Goal: Task Accomplishment & Management: Use online tool/utility

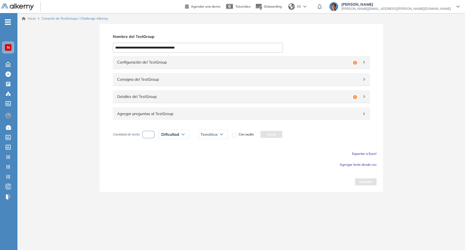
click at [148, 61] on span "Configuración del TestGroup" at bounding box center [234, 62] width 234 height 6
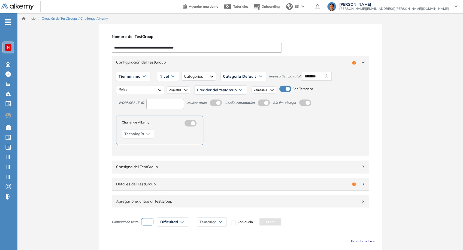
click at [139, 74] on span "Tier mínimo" at bounding box center [129, 76] width 22 height 4
click at [123, 88] on li "Tier N° 1" at bounding box center [125, 87] width 12 height 5
click at [163, 77] on div "Nivel" at bounding box center [162, 76] width 22 height 9
click at [162, 116] on li "Integrador" at bounding box center [161, 117] width 15 height 5
click at [200, 75] on div at bounding box center [202, 76] width 35 height 9
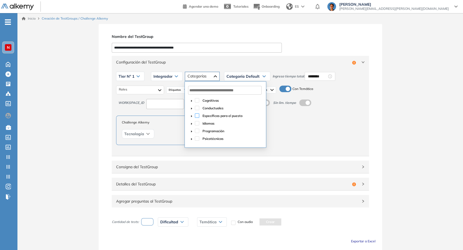
click at [195, 114] on span at bounding box center [197, 115] width 4 height 4
click at [256, 75] on span "Categoría Default" at bounding box center [242, 76] width 33 height 4
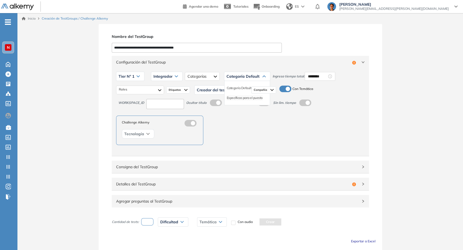
click at [245, 97] on li "Específicas para el puesto" at bounding box center [245, 97] width 36 height 5
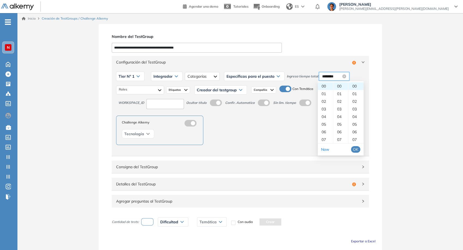
click at [329, 76] on input "********" at bounding box center [331, 76] width 19 height 6
click at [339, 123] on div "09" at bounding box center [340, 125] width 15 height 8
type input "********"
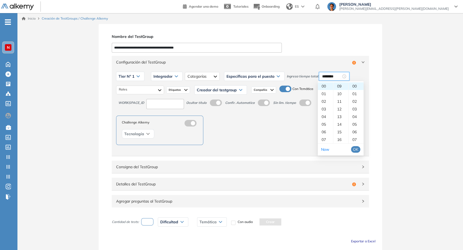
click at [356, 147] on span "OK" at bounding box center [355, 149] width 5 height 6
click at [157, 90] on div at bounding box center [140, 90] width 48 height 9
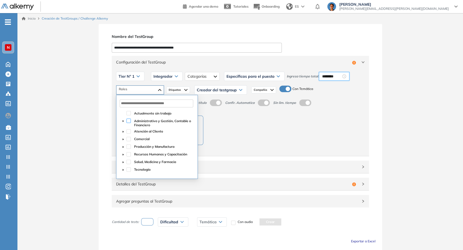
click at [127, 121] on span at bounding box center [128, 120] width 4 height 4
click at [130, 130] on span at bounding box center [128, 131] width 4 height 4
click at [132, 140] on div "Comercial" at bounding box center [157, 140] width 74 height 8
click at [130, 140] on div "Comercial" at bounding box center [157, 140] width 74 height 8
click at [128, 140] on span at bounding box center [128, 139] width 4 height 4
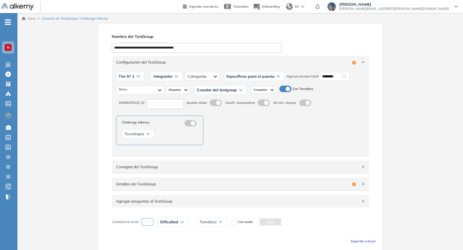
click at [207, 95] on div "Creador del testgroup [PERSON_NAME] [PERSON_NAME] [PERSON_NAME] [PERSON_NAME] […" at bounding box center [220, 90] width 57 height 14
click at [212, 93] on div "Creador del testgroup" at bounding box center [220, 90] width 52 height 9
click at [212, 107] on li "Equipo Pedagógico Alkemy" at bounding box center [216, 109] width 38 height 5
click at [179, 106] on input at bounding box center [165, 104] width 38 height 10
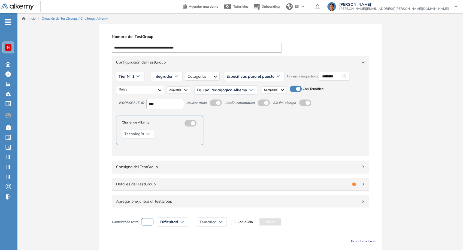
type input "****"
click at [222, 104] on label at bounding box center [216, 102] width 12 height 7
click at [253, 166] on span "Consigna del TestGroup" at bounding box center [237, 167] width 242 height 6
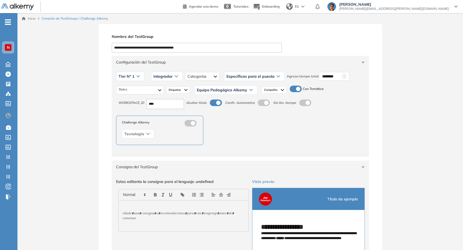
click at [234, 66] on div "Configuración del TestGroup Incompleto" at bounding box center [240, 62] width 257 height 13
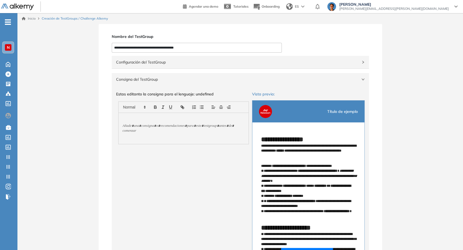
click at [231, 80] on span "Consigna del TestGroup" at bounding box center [237, 79] width 242 height 6
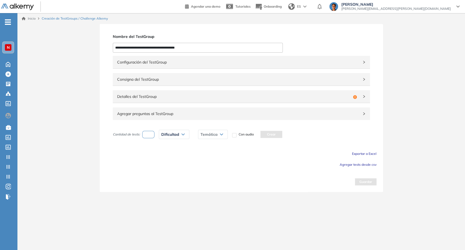
click at [167, 98] on span "Detalles del TestGroup" at bounding box center [234, 96] width 234 height 6
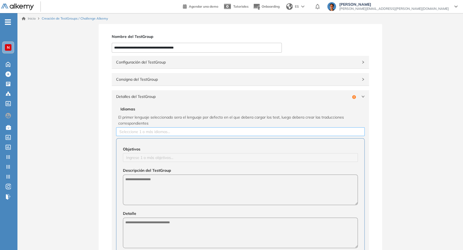
click at [175, 129] on div at bounding box center [240, 131] width 246 height 7
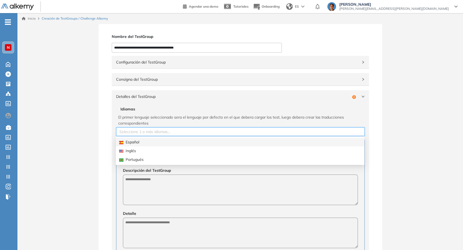
click at [169, 142] on div "Español" at bounding box center [240, 142] width 242 height 6
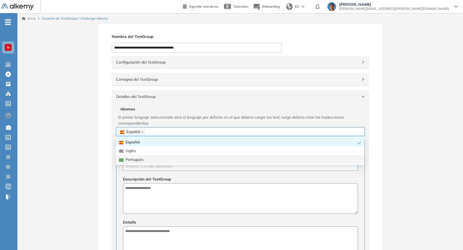
click at [163, 167] on div at bounding box center [240, 166] width 232 height 7
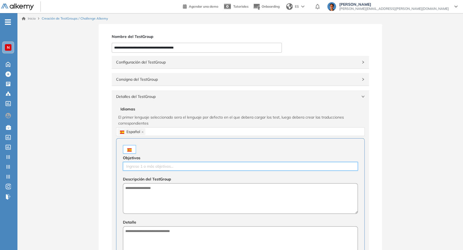
paste input "**********"
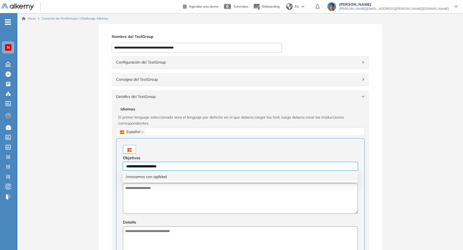
type input "**********"
click at [197, 196] on textarea at bounding box center [240, 198] width 235 height 30
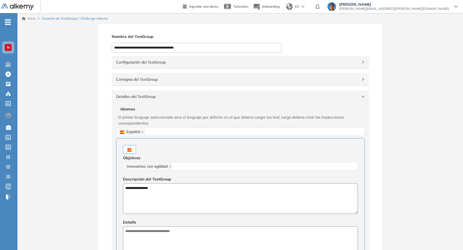
type textarea "**********"
paste textarea "**********"
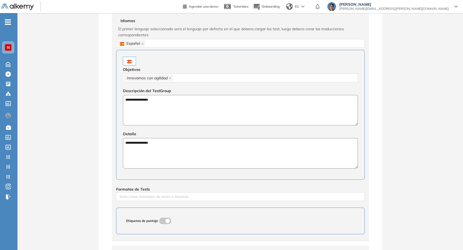
scroll to position [91, 0]
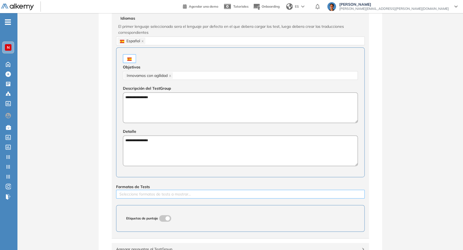
click at [191, 193] on div at bounding box center [240, 194] width 246 height 7
type textarea "**********"
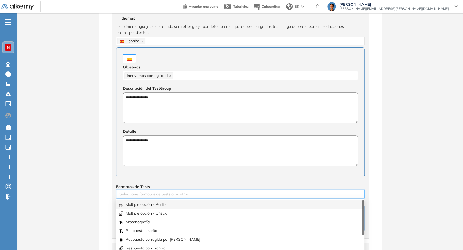
click at [168, 205] on div "Multiple opción - Radio" at bounding box center [240, 204] width 242 height 6
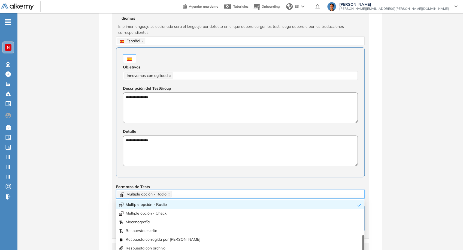
scroll to position [9, 0]
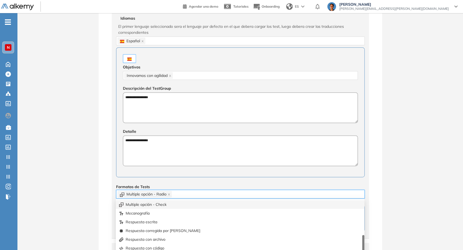
click at [61, 191] on div "**********" at bounding box center [239, 130] width 445 height 394
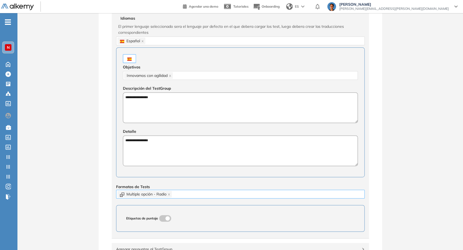
scroll to position [151, 0]
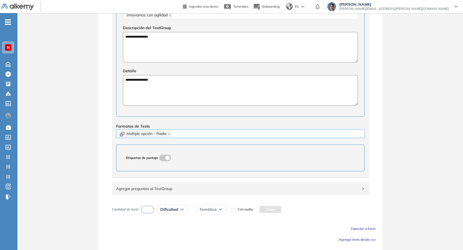
click at [190, 131] on div "Multiple opción - Radio" at bounding box center [240, 134] width 246 height 8
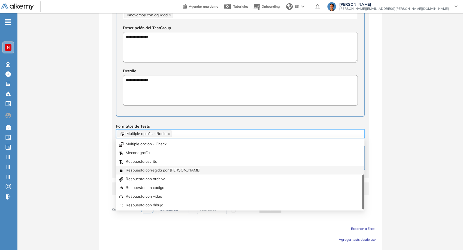
click at [185, 171] on div "Respuesta corregida por [PERSON_NAME]" at bounding box center [240, 170] width 242 height 6
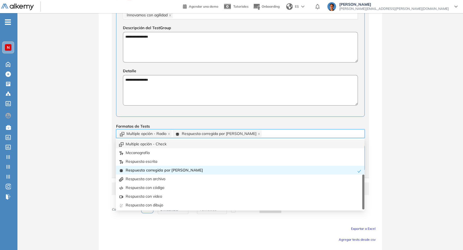
click at [422, 118] on div "**********" at bounding box center [239, 70] width 445 height 394
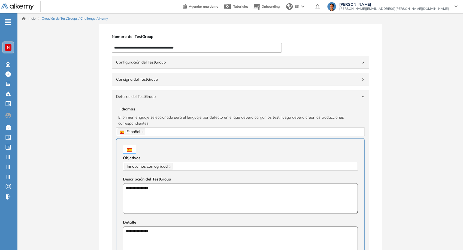
scroll to position [0, 0]
click at [350, 99] on span "Detalles del TestGroup" at bounding box center [237, 96] width 242 height 6
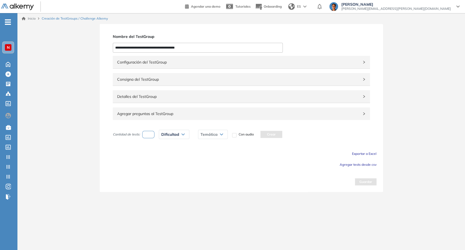
click at [359, 164] on span "Agregar tests desde csv" at bounding box center [358, 164] width 37 height 4
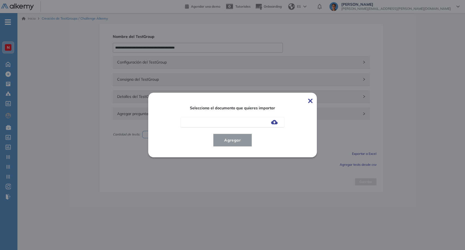
click at [273, 122] on img at bounding box center [274, 122] width 7 height 4
click at [0, 0] on input "file" at bounding box center [0, 0] width 0 height 0
click at [228, 139] on span "Agregar" at bounding box center [232, 140] width 25 height 7
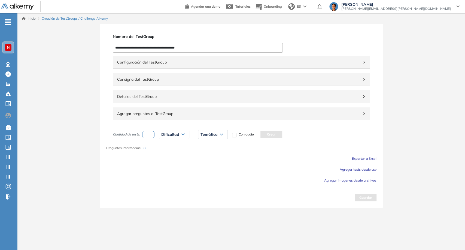
click at [200, 116] on span "Agregar preguntas al TestGroup" at bounding box center [238, 114] width 242 height 6
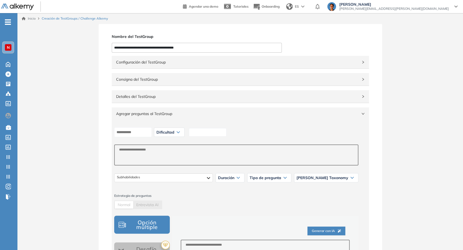
click at [218, 130] on input at bounding box center [208, 132] width 38 height 8
type input "*"
click at [173, 133] on span "Dificultad" at bounding box center [165, 132] width 18 height 4
drag, startPoint x: 167, startPoint y: 153, endPoint x: 170, endPoint y: 157, distance: 5.1
click at [163, 153] on li "Fácil" at bounding box center [160, 153] width 7 height 5
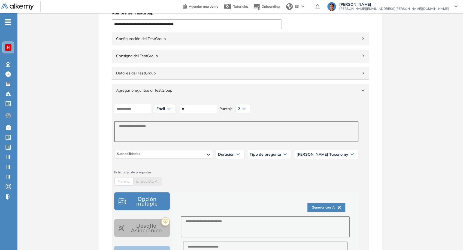
scroll to position [60, 0]
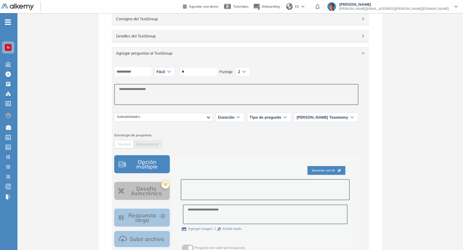
drag, startPoint x: 200, startPoint y: 183, endPoint x: 205, endPoint y: 188, distance: 6.4
click at [201, 184] on textarea at bounding box center [265, 189] width 169 height 21
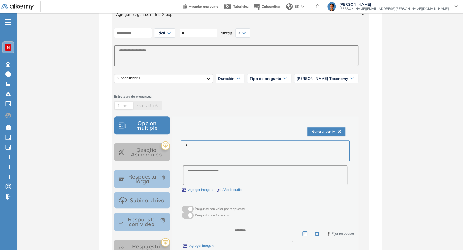
scroll to position [121, 0]
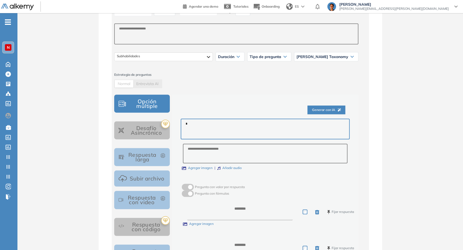
type textarea "*"
click at [215, 205] on textarea at bounding box center [239, 211] width 105 height 17
type textarea "*"
drag, startPoint x: 249, startPoint y: 235, endPoint x: 252, endPoint y: 240, distance: 6.2
click at [250, 237] on div "* Fijar respuesta Agregar imagen Fijar respuesta Agregar imagen" at bounding box center [265, 233] width 169 height 72
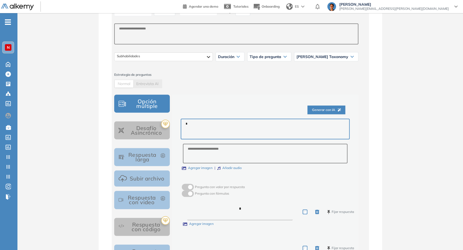
click at [252, 240] on textarea at bounding box center [239, 247] width 105 height 17
type textarea "*"
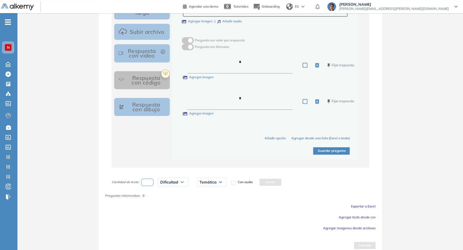
scroll to position [272, 0]
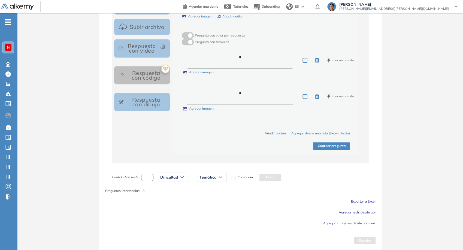
click at [329, 145] on button "Guardar pregunta" at bounding box center [331, 145] width 36 height 7
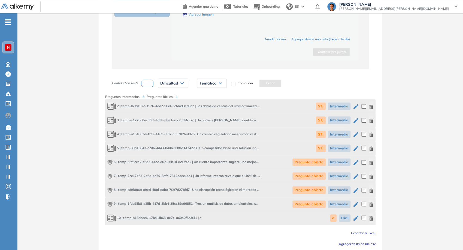
scroll to position [393, 0]
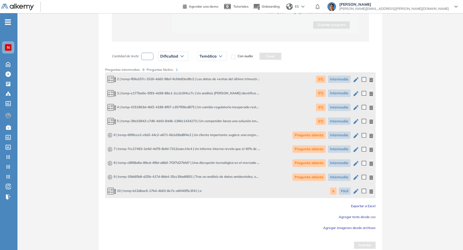
click at [368, 192] on div "a Fácil" at bounding box center [351, 191] width 43 height 10
click at [369, 192] on icon "button" at bounding box center [371, 191] width 4 height 4
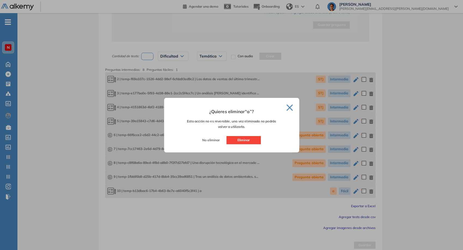
click at [253, 142] on button "Eliminar" at bounding box center [243, 140] width 34 height 8
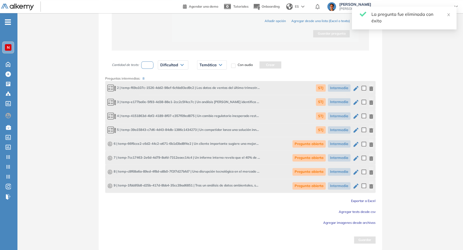
scroll to position [384, 0]
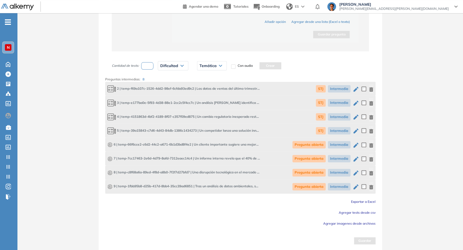
click at [150, 68] on input "number" at bounding box center [147, 65] width 13 height 7
type input "*"
click at [171, 64] on span "Dificultad" at bounding box center [169, 65] width 18 height 4
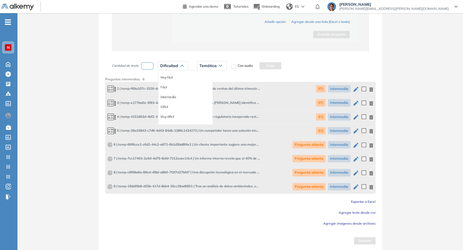
click at [168, 94] on li "Intermedia" at bounding box center [167, 96] width 15 height 5
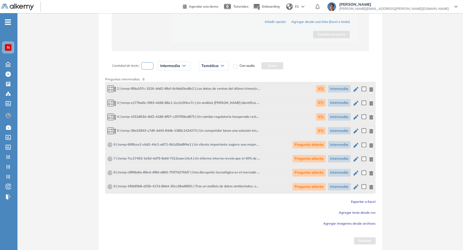
click at [211, 62] on div "Temática" at bounding box center [213, 65] width 29 height 9
click at [203, 78] on li "STJ" at bounding box center [204, 77] width 5 height 5
click at [266, 63] on button "Crear" at bounding box center [261, 65] width 22 height 7
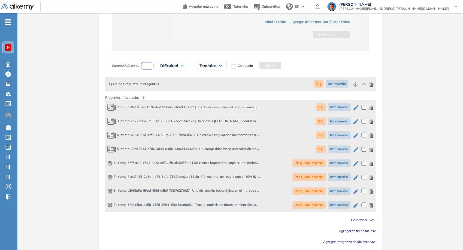
click at [146, 67] on input "number" at bounding box center [147, 65] width 13 height 7
type input "*"
click at [169, 66] on span "Dificultad" at bounding box center [169, 65] width 18 height 4
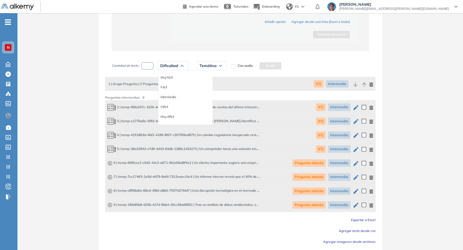
click at [173, 95] on li "Intermedia" at bounding box center [167, 96] width 15 height 5
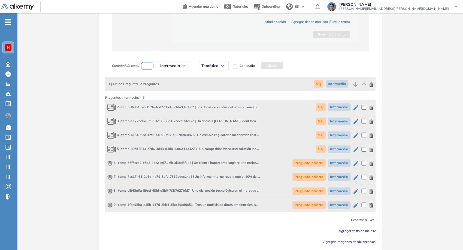
drag, startPoint x: 219, startPoint y: 67, endPoint x: 222, endPoint y: 74, distance: 7.9
click at [219, 66] on div "Temática" at bounding box center [213, 65] width 29 height 9
click at [220, 87] on li "Pregunta abierta" at bounding box center [214, 86] width 24 height 5
click at [283, 66] on button "Crear" at bounding box center [286, 65] width 22 height 7
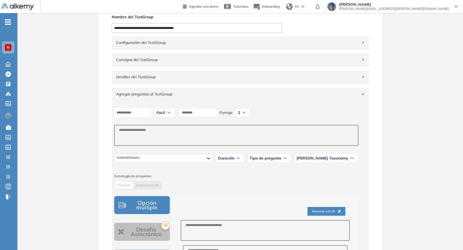
scroll to position [0, 0]
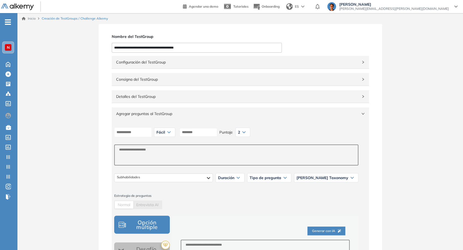
drag, startPoint x: 145, startPoint y: 47, endPoint x: 107, endPoint y: 42, distance: 38.7
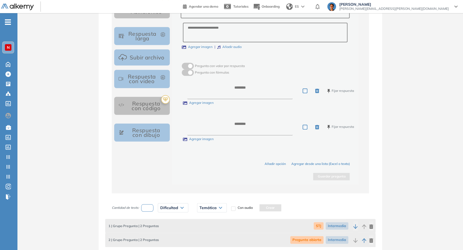
scroll to position [416, 0]
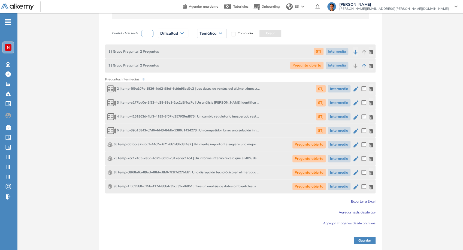
click at [366, 239] on button "Guardar" at bounding box center [365, 240] width 22 height 7
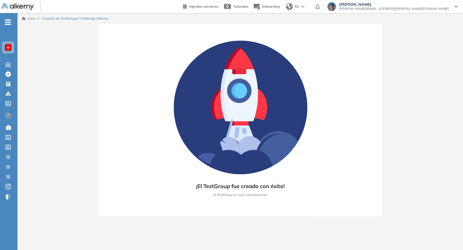
scroll to position [0, 0]
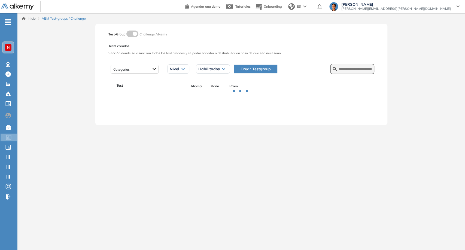
click at [262, 66] on span "Crear Testgroup" at bounding box center [255, 69] width 30 height 6
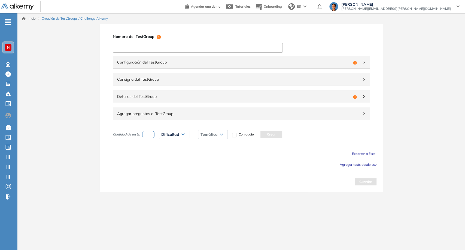
click at [168, 47] on input at bounding box center [198, 48] width 170 height 10
paste input "**********"
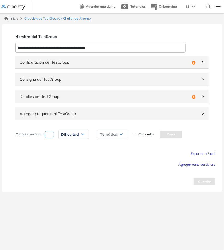
click at [129, 51] on input "**********" at bounding box center [100, 48] width 170 height 10
click at [48, 47] on input "**********" at bounding box center [100, 48] width 170 height 10
paste input "****"
type input "**********"
click at [86, 37] on div "Nombre del TestGroup Incompleto" at bounding box center [113, 37] width 196 height 8
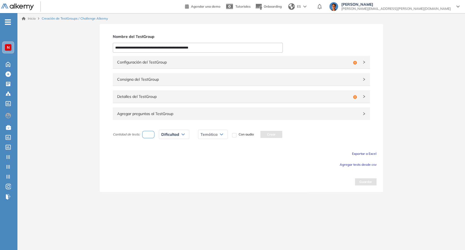
click at [246, 57] on div "Configuración del TestGroup Incompleto" at bounding box center [241, 62] width 257 height 13
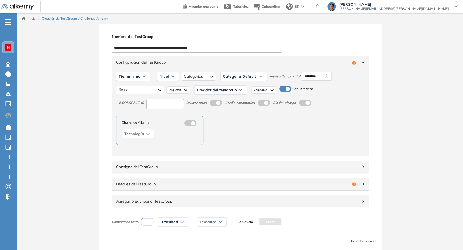
click at [143, 77] on icon at bounding box center [144, 76] width 3 height 1
click at [127, 87] on li "Tier N° 1" at bounding box center [125, 87] width 12 height 5
click at [163, 75] on div "Nivel" at bounding box center [162, 76] width 22 height 9
click at [161, 117] on li "Integrador" at bounding box center [161, 117] width 15 height 5
click at [198, 74] on div at bounding box center [202, 76] width 35 height 9
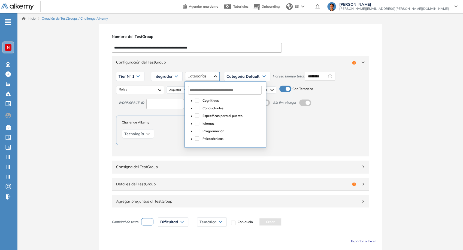
click at [196, 113] on div "Específicas para el puesto" at bounding box center [225, 116] width 74 height 8
click at [197, 114] on span at bounding box center [197, 115] width 4 height 4
click at [241, 77] on span "Categoría Default" at bounding box center [242, 76] width 33 height 4
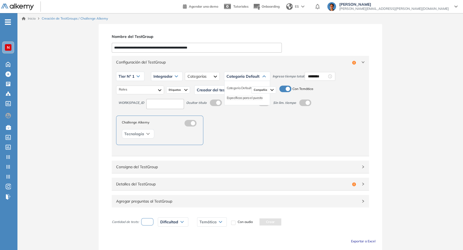
click at [240, 98] on li "Específicas para el puesto" at bounding box center [245, 97] width 36 height 5
click at [329, 78] on input "********" at bounding box center [331, 76] width 19 height 6
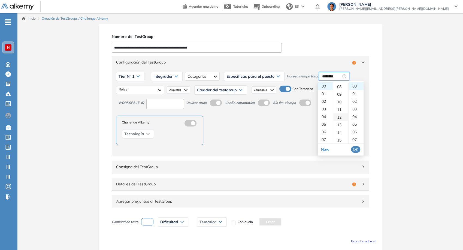
click at [340, 119] on div "12" at bounding box center [340, 117] width 15 height 8
type input "********"
click at [357, 149] on span "OK" at bounding box center [355, 149] width 5 height 6
click at [158, 89] on div at bounding box center [139, 90] width 47 height 9
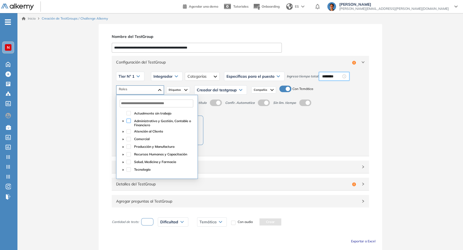
click at [129, 120] on span at bounding box center [128, 120] width 4 height 4
click at [128, 132] on span at bounding box center [128, 131] width 4 height 4
click at [129, 140] on span at bounding box center [128, 139] width 4 height 4
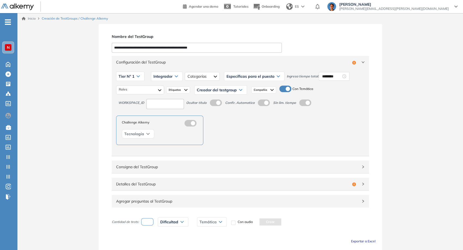
click at [204, 84] on div "Creador del testgroup Juan Pablo P. Juan Manuel F. Paula D. Federico Eduardo R.…" at bounding box center [220, 90] width 57 height 14
click at [208, 88] on span "Creador del testgroup" at bounding box center [217, 90] width 40 height 4
click at [212, 107] on li "Equipo Pedagógico Alkemy" at bounding box center [216, 109] width 38 height 5
click at [169, 106] on input at bounding box center [165, 104] width 38 height 10
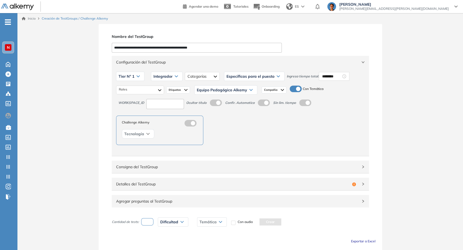
type input "****"
click at [214, 101] on span at bounding box center [212, 101] width 4 height 4
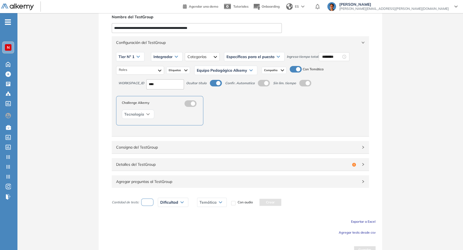
scroll to position [29, 0]
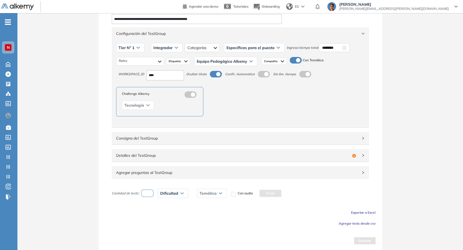
click at [314, 32] on span "Configuración del TestGroup" at bounding box center [237, 33] width 242 height 6
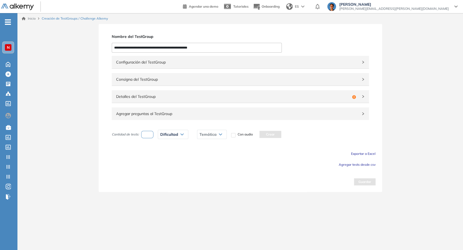
scroll to position [0, 0]
click at [184, 99] on span "Detalles del TestGroup" at bounding box center [234, 96] width 234 height 6
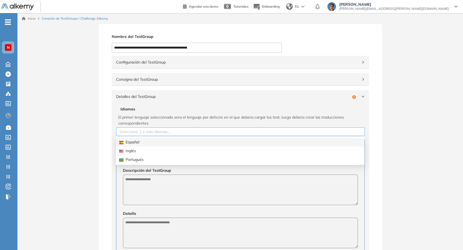
click at [179, 130] on div at bounding box center [240, 131] width 246 height 7
drag, startPoint x: 146, startPoint y: 142, endPoint x: 141, endPoint y: 145, distance: 5.5
click at [144, 142] on div "Español" at bounding box center [240, 142] width 242 height 6
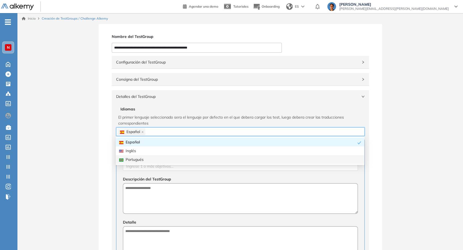
click at [94, 163] on div "**********" at bounding box center [239, 221] width 445 height 394
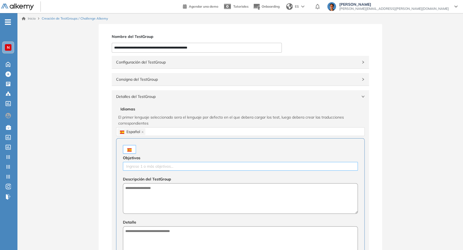
click at [145, 167] on div at bounding box center [240, 166] width 232 height 7
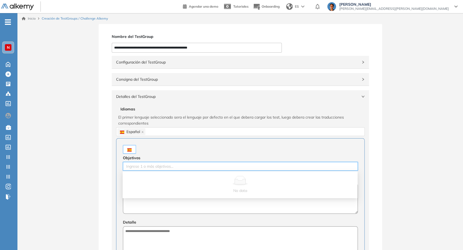
paste input "**********"
type input "**********"
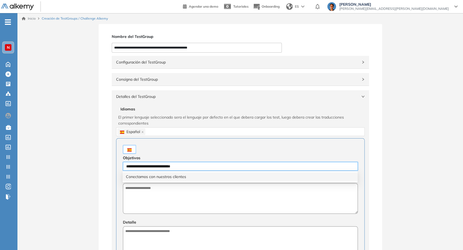
click at [150, 177] on div "Conectamos con nuestros clientes" at bounding box center [240, 176] width 228 height 6
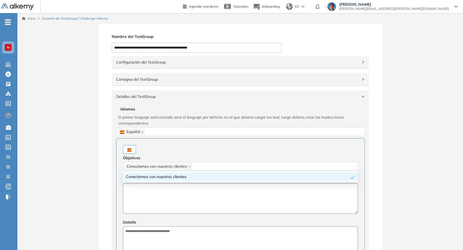
click at [157, 186] on textarea at bounding box center [240, 198] width 235 height 30
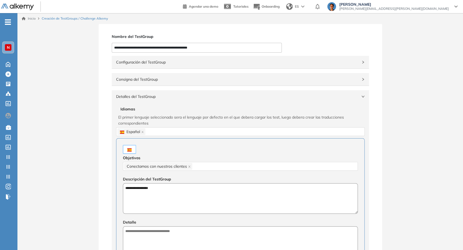
type textarea "**********"
drag, startPoint x: 173, startPoint y: 246, endPoint x: 168, endPoint y: 240, distance: 7.8
click at [172, 245] on textarea at bounding box center [240, 241] width 235 height 30
click at [168, 240] on textarea at bounding box center [240, 241] width 235 height 30
paste textarea "**********"
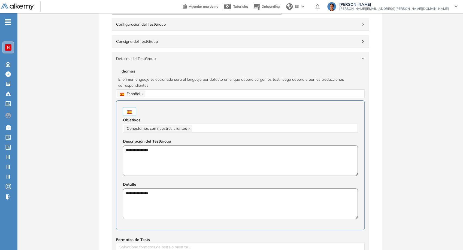
scroll to position [91, 0]
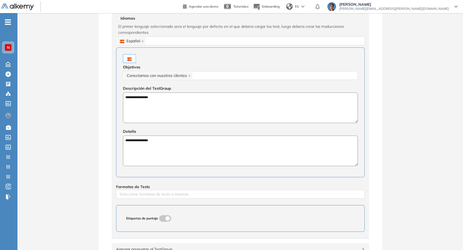
type textarea "**********"
click at [172, 199] on div "**********" at bounding box center [240, 125] width 257 height 226
click at [170, 196] on div at bounding box center [240, 194] width 246 height 7
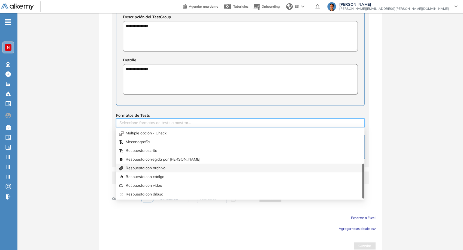
scroll to position [167, 0]
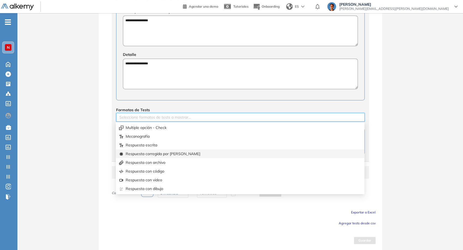
click at [172, 155] on div "Respuesta corregida por IA" at bounding box center [240, 154] width 242 height 6
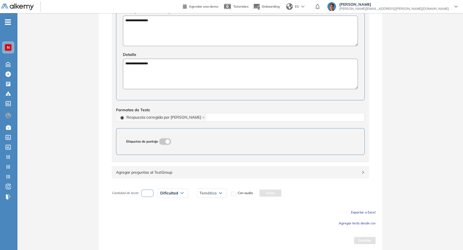
click at [101, 129] on div "**********" at bounding box center [240, 53] width 283 height 394
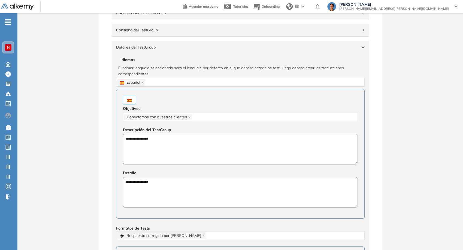
scroll to position [46, 0]
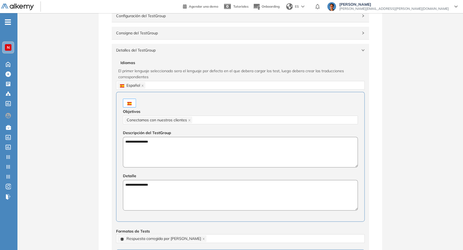
click at [325, 55] on div "Detalles del TestGroup Incompleto" at bounding box center [240, 50] width 257 height 13
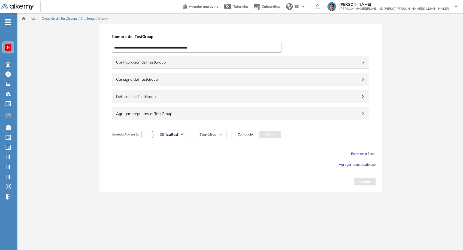
scroll to position [0, 0]
click at [252, 115] on span "Agregar preguntas al TestGroup" at bounding box center [238, 114] width 242 height 6
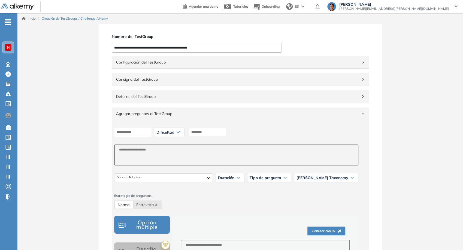
click at [148, 208] on div "Normal Entrevista AI" at bounding box center [138, 204] width 48 height 9
click at [145, 205] on span "Entrevista AI" at bounding box center [147, 204] width 22 height 5
select select "***"
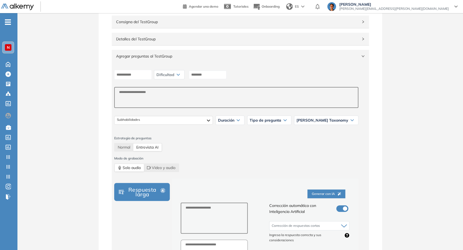
scroll to position [60, 0]
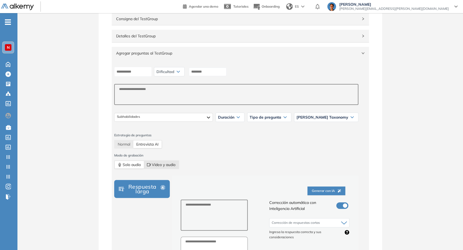
click at [174, 167] on span "Video y audio" at bounding box center [161, 165] width 29 height 8
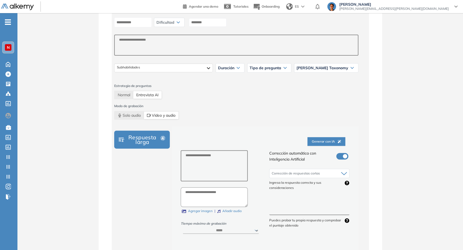
scroll to position [116, 0]
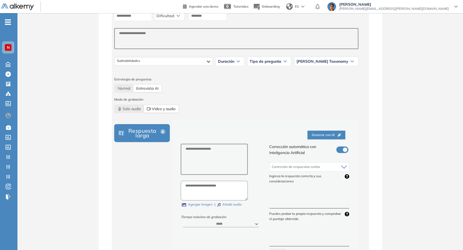
click at [277, 61] on span "Tipo de pregunta" at bounding box center [265, 61] width 32 height 4
click at [264, 83] on li "Evaluation" at bounding box center [257, 82] width 14 height 5
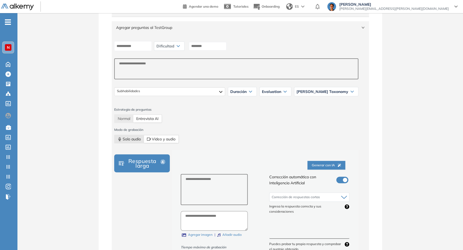
click at [130, 141] on span "Solo audio" at bounding box center [129, 139] width 23 height 8
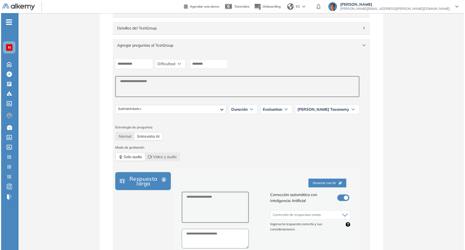
scroll to position [56, 0]
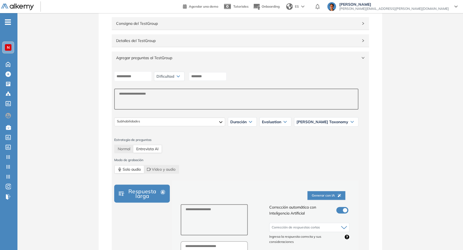
click at [327, 196] on span "Generar con IA" at bounding box center [326, 195] width 29 height 5
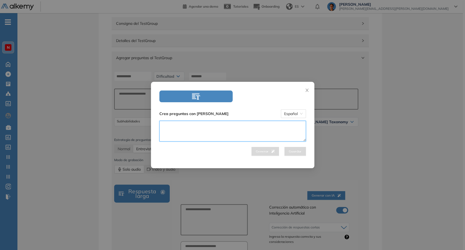
click at [255, 129] on textarea at bounding box center [232, 131] width 147 height 21
paste textarea "**********"
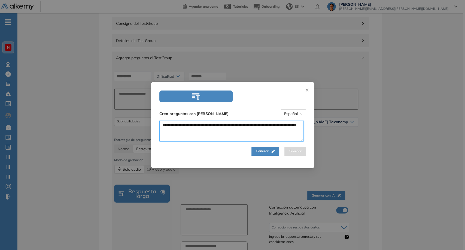
type textarea "**********"
click at [267, 153] on span "Generar" at bounding box center [265, 150] width 19 height 5
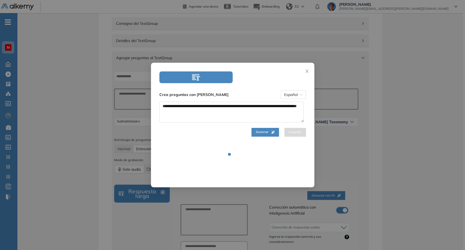
select select "***"
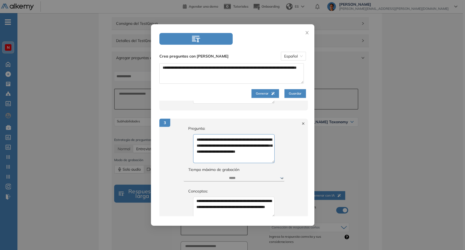
scroll to position [220, 0]
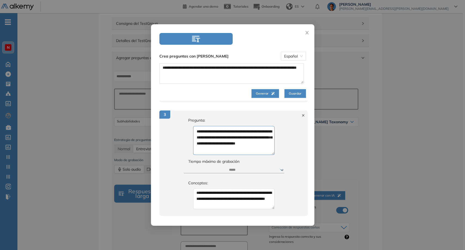
click at [290, 93] on span "Guardar" at bounding box center [295, 93] width 13 height 5
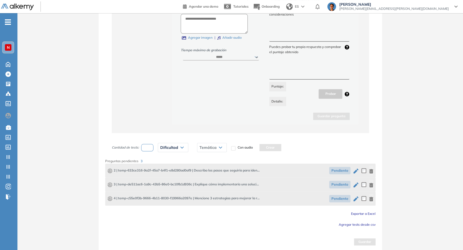
scroll to position [284, 0]
click at [354, 171] on icon "button" at bounding box center [355, 169] width 7 height 7
type textarea "**********"
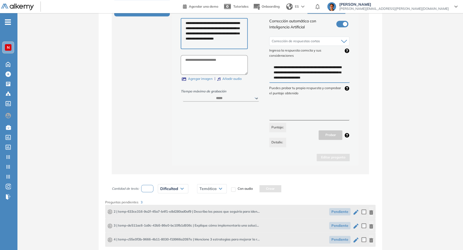
scroll to position [272, 0]
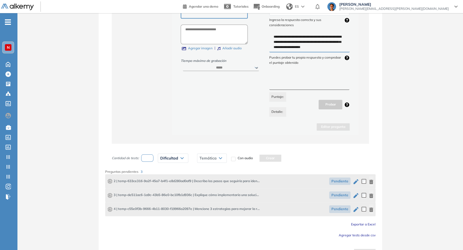
click at [356, 196] on icon "button" at bounding box center [355, 195] width 7 height 7
type textarea "**********"
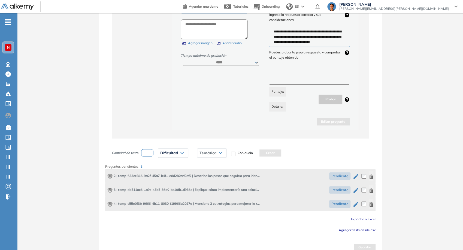
scroll to position [284, 0]
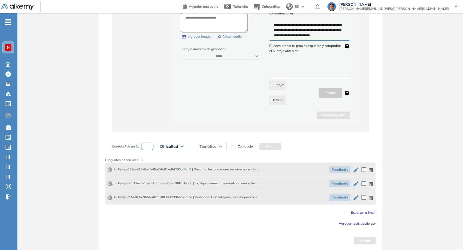
click at [370, 168] on icon "button" at bounding box center [371, 170] width 4 height 4
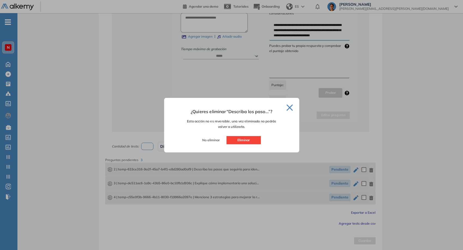
click at [235, 139] on button "Eliminar" at bounding box center [243, 140] width 34 height 8
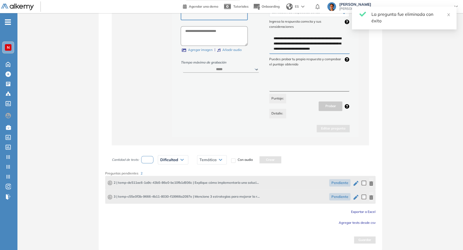
scroll to position [270, 0]
click at [370, 184] on icon "button" at bounding box center [371, 184] width 4 height 4
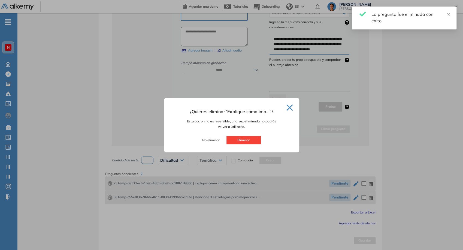
click at [249, 146] on div "No eliminar Eliminar" at bounding box center [231, 142] width 122 height 13
click at [237, 140] on button "Eliminar" at bounding box center [243, 140] width 34 height 8
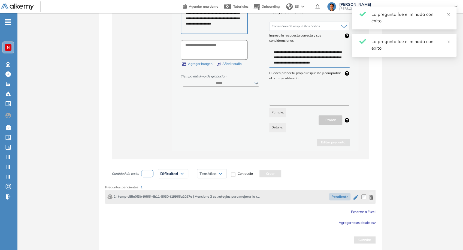
scroll to position [256, 0]
click at [369, 196] on icon "button" at bounding box center [371, 198] width 4 height 4
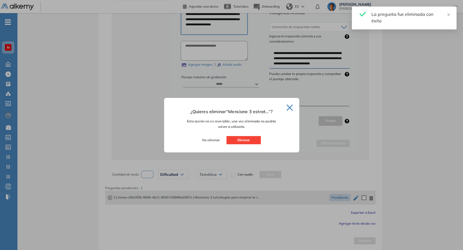
click at [253, 140] on button "Eliminar" at bounding box center [243, 140] width 34 height 8
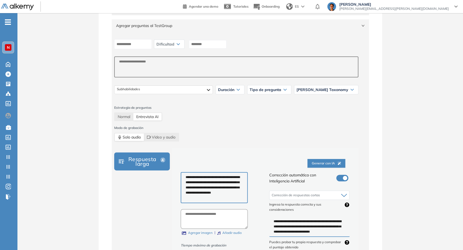
scroll to position [91, 0]
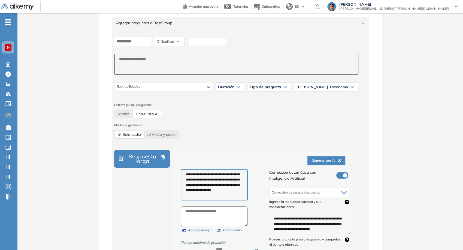
drag, startPoint x: 211, startPoint y: 40, endPoint x: 213, endPoint y: 44, distance: 3.9
click at [211, 40] on input at bounding box center [208, 41] width 38 height 8
paste input "**********"
type input "**********"
click at [174, 43] on span "Dificultad" at bounding box center [165, 41] width 18 height 4
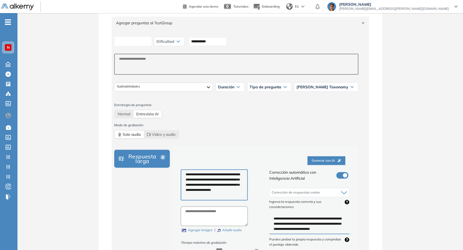
click at [152, 45] on input at bounding box center [133, 41] width 38 height 10
click at [187, 20] on span "Agregar preguntas al TestGroup" at bounding box center [237, 23] width 242 height 6
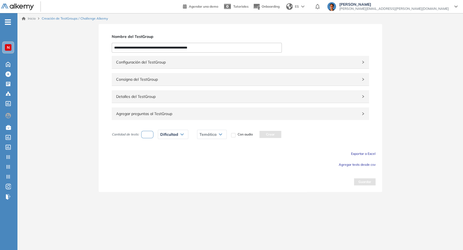
scroll to position [0, 0]
click at [212, 117] on div "Agregar preguntas al TestGroup" at bounding box center [241, 113] width 257 height 13
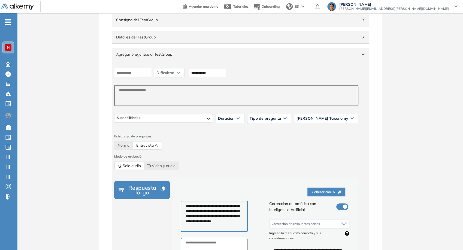
scroll to position [60, 0]
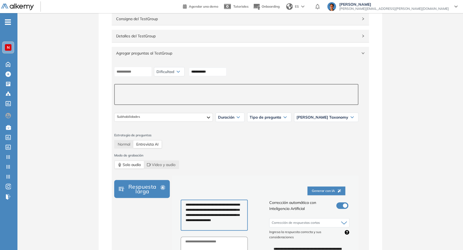
click at [235, 96] on textarea at bounding box center [236, 94] width 244 height 21
paste textarea "**********"
type textarea "**********"
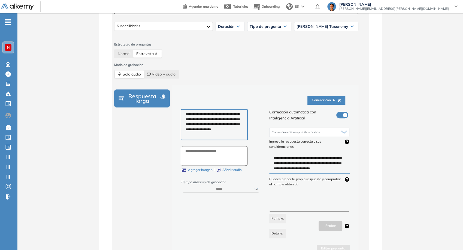
scroll to position [151, 0]
click at [228, 127] on textarea "**********" at bounding box center [214, 124] width 67 height 31
paste textarea "**********"
type textarea "**********"
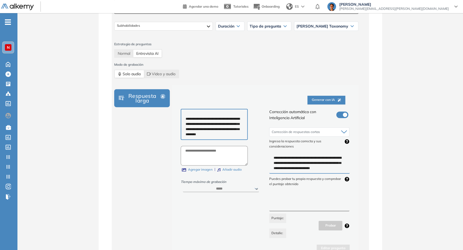
click at [300, 158] on textarea "**********" at bounding box center [309, 163] width 80 height 20
paste textarea "**********"
type textarea "**********"
click at [300, 133] on span "Corrección de respuestas cortas" at bounding box center [295, 132] width 48 height 4
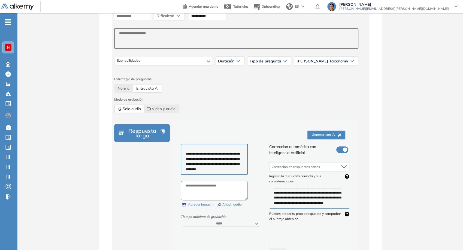
scroll to position [207, 0]
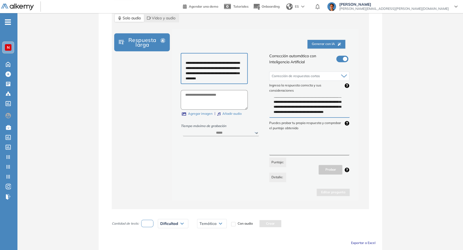
click at [244, 190] on div "Editar pregunta" at bounding box center [265, 189] width 169 height 14
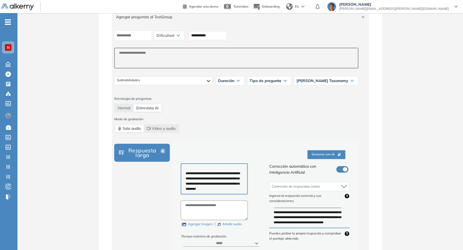
scroll to position [86, 0]
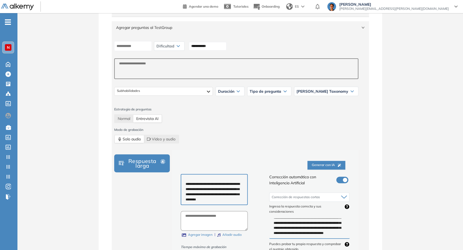
click at [281, 90] on span "Tipo de pregunta" at bounding box center [265, 91] width 32 height 4
click at [286, 112] on div "Evaluation" at bounding box center [269, 113] width 43 height 10
click at [264, 112] on li "Evaluation" at bounding box center [257, 112] width 14 height 5
click at [139, 49] on input at bounding box center [133, 46] width 38 height 10
type input "*"
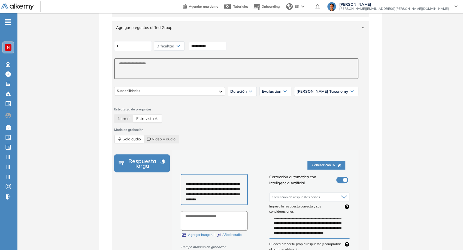
click at [258, 54] on div "**********" at bounding box center [236, 69] width 248 height 61
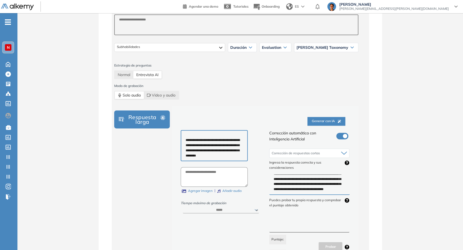
scroll to position [26, 0]
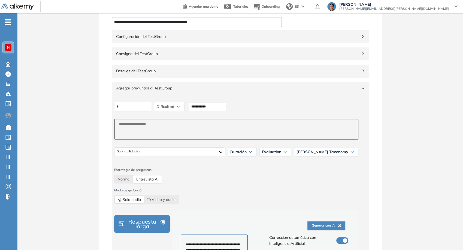
click at [139, 105] on input "*" at bounding box center [133, 107] width 38 height 10
click at [195, 122] on textarea at bounding box center [236, 129] width 244 height 21
paste textarea "**********"
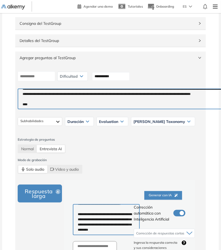
scroll to position [38, 0]
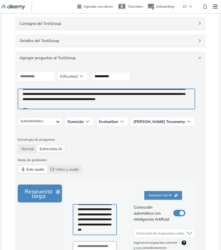
click at [170, 102] on textarea "**********" at bounding box center [107, 98] width 178 height 21
paste textarea "**********"
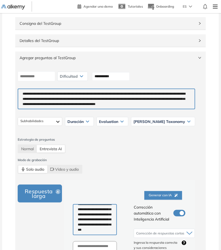
scroll to position [0, 0]
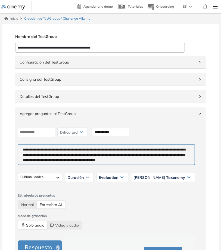
click at [24, 149] on textarea "**********" at bounding box center [107, 154] width 178 height 21
click at [146, 163] on textarea "**********" at bounding box center [107, 154] width 178 height 21
click at [146, 160] on textarea "**********" at bounding box center [107, 154] width 178 height 21
click at [133, 162] on textarea "**********" at bounding box center [107, 154] width 178 height 21
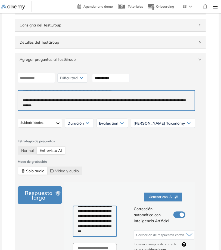
scroll to position [151, 0]
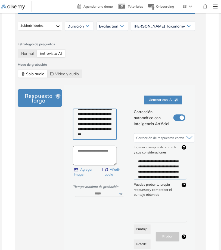
type textarea "**********"
click at [119, 192] on select "****** ***** ***** ***** ***** *****" at bounding box center [99, 194] width 48 height 7
click at [75, 191] on select "****** ***** ***** ***** ***** *****" at bounding box center [99, 194] width 48 height 7
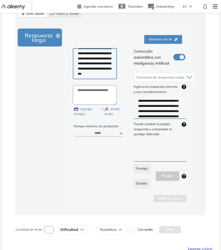
click at [146, 80] on span "Corrección de respuestas cortas" at bounding box center [160, 77] width 48 height 4
click at [178, 58] on span at bounding box center [176, 56] width 4 height 4
click at [183, 58] on label at bounding box center [180, 57] width 12 height 7
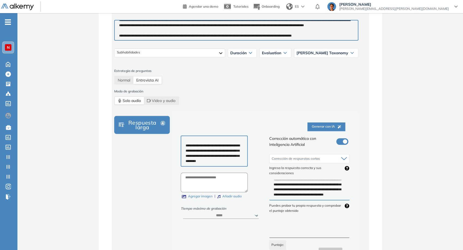
scroll to position [121, 0]
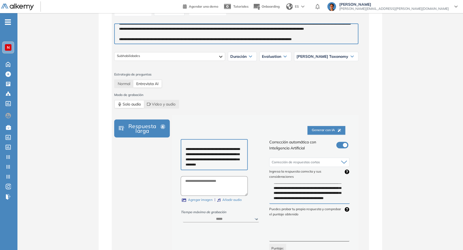
click at [207, 61] on div "Subhabilidades Duración 0.5 1 1.5 2 3 5 8 15 30 60 120 Evaluation Likert Evalua…" at bounding box center [236, 57] width 248 height 14
click at [206, 58] on div at bounding box center [169, 56] width 110 height 9
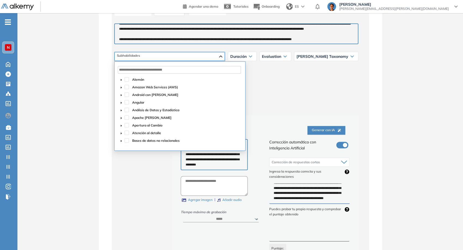
click at [206, 58] on div at bounding box center [169, 56] width 110 height 9
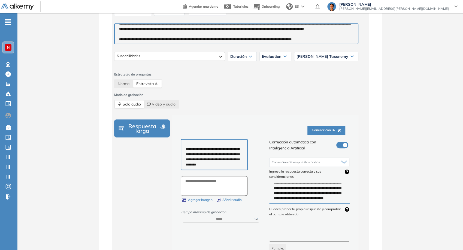
click at [246, 55] on span "Duración" at bounding box center [238, 56] width 16 height 4
click at [254, 88] on div "5" at bounding box center [242, 89] width 28 height 10
click at [232, 88] on li "5" at bounding box center [231, 88] width 2 height 5
click at [323, 54] on span "Bloom Taxonomy" at bounding box center [322, 56] width 52 height 4
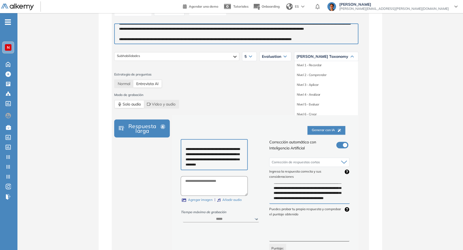
scroll to position [0, 0]
click at [239, 81] on div "Estrategia de preguntas Normal Entrevista AI Modo de grabación Solo audio Video…" at bounding box center [236, 90] width 244 height 36
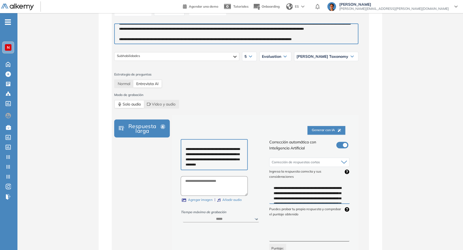
click at [336, 60] on div "Bloom Taxonomy Nivel 1 - Recordar Nivel 2 - Comprender Nivel 3 - Aplicar Nivel …" at bounding box center [326, 57] width 64 height 14
click at [335, 59] on div "Bloom Taxonomy" at bounding box center [326, 56] width 64 height 9
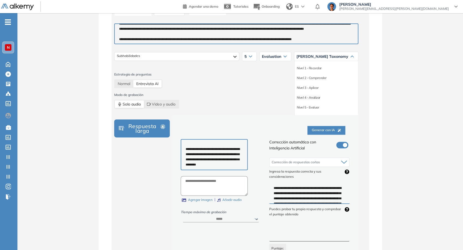
click at [320, 97] on li "Nivel 4 - Analizar" at bounding box center [309, 97] width 24 height 5
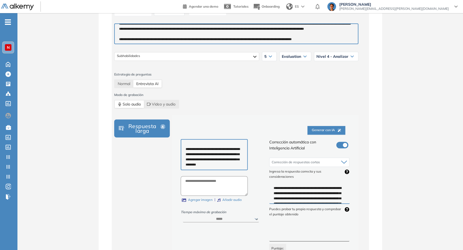
click at [291, 93] on span "Modo de grabación" at bounding box center [236, 94] width 244 height 5
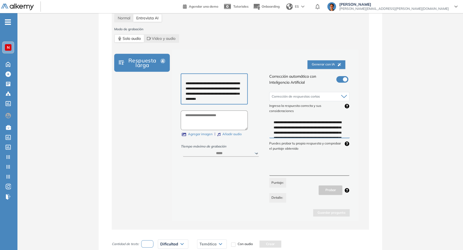
scroll to position [151, 0]
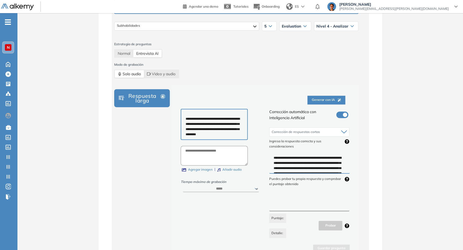
click at [226, 117] on textarea "**********" at bounding box center [214, 124] width 67 height 31
click at [187, 115] on textarea "**********" at bounding box center [214, 124] width 67 height 31
click at [208, 134] on textarea "**********" at bounding box center [214, 124] width 67 height 31
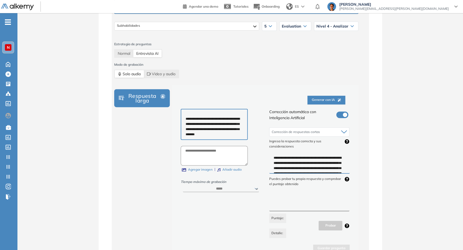
type textarea "**********"
click at [213, 150] on textarea at bounding box center [214, 156] width 67 height 20
type textarea "*"
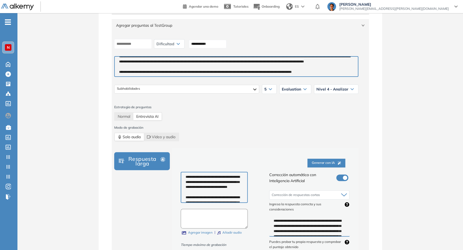
scroll to position [56, 0]
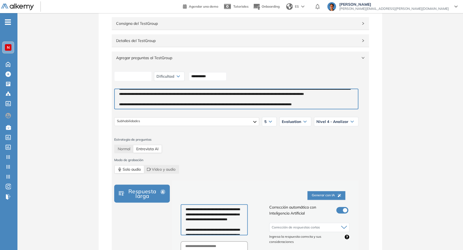
click at [135, 77] on input at bounding box center [133, 76] width 38 height 10
type input "*"
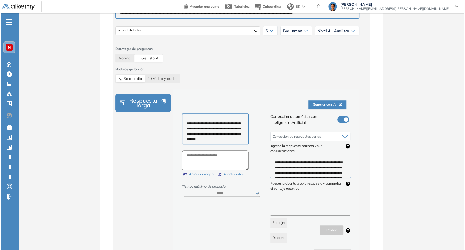
scroll to position [26, 0]
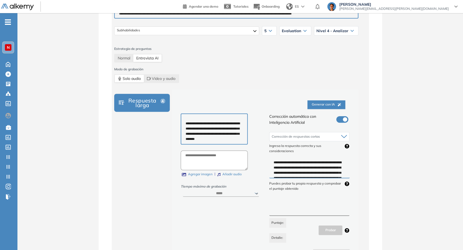
click at [313, 106] on span "Generar con IA" at bounding box center [326, 104] width 29 height 5
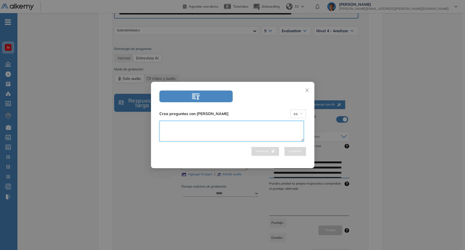
click at [249, 126] on textarea at bounding box center [231, 131] width 144 height 21
paste textarea "**********"
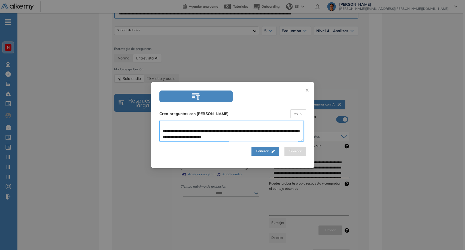
scroll to position [96, 0]
type textarea "**********"
click at [266, 149] on span "Generar" at bounding box center [265, 150] width 19 height 5
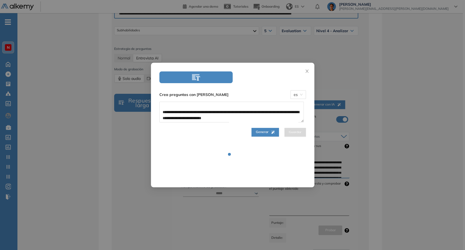
select select "***"
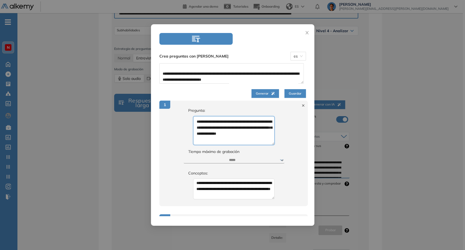
click at [245, 122] on textarea "**********" at bounding box center [233, 130] width 81 height 29
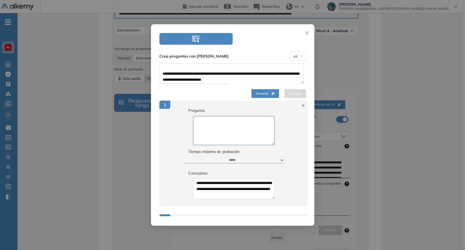
paste textarea "**********"
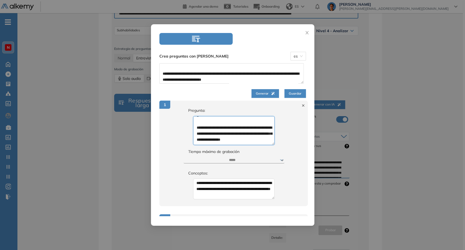
scroll to position [0, 0]
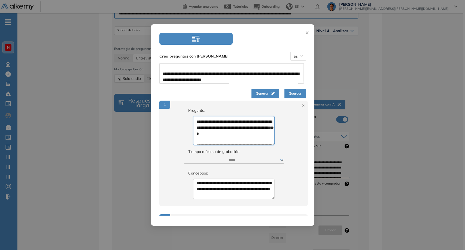
type textarea "**********"
click at [231, 186] on textarea "**********" at bounding box center [233, 188] width 81 height 21
paste textarea "**********"
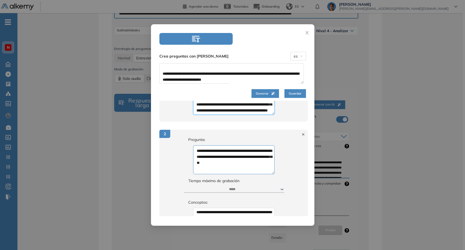
scroll to position [91, 0]
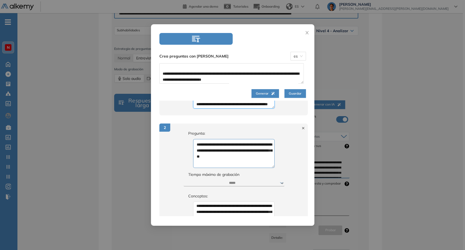
type textarea "**********"
click at [230, 160] on textarea "**********" at bounding box center [233, 153] width 81 height 29
paste textarea "**********"
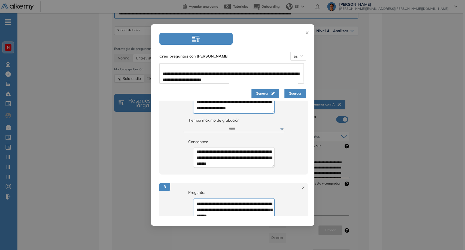
scroll to position [151, 0]
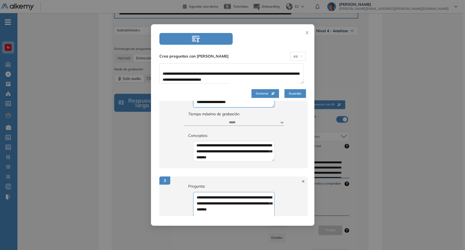
type textarea "**********"
click at [250, 149] on textarea "**********" at bounding box center [233, 151] width 81 height 21
paste textarea "**********"
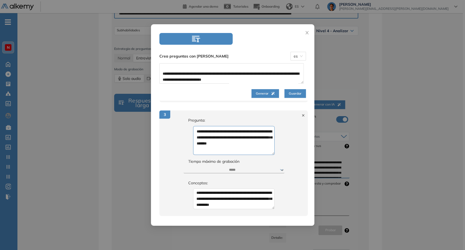
scroll to position [220, 0]
type textarea "**********"
click at [241, 153] on textarea "**********" at bounding box center [233, 140] width 81 height 29
paste textarea "**********"
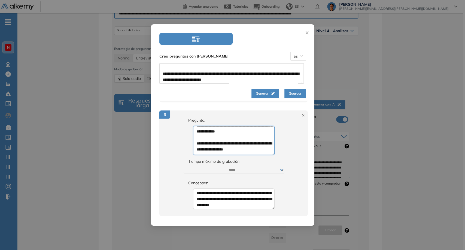
scroll to position [24, 0]
type textarea "**********"
click at [224, 200] on textarea "**********" at bounding box center [233, 198] width 81 height 21
paste textarea "**********"
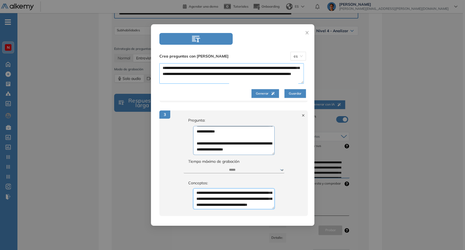
scroll to position [0, 0]
type textarea "**********"
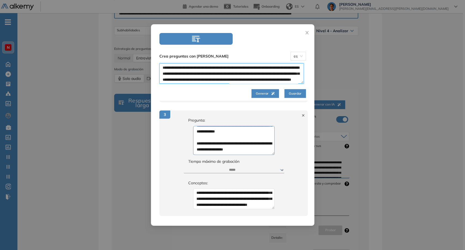
click at [163, 67] on textarea "**********" at bounding box center [231, 73] width 144 height 21
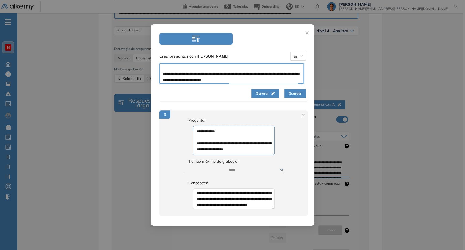
scroll to position [96, 0]
click at [277, 82] on textarea "**********" at bounding box center [231, 73] width 144 height 21
type textarea "**********"
click at [292, 93] on span "Guardar" at bounding box center [295, 93] width 13 height 5
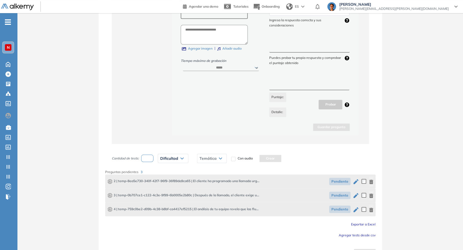
scroll to position [273, 0]
click at [355, 180] on icon "button" at bounding box center [355, 180] width 5 height 5
type textarea "**********"
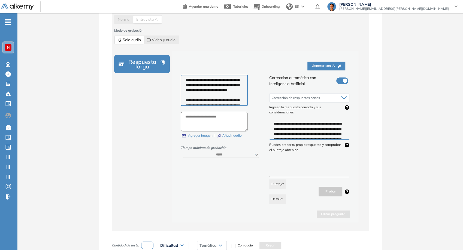
scroll to position [242, 0]
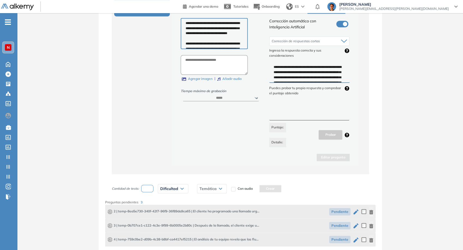
click at [231, 38] on textarea "**********" at bounding box center [214, 33] width 67 height 31
type textarea "**********"
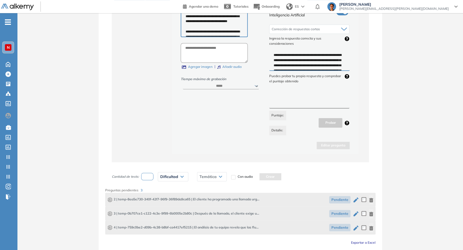
scroll to position [284, 0]
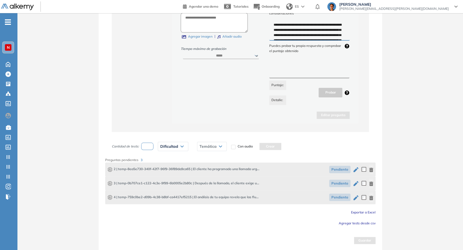
click at [356, 171] on icon "button" at bounding box center [355, 169] width 7 height 7
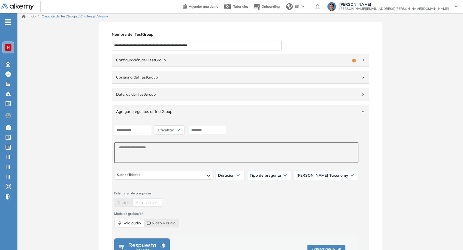
scroll to position [0, 0]
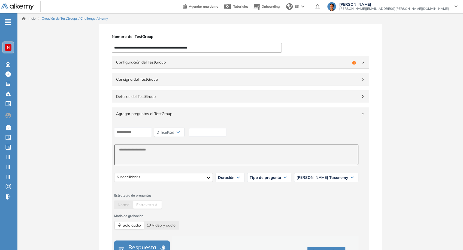
click at [214, 130] on input at bounding box center [208, 132] width 38 height 8
type input "**********"
click at [134, 137] on div "**********" at bounding box center [236, 132] width 248 height 14
click at [132, 134] on input at bounding box center [133, 132] width 38 height 10
paste input "**********"
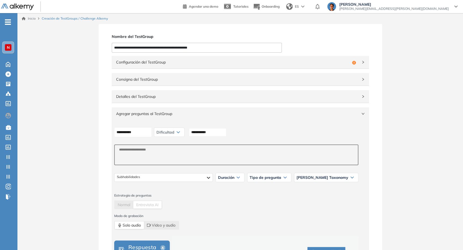
type input "**********"
click at [301, 60] on span "Configuración del TestGroup" at bounding box center [233, 62] width 234 height 6
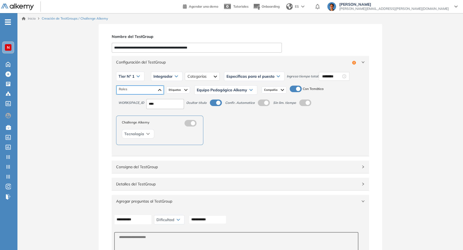
click at [154, 93] on div "Administrativo y Gestión, Contable o Financiero Atención al Cliente Comercial" at bounding box center [139, 90] width 47 height 9
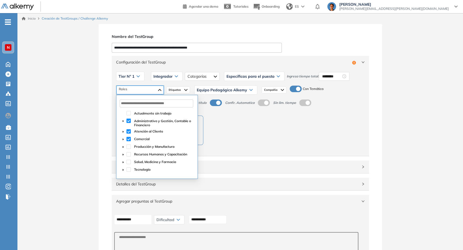
click at [154, 93] on div "Administrativo y Gestión, Contable o Financiero Atención al Cliente Comercial" at bounding box center [139, 90] width 47 height 9
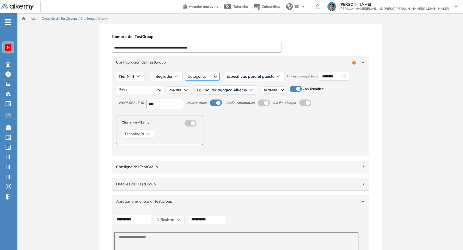
click at [190, 77] on div "Específicas para el puesto" at bounding box center [202, 76] width 35 height 9
click at [293, 91] on label at bounding box center [295, 89] width 12 height 7
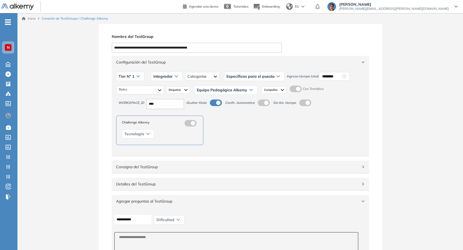
click at [152, 215] on input "**********" at bounding box center [133, 219] width 38 height 10
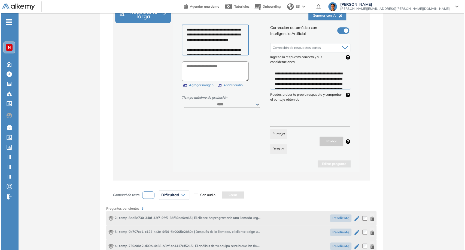
scroll to position [250, 0]
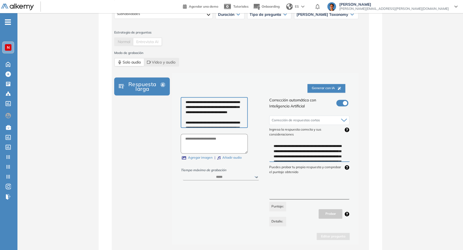
click at [320, 88] on span "Generar con IA" at bounding box center [326, 88] width 29 height 5
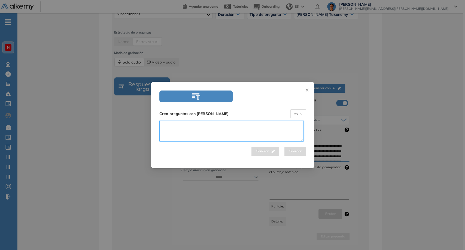
click at [216, 132] on textarea at bounding box center [231, 131] width 144 height 21
paste textarea "**********"
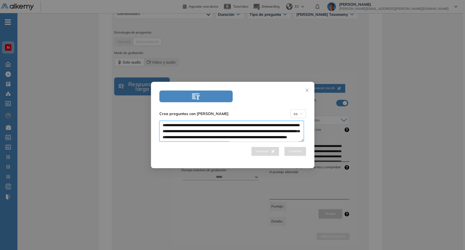
scroll to position [94, 0]
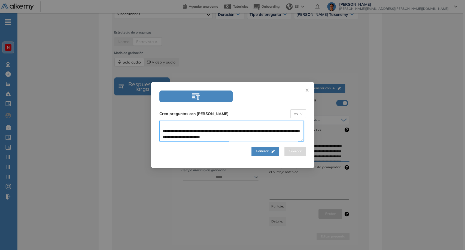
type textarea "**********"
click at [261, 149] on span "Generar" at bounding box center [265, 150] width 19 height 5
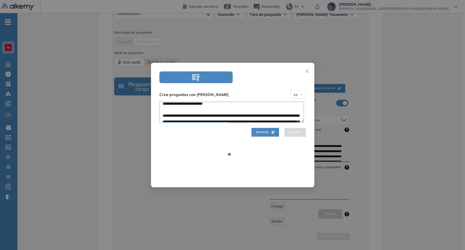
scroll to position [0, 0]
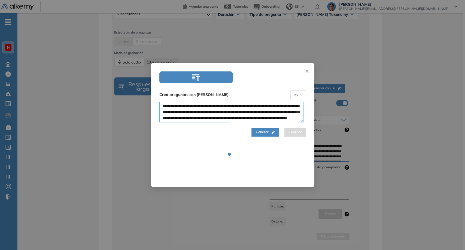
select select "***"
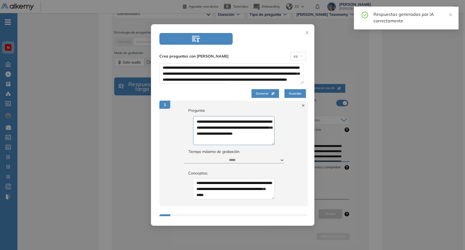
click at [302, 106] on icon at bounding box center [303, 105] width 2 height 2
type textarea "**********"
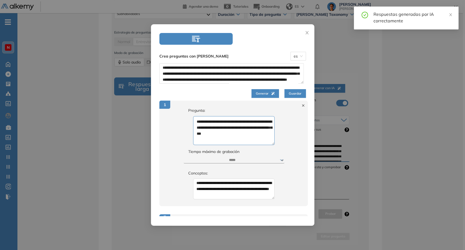
click at [302, 106] on icon at bounding box center [303, 105] width 2 height 2
type textarea "**********"
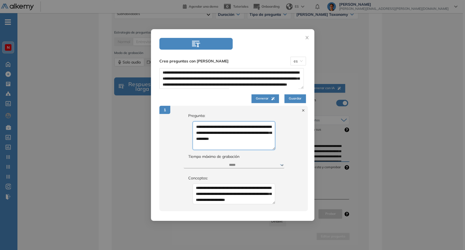
click at [229, 129] on textarea "**********" at bounding box center [234, 135] width 83 height 29
paste textarea "**********"
type textarea "**********"
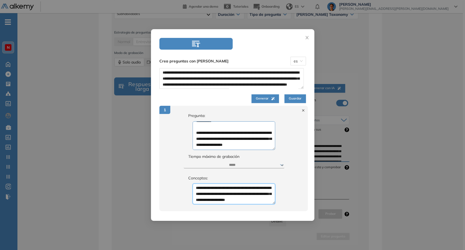
click at [209, 188] on textarea "**********" at bounding box center [234, 193] width 83 height 21
paste textarea "**********"
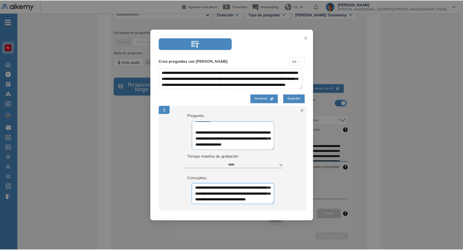
scroll to position [36, 0]
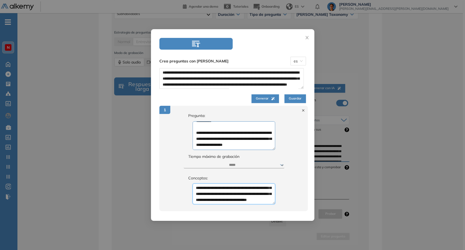
type textarea "**********"
click at [291, 98] on span "Guardar" at bounding box center [295, 98] width 13 height 5
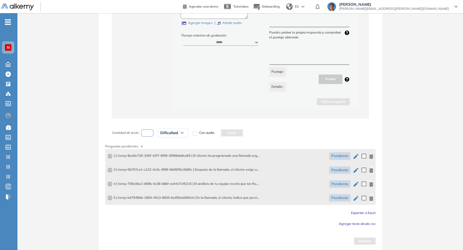
scroll to position [385, 0]
click at [151, 132] on input "number" at bounding box center [147, 132] width 13 height 7
type input "*"
click at [162, 134] on div "Dificultad" at bounding box center [173, 132] width 30 height 9
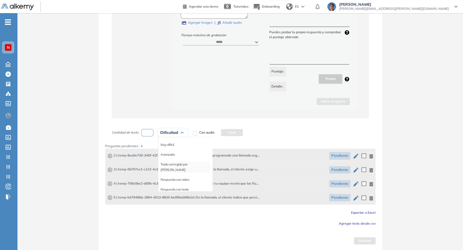
click at [184, 162] on li "Texto corregido por IA" at bounding box center [185, 166] width 50 height 11
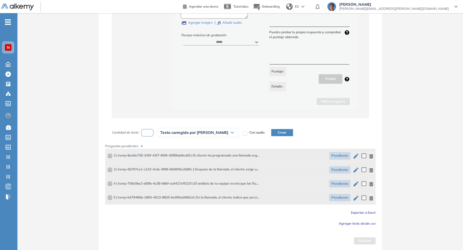
click at [271, 133] on button "Crear" at bounding box center [282, 132] width 22 height 7
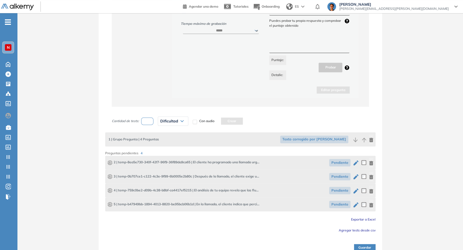
scroll to position [403, 0]
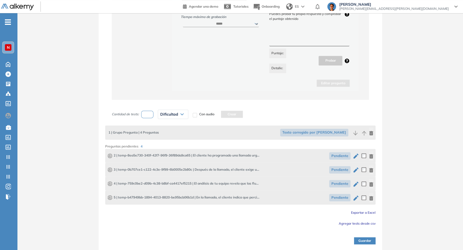
click at [364, 243] on button "Guardar" at bounding box center [365, 240] width 22 height 7
click at [371, 134] on icon "button" at bounding box center [371, 133] width 4 height 4
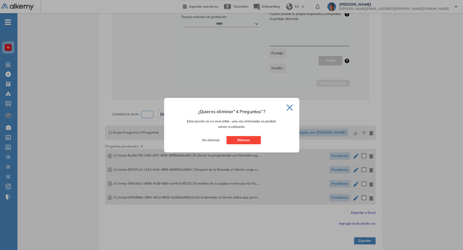
click at [241, 142] on button "Eliminar" at bounding box center [243, 140] width 34 height 8
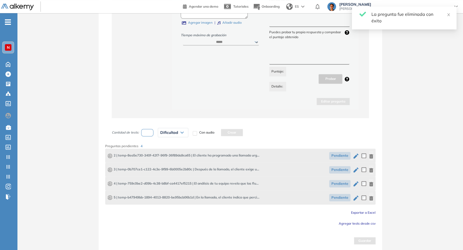
click at [355, 155] on icon "button" at bounding box center [355, 155] width 5 height 5
type textarea "**********"
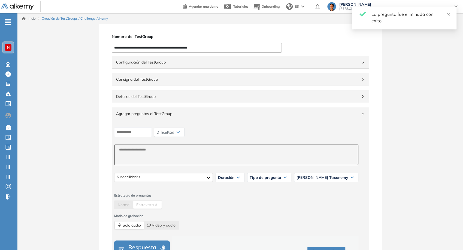
scroll to position [60, 0]
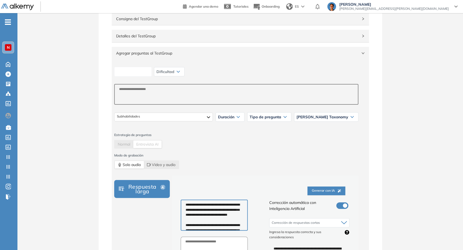
click at [149, 73] on input at bounding box center [133, 72] width 38 height 10
type input "*"
drag, startPoint x: 185, startPoint y: 70, endPoint x: 182, endPoint y: 70, distance: 3.0
click at [184, 70] on div "Dificultad" at bounding box center [169, 71] width 30 height 9
click at [118, 73] on input "*" at bounding box center [133, 72] width 38 height 10
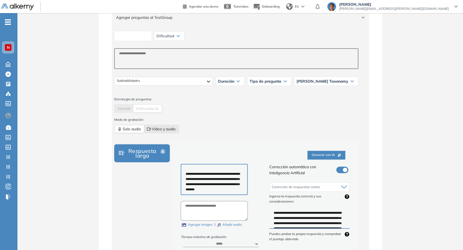
scroll to position [91, 0]
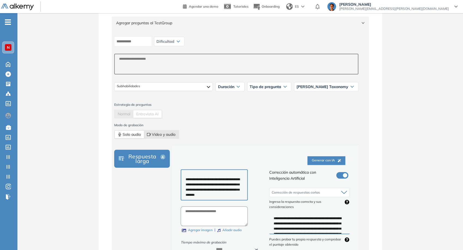
click at [152, 133] on span "Video y audio" at bounding box center [161, 134] width 29 height 8
click at [174, 45] on div "Dificultad Muy fácil Fácil Intermedia Difícil Muy difícil Avanzado Texto correg…" at bounding box center [169, 41] width 30 height 9
click at [173, 44] on div "Dificultad" at bounding box center [169, 41] width 30 height 9
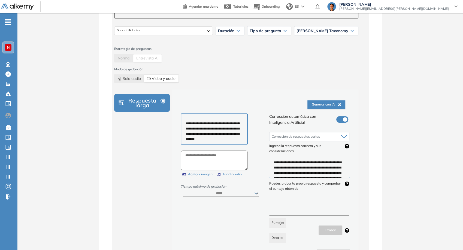
scroll to position [56, 0]
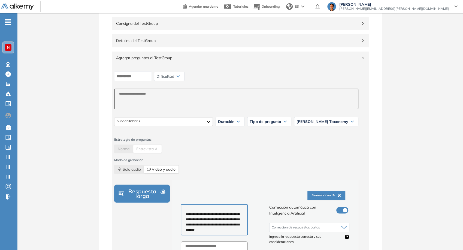
click at [357, 60] on span "Agregar preguntas al TestGroup" at bounding box center [237, 58] width 242 height 6
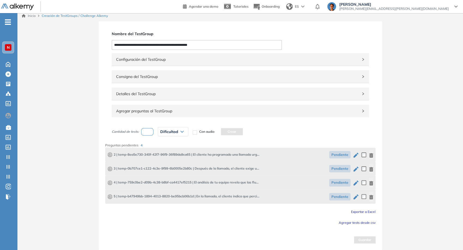
scroll to position [2, 0]
click at [239, 105] on div "Agregar preguntas al TestGroup" at bounding box center [240, 111] width 257 height 13
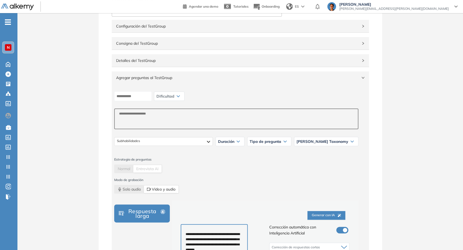
scroll to position [26, 0]
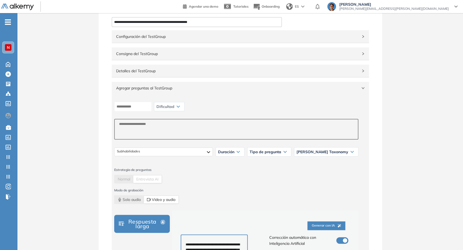
click at [170, 106] on span "Dificultad" at bounding box center [165, 106] width 18 height 4
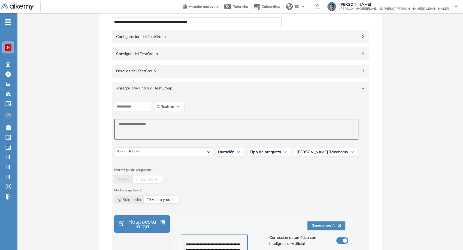
click at [170, 106] on span "Dificultad" at bounding box center [165, 106] width 18 height 4
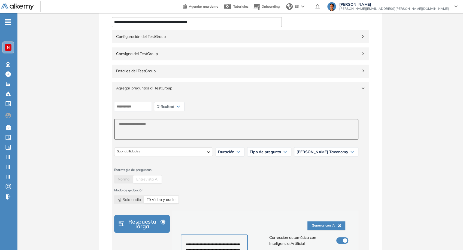
click at [170, 106] on span "Dificultad" at bounding box center [165, 106] width 18 height 4
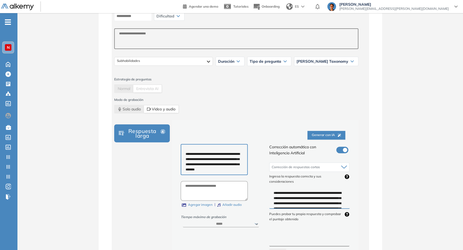
scroll to position [116, 0]
click at [127, 110] on span "Solo audio" at bounding box center [129, 109] width 23 height 8
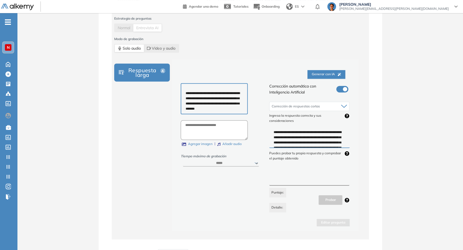
scroll to position [147, 0]
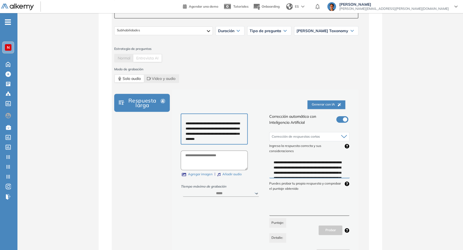
click at [11, 19] on div "-" at bounding box center [8, 17] width 16 height 4
click at [10, 23] on span "-" at bounding box center [8, 21] width 6 height 4
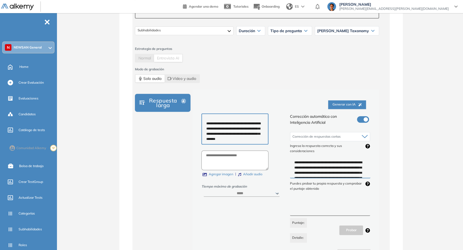
click at [46, 25] on ul "N NEWSAN General Home Crear Evaluación Evaluaciones Candidatos Catálogo de test…" at bounding box center [28, 152] width 57 height 261
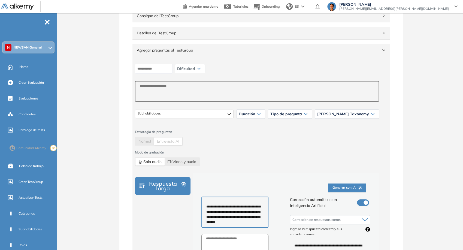
scroll to position [26, 0]
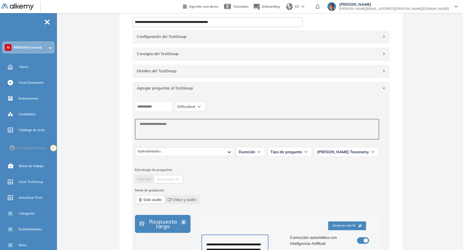
click at [385, 85] on div "Agregar preguntas al TestGroup" at bounding box center [260, 88] width 257 height 13
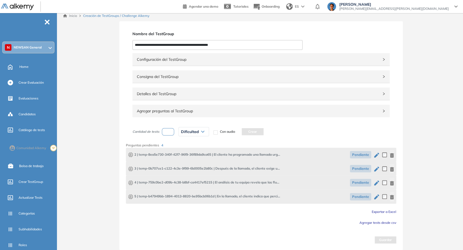
scroll to position [2, 0]
click at [373, 111] on span "Agregar preguntas al TestGroup" at bounding box center [258, 111] width 242 height 6
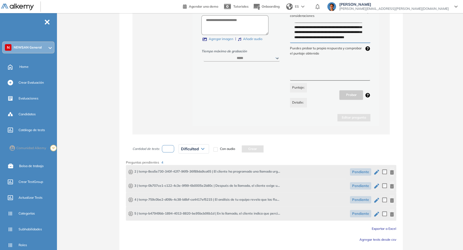
scroll to position [298, 0]
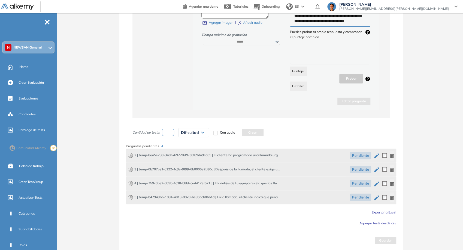
click at [375, 157] on icon "button" at bounding box center [376, 155] width 7 height 7
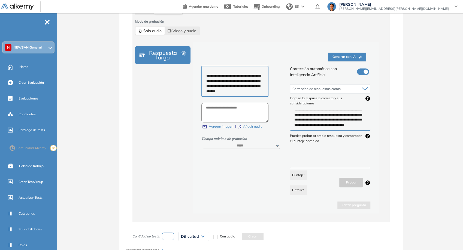
scroll to position [272, 0]
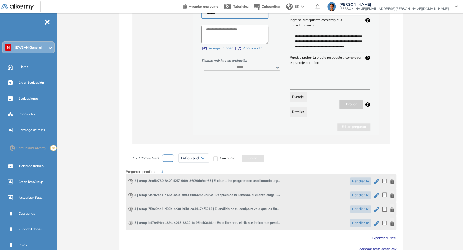
click at [358, 182] on span "Pendiente" at bounding box center [360, 180] width 21 height 7
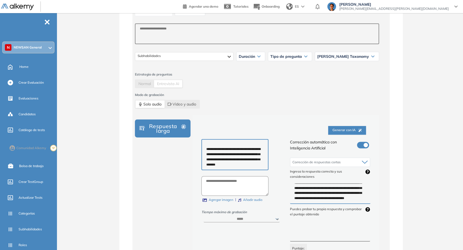
scroll to position [91, 0]
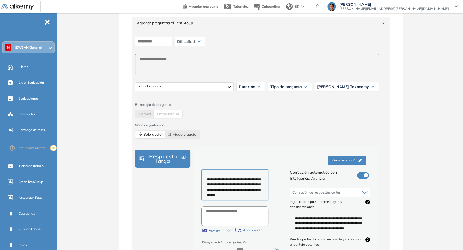
click at [191, 41] on span "Dificultad" at bounding box center [186, 41] width 18 height 4
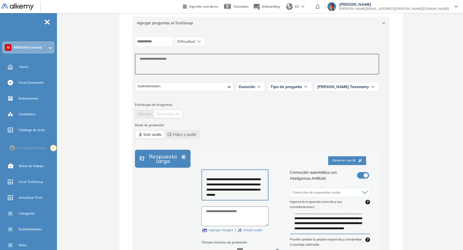
click at [191, 41] on span "Dificultad" at bounding box center [186, 41] width 18 height 4
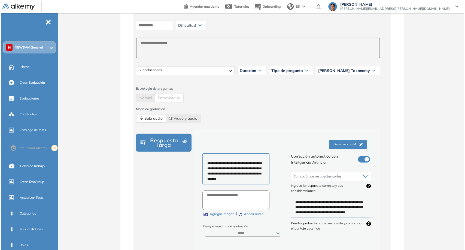
scroll to position [151, 0]
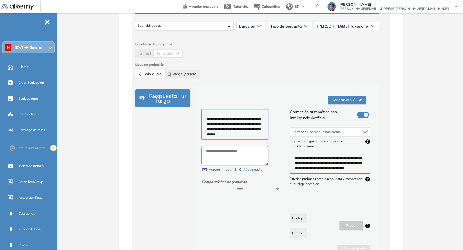
click at [346, 101] on span "Generar con IA" at bounding box center [346, 99] width 29 height 5
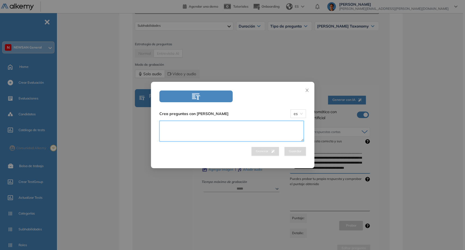
click at [298, 129] on textarea at bounding box center [231, 131] width 144 height 21
click at [267, 135] on textarea at bounding box center [231, 131] width 144 height 21
type textarea "**********"
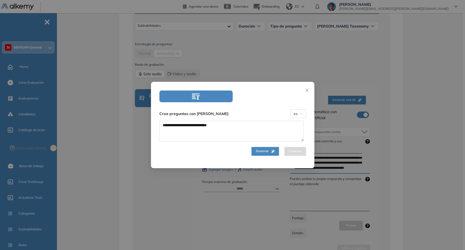
click at [269, 153] on span "Generar" at bounding box center [265, 150] width 19 height 5
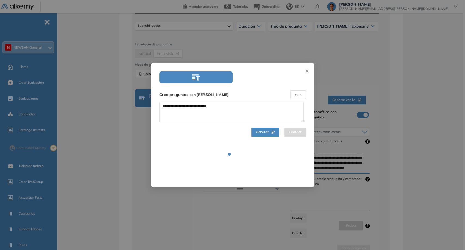
select select "***"
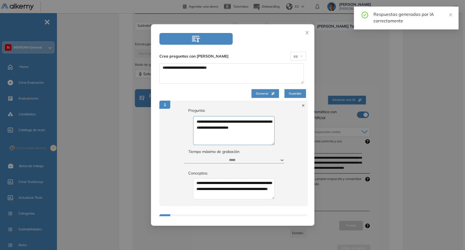
click at [301, 105] on icon at bounding box center [303, 105] width 4 height 4
type textarea "**********"
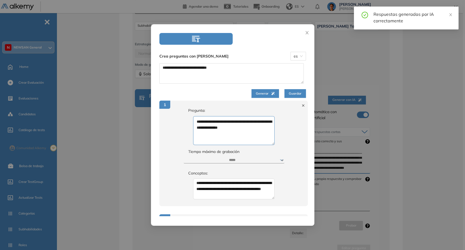
click at [301, 106] on icon at bounding box center [303, 105] width 4 height 4
type textarea "**********"
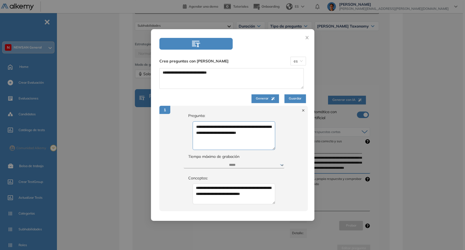
click at [292, 100] on button "Guardar" at bounding box center [295, 98] width 22 height 9
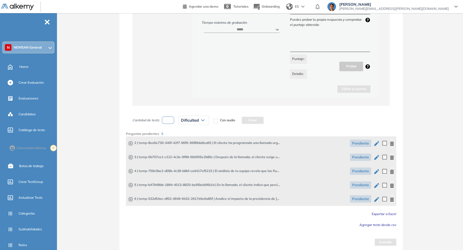
scroll to position [312, 0]
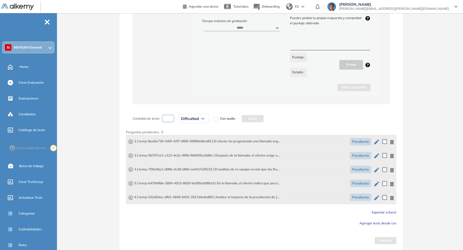
click at [246, 197] on span "6 | temp-532d54ec-df02-4949-9432-2917d4e6a85f | Analice el impacto de la presid…" at bounding box center [204, 196] width 152 height 5
click at [353, 197] on span "Pendiente" at bounding box center [360, 196] width 21 height 7
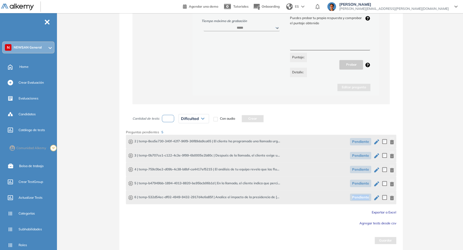
click at [353, 197] on span "Pendiente" at bounding box center [360, 196] width 21 height 7
click at [376, 199] on icon "button" at bounding box center [376, 197] width 7 height 7
type textarea "**********"
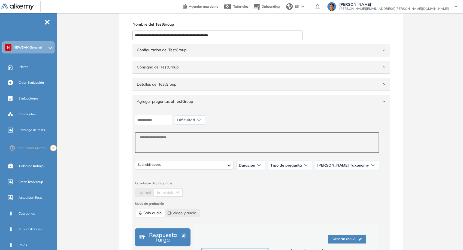
scroll to position [0, 0]
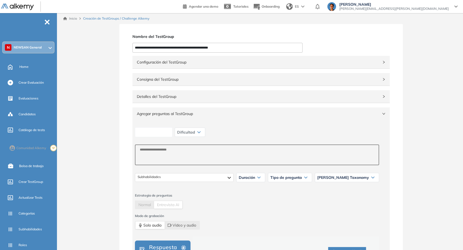
click at [172, 132] on input at bounding box center [154, 132] width 38 height 10
click at [199, 136] on div "Dificultad" at bounding box center [190, 132] width 30 height 9
click at [195, 134] on div "Dificultad" at bounding box center [190, 132] width 30 height 9
click at [172, 132] on input at bounding box center [154, 132] width 38 height 10
type input "*******"
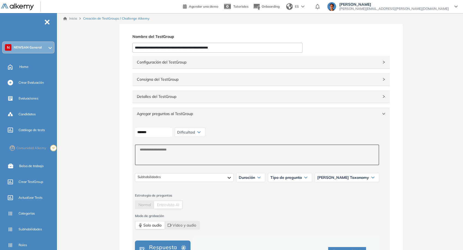
click at [195, 131] on span "Dificultad" at bounding box center [186, 132] width 18 height 4
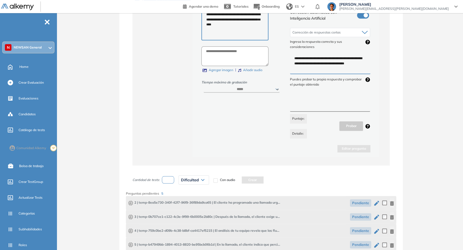
scroll to position [312, 0]
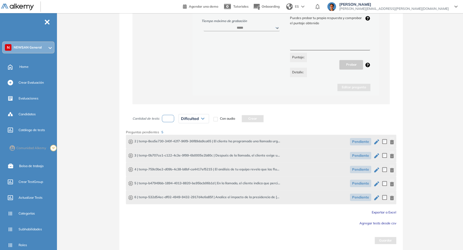
click at [240, 139] on span "2 | temp-8ea5e730-340f-42f7-96f9-36f89da9ca65 | El cliente ha programado una ll…" at bounding box center [204, 141] width 152 height 5
click at [240, 154] on span "3 | temp-0b707ce1-c122-4c3e-9f99-6b0005e2b80c | Después de la llamada, el clien…" at bounding box center [204, 155] width 152 height 5
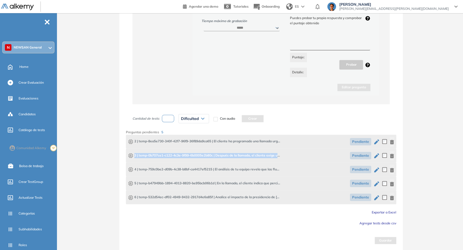
click at [240, 154] on span "3 | temp-0b707ce1-c122-4c3e-9f99-6b0005e2b80c | Después de la llamada, el clien…" at bounding box center [204, 155] width 152 height 5
click at [247, 170] on span "4 | temp-759c0be2-d09b-4c38-b8bf-ca4417ef5215 | El análisis de tu equipo revela…" at bounding box center [204, 169] width 152 height 5
click at [391, 200] on button "button" at bounding box center [391, 197] width 4 height 10
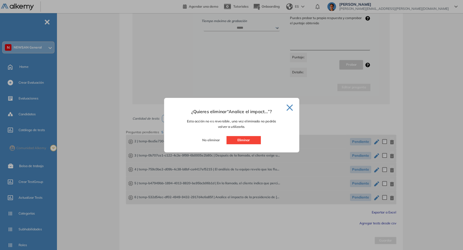
click at [238, 143] on button "Eliminar" at bounding box center [243, 140] width 34 height 8
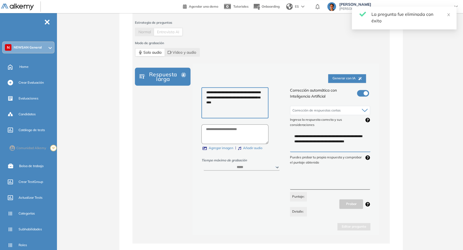
scroll to position [116, 0]
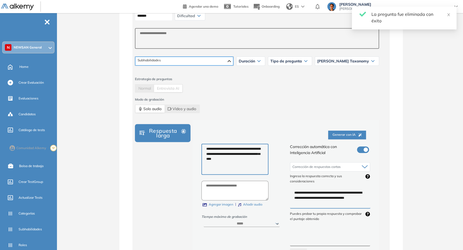
click at [159, 61] on div at bounding box center [184, 61] width 98 height 9
click at [159, 61] on div at bounding box center [184, 61] width 99 height 9
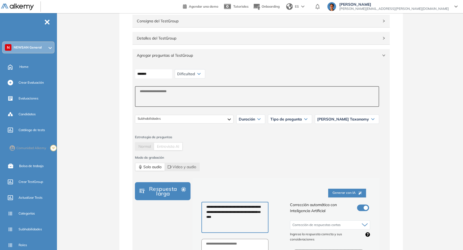
scroll to position [56, 0]
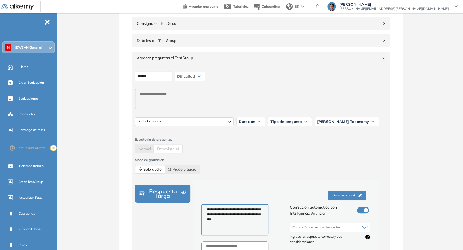
click at [165, 126] on div "Subhabilidades Duración 0.5 1 1.5 2 3 5 8 15 30 60 120 Tipo de pregunta Likert …" at bounding box center [257, 122] width 248 height 14
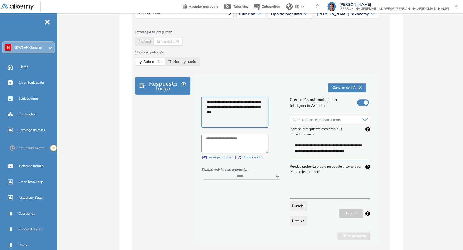
scroll to position [121, 0]
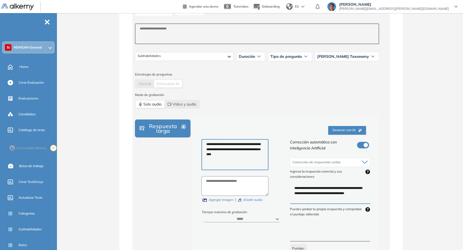
click at [362, 143] on label at bounding box center [363, 145] width 12 height 7
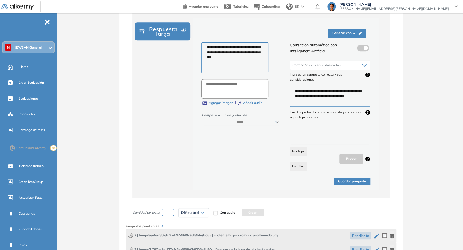
scroll to position [177, 0]
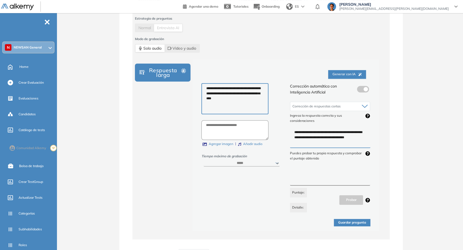
click at [361, 224] on button "Guardar pregunta" at bounding box center [352, 222] width 36 height 7
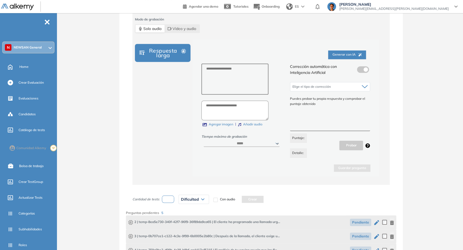
scroll to position [186, 0]
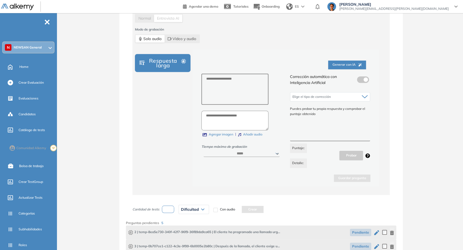
click at [360, 81] on span at bounding box center [359, 78] width 4 height 4
click at [360, 81] on label at bounding box center [363, 79] width 12 height 7
click at [360, 81] on span at bounding box center [359, 78] width 4 height 4
click at [360, 81] on label at bounding box center [363, 79] width 12 height 7
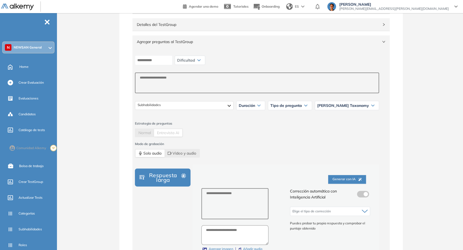
scroll to position [65, 0]
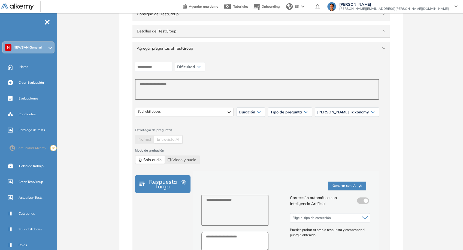
click at [192, 47] on span "Agregar preguntas al TestGroup" at bounding box center [258, 48] width 242 height 6
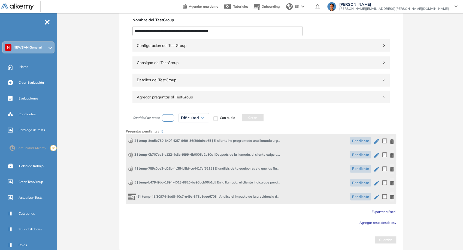
scroll to position [16, 0]
click at [197, 50] on div "Configuración del TestGroup Incompleto" at bounding box center [260, 46] width 257 height 13
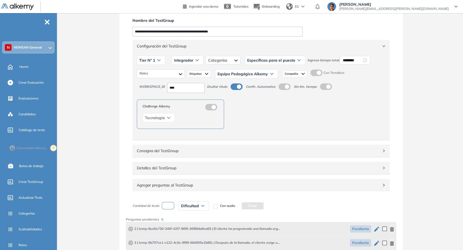
click at [197, 50] on div "Configuración del TestGroup Incompleto" at bounding box center [260, 46] width 257 height 13
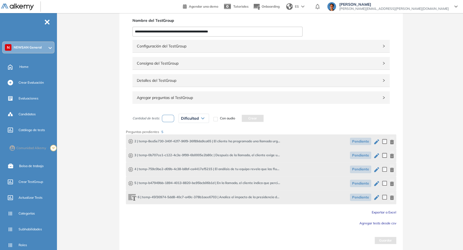
click at [204, 100] on div "Agregar preguntas al TestGroup" at bounding box center [260, 97] width 257 height 13
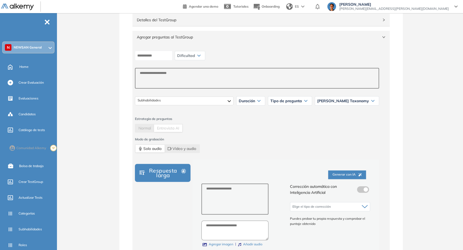
scroll to position [107, 0]
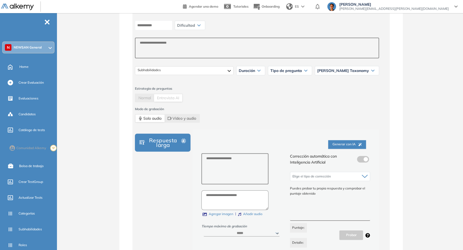
click at [146, 97] on span "Normal" at bounding box center [144, 97] width 13 height 5
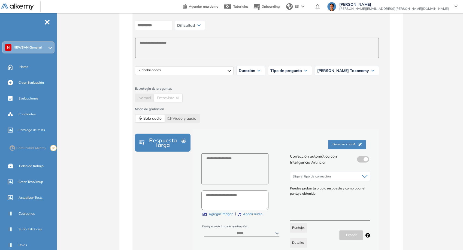
click at [155, 101] on div "Normal Entrevista AI" at bounding box center [159, 97] width 48 height 9
click at [149, 98] on span "Normal" at bounding box center [144, 97] width 13 height 5
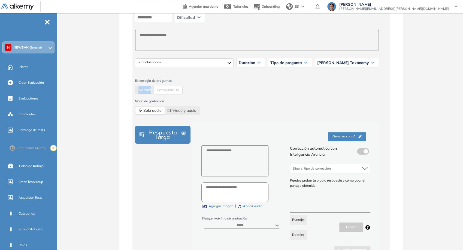
scroll to position [167, 0]
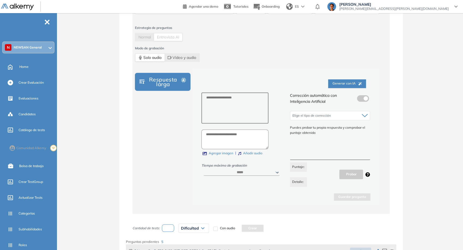
click at [172, 39] on div "Entrevista AI" at bounding box center [168, 37] width 28 height 8
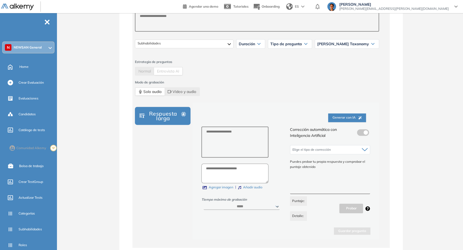
scroll to position [65, 0]
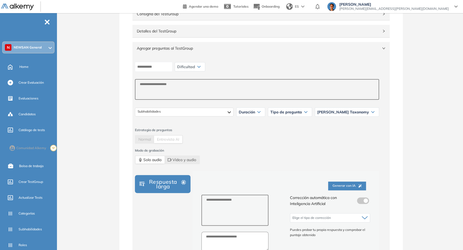
click at [195, 68] on span "Dificultad" at bounding box center [186, 67] width 18 height 4
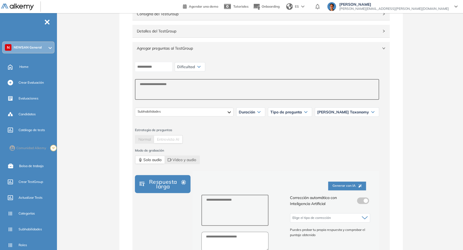
click at [195, 68] on span "Dificultad" at bounding box center [186, 67] width 18 height 4
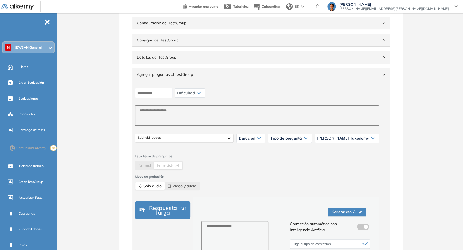
scroll to position [0, 0]
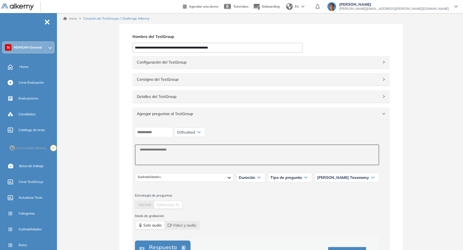
click at [206, 45] on input "**********" at bounding box center [217, 48] width 170 height 10
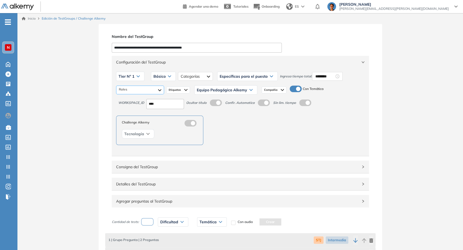
click at [157, 90] on div "Administrativo y Gestión, Contable o Financiero Atención al Cliente Comercial" at bounding box center [140, 90] width 48 height 9
click at [157, 90] on div "Administrativo y Gestión, Contable o Financiero Atención al Cliente Comercial" at bounding box center [139, 90] width 47 height 9
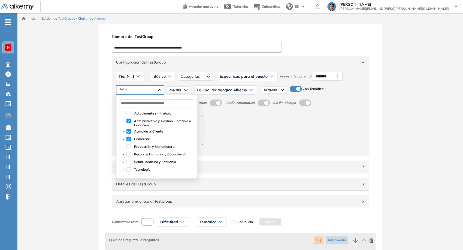
click at [122, 146] on icon "caret-down" at bounding box center [123, 146] width 3 height 3
click at [129, 155] on icon "caret-down" at bounding box center [129, 154] width 3 height 3
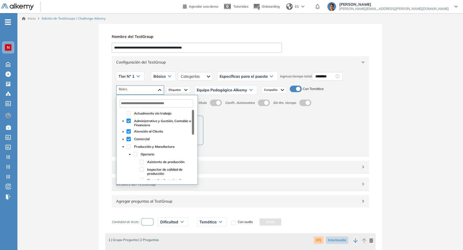
click at [123, 147] on icon "caret-down" at bounding box center [123, 146] width 2 height 1
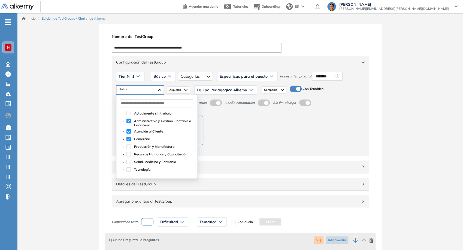
click at [92, 94] on div "**********" at bounding box center [239, 212] width 445 height 376
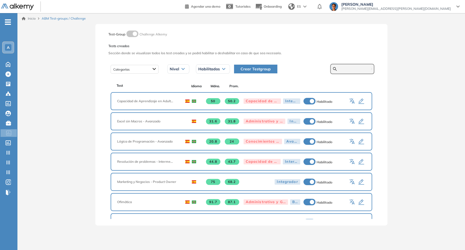
click at [339, 68] on input "text" at bounding box center [355, 68] width 33 height 5
paste input "**********"
type input "**********"
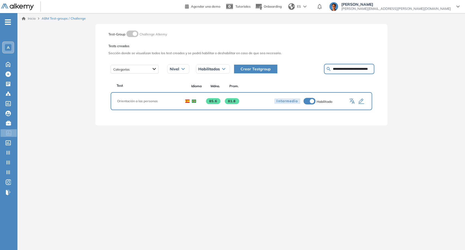
click at [363, 100] on icon "button" at bounding box center [361, 101] width 7 height 7
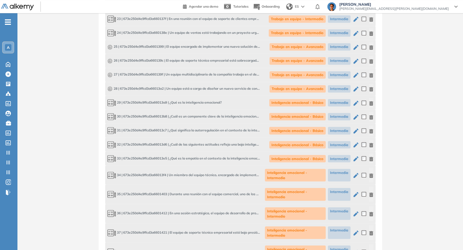
scroll to position [742, 0]
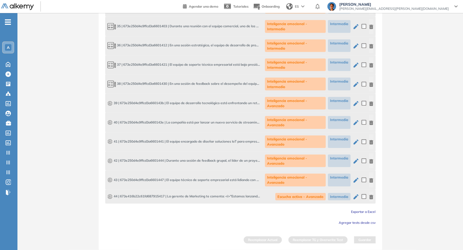
click at [365, 212] on span "Exportar a Excel" at bounding box center [363, 211] width 25 height 4
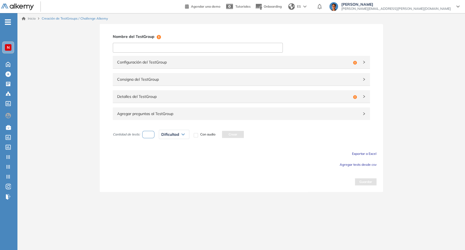
drag, startPoint x: 0, startPoint y: 0, endPoint x: 206, endPoint y: 45, distance: 211.2
click at [206, 45] on input at bounding box center [198, 48] width 170 height 10
paste input "**********"
type input "**********"
click at [308, 59] on span "Configuración del TestGroup" at bounding box center [234, 62] width 234 height 6
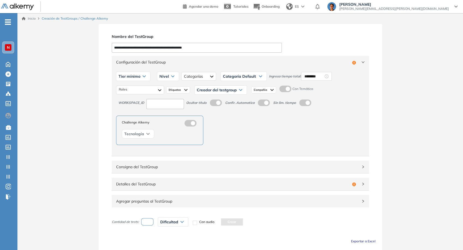
drag, startPoint x: 139, startPoint y: 75, endPoint x: 140, endPoint y: 82, distance: 7.1
click at [139, 75] on div "Tier mínimo" at bounding box center [133, 76] width 34 height 9
click at [124, 90] on li "Tier N° 1" at bounding box center [125, 87] width 12 height 5
click at [162, 78] on div "Nivel" at bounding box center [162, 76] width 22 height 9
click at [163, 117] on li "Integrador" at bounding box center [161, 117] width 15 height 5
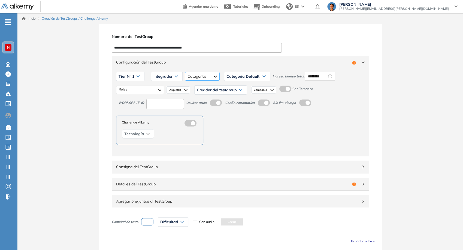
click at [204, 74] on div at bounding box center [202, 76] width 35 height 9
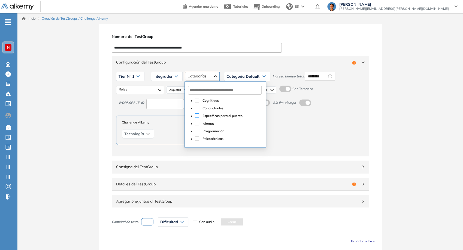
click at [197, 115] on span at bounding box center [197, 115] width 4 height 4
click at [240, 77] on span "Categoría Default" at bounding box center [242, 76] width 33 height 4
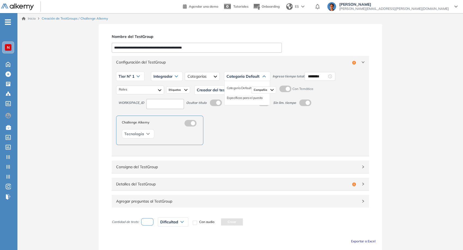
click at [237, 97] on li "Específicas para el puesto" at bounding box center [245, 97] width 36 height 5
click at [327, 77] on input "********" at bounding box center [331, 76] width 19 height 6
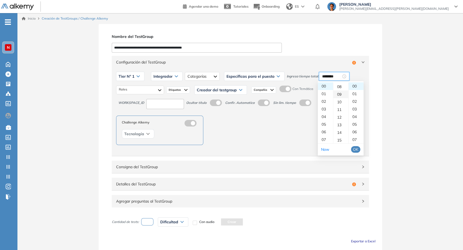
click at [341, 96] on div "09" at bounding box center [340, 94] width 15 height 8
drag, startPoint x: 340, startPoint y: 108, endPoint x: 349, endPoint y: 132, distance: 25.7
click at [340, 108] on div "12" at bounding box center [340, 109] width 15 height 8
type input "********"
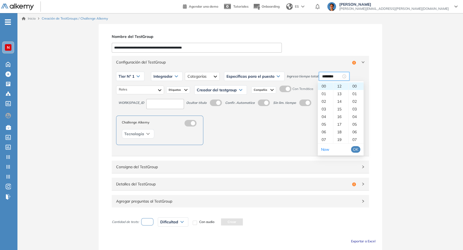
click at [357, 147] on span "OK" at bounding box center [355, 149] width 5 height 6
click at [154, 94] on div at bounding box center [140, 90] width 48 height 9
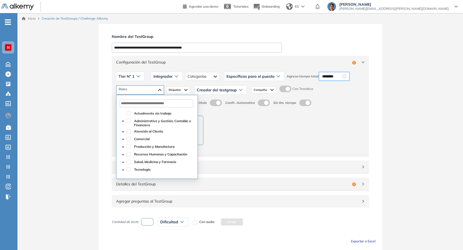
click at [127, 122] on span at bounding box center [128, 120] width 4 height 4
click at [131, 130] on div "Atención al Cliente" at bounding box center [157, 132] width 74 height 8
click at [130, 139] on span at bounding box center [128, 139] width 4 height 4
click at [128, 132] on span at bounding box center [128, 131] width 4 height 4
click at [215, 90] on span "Creador del testgroup" at bounding box center [217, 90] width 40 height 4
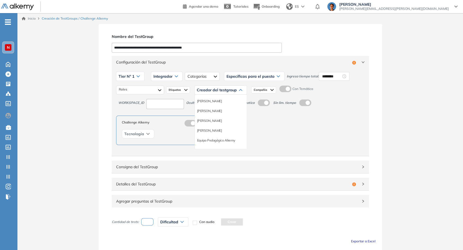
scroll to position [30, 0]
click at [227, 138] on li "Equipo Pedagógico Alkemy" at bounding box center [216, 139] width 38 height 5
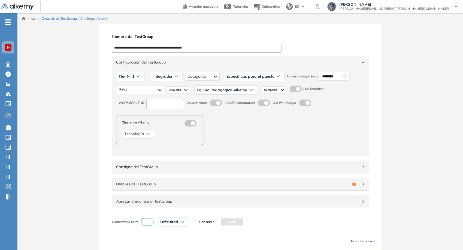
click at [167, 102] on input at bounding box center [165, 104] width 38 height 10
type input "****"
click at [318, 183] on span "Detalles del TestGroup" at bounding box center [233, 184] width 234 height 6
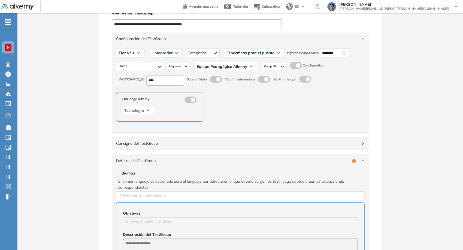
scroll to position [91, 0]
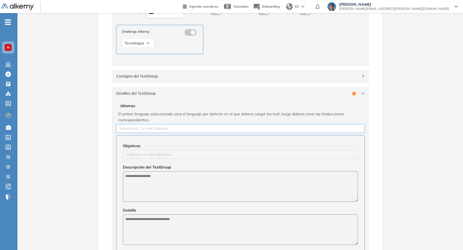
click at [151, 129] on div at bounding box center [240, 128] width 246 height 7
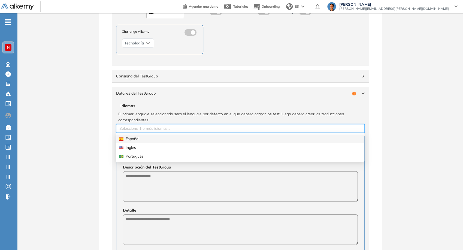
click at [155, 138] on div "Español" at bounding box center [240, 139] width 242 height 6
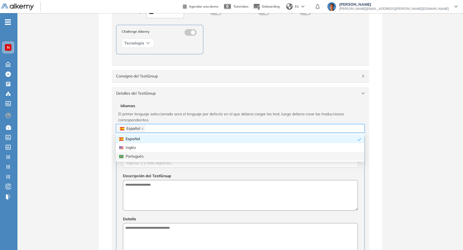
click at [159, 176] on span "Descripción del TestGroup" at bounding box center [240, 176] width 235 height 6
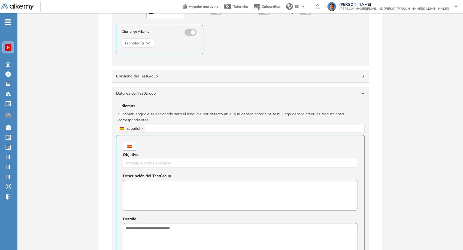
click at [165, 189] on textarea at bounding box center [240, 195] width 235 height 30
type textarea "**********"
click at [181, 237] on textarea at bounding box center [240, 238] width 235 height 30
paste textarea "**********"
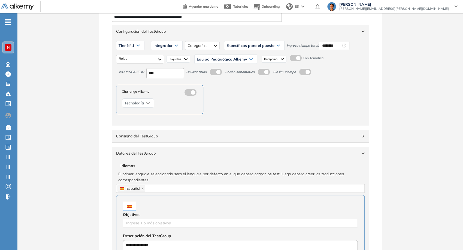
scroll to position [0, 0]
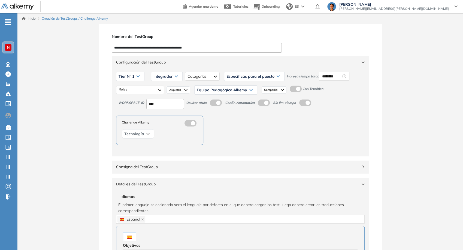
type textarea "**********"
drag, startPoint x: 145, startPoint y: 46, endPoint x: 214, endPoint y: 42, distance: 69.6
click at [214, 42] on div "**********" at bounding box center [240, 43] width 257 height 20
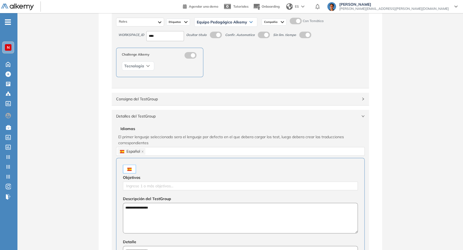
scroll to position [151, 0]
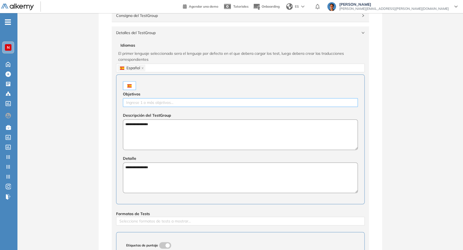
click at [162, 100] on div at bounding box center [240, 102] width 232 height 7
paste input "**********"
type input "**********"
click at [192, 83] on div at bounding box center [240, 85] width 235 height 9
click at [240, 35] on span "Detalles del TestGroup" at bounding box center [237, 33] width 242 height 6
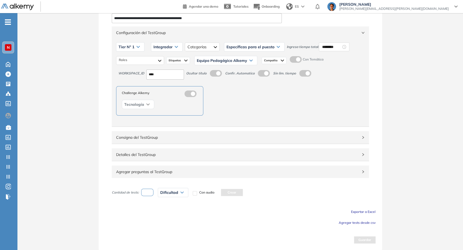
scroll to position [29, 0]
click at [236, 176] on div "Agregar preguntas al TestGroup" at bounding box center [240, 172] width 257 height 13
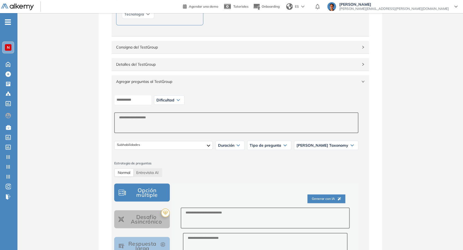
scroll to position [210, 0]
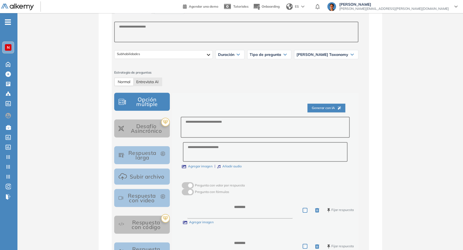
click at [149, 80] on span "Entrevista AI" at bounding box center [147, 81] width 22 height 5
select select "***"
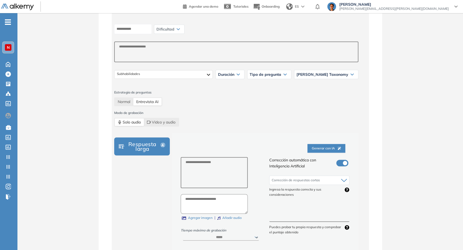
scroll to position [180, 0]
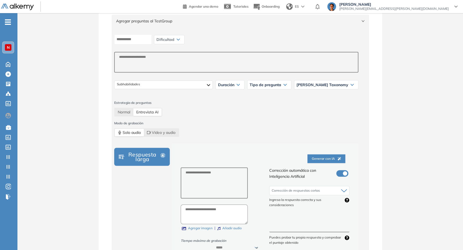
click at [19, 5] on img at bounding box center [17, 7] width 33 height 7
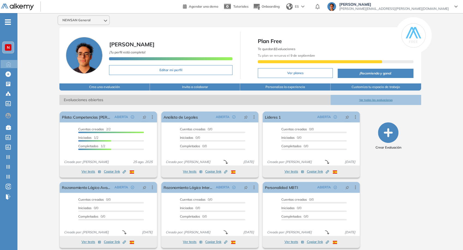
click at [78, 16] on div "NEWSAN General" at bounding box center [83, 20] width 51 height 9
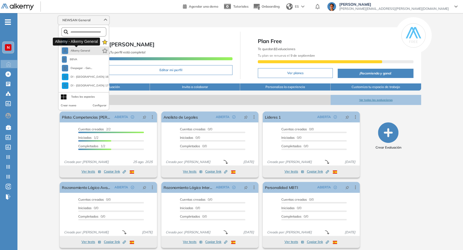
click at [79, 51] on span "Alkemy General" at bounding box center [80, 50] width 20 height 4
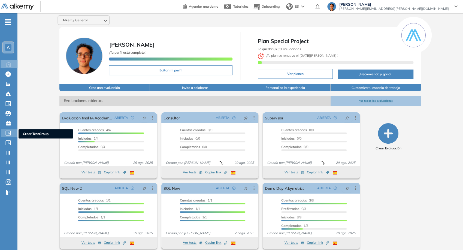
click at [9, 130] on icon at bounding box center [8, 132] width 5 height 5
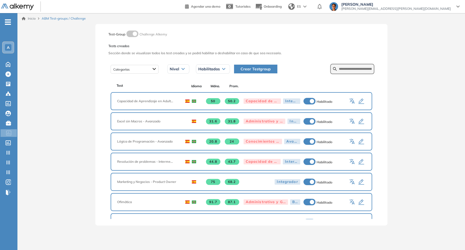
click at [262, 67] on span "Crear Testgroup" at bounding box center [255, 69] width 30 height 6
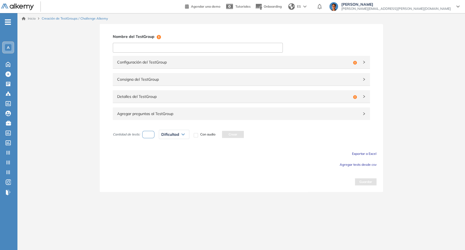
click at [197, 44] on input at bounding box center [198, 48] width 170 height 10
paste input "**********"
type input "**********"
click at [227, 118] on div "Agregar preguntas al TestGroup" at bounding box center [241, 113] width 257 height 13
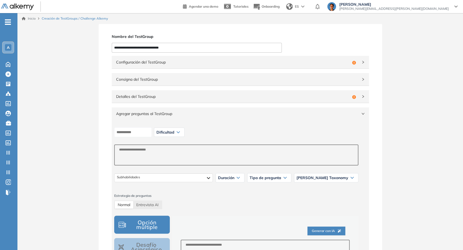
click at [172, 134] on div "Dificultad" at bounding box center [169, 132] width 30 height 9
click at [150, 206] on span "Entrevista AI" at bounding box center [147, 204] width 22 height 5
select select "***"
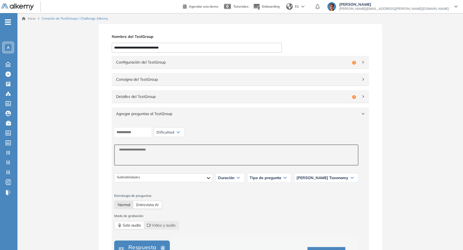
click at [123, 204] on span "Normal" at bounding box center [124, 204] width 13 height 5
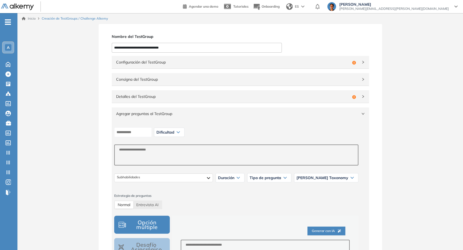
click at [178, 128] on div "Dificultad" at bounding box center [169, 132] width 30 height 9
click at [172, 161] on li "Intermedia" at bounding box center [164, 163] width 15 height 5
click at [148, 206] on span "Entrevista AI" at bounding box center [147, 204] width 22 height 5
select select "***"
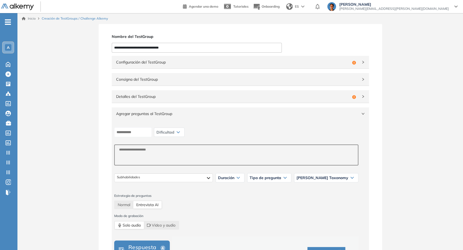
click at [174, 130] on span "Dificultad" at bounding box center [165, 132] width 18 height 4
click at [9, 68] on ul "A Home Home Crear Evaluación Crear Evaluación Evaluaciones Evaluaciones Candida…" at bounding box center [8, 109] width 17 height 175
click at [8, 65] on icon at bounding box center [8, 63] width 10 height 7
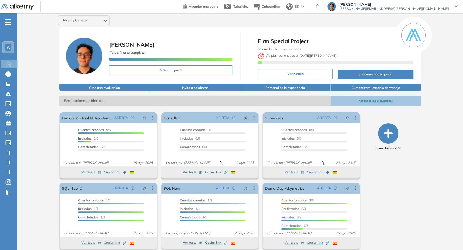
click at [377, 96] on button "Ver todas las evaluaciones" at bounding box center [375, 101] width 90 height 10
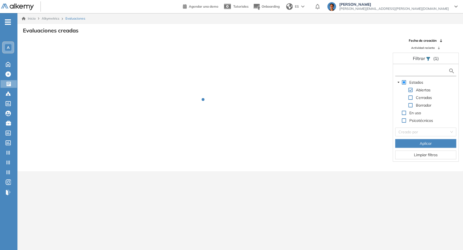
click at [415, 69] on input "text" at bounding box center [422, 71] width 52 height 6
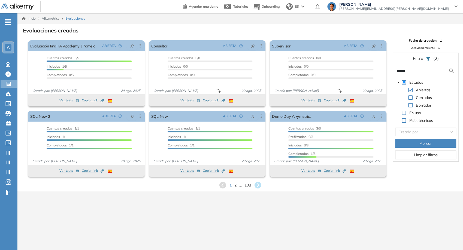
type input "******"
click at [8, 130] on icon at bounding box center [8, 132] width 5 height 5
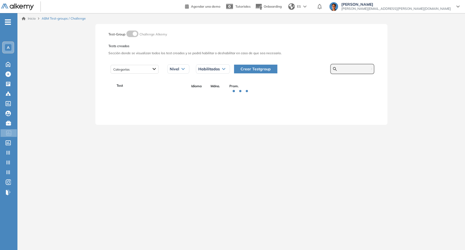
click at [351, 68] on input "text" at bounding box center [355, 68] width 33 height 5
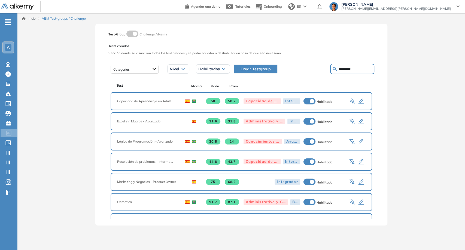
type input "*********"
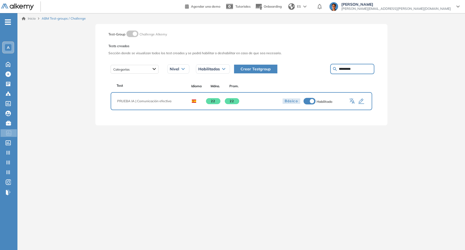
click at [361, 100] on icon "button" at bounding box center [361, 101] width 7 height 7
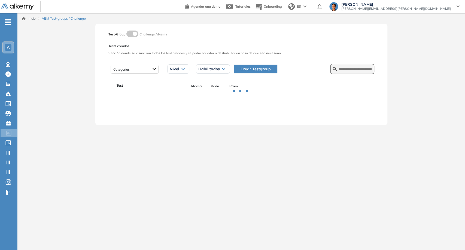
click at [347, 66] on form at bounding box center [352, 69] width 44 height 10
click at [353, 69] on input "text" at bounding box center [355, 68] width 33 height 5
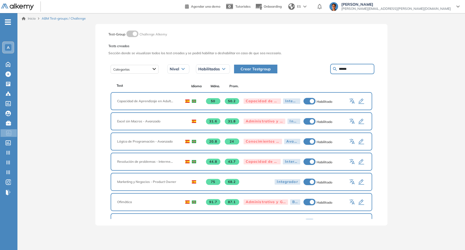
type input "******"
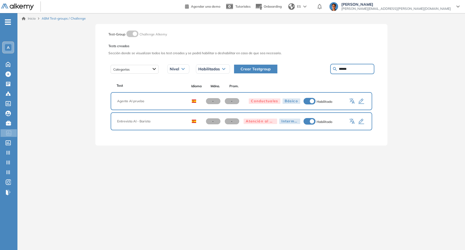
click at [359, 103] on icon "button" at bounding box center [361, 101] width 6 height 5
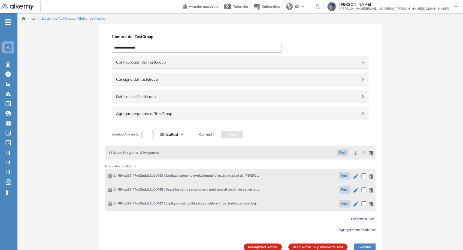
click at [277, 115] on span "Agregar preguntas al TestGroup" at bounding box center [237, 114] width 242 height 6
select select "***"
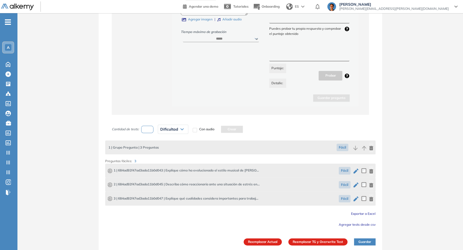
scroll to position [302, 0]
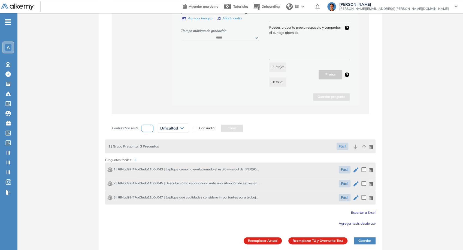
click at [355, 172] on button "button" at bounding box center [355, 169] width 7 height 10
type textarea "**********"
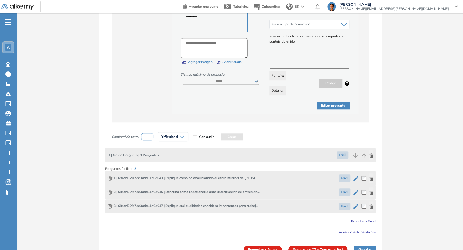
scroll to position [267, 0]
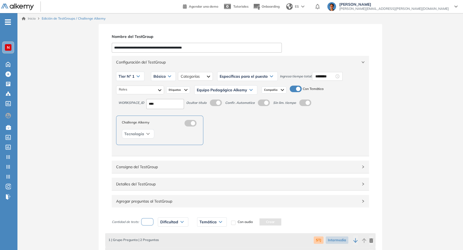
click at [27, 8] on img at bounding box center [17, 7] width 33 height 7
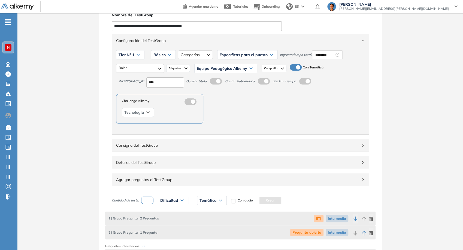
scroll to position [91, 0]
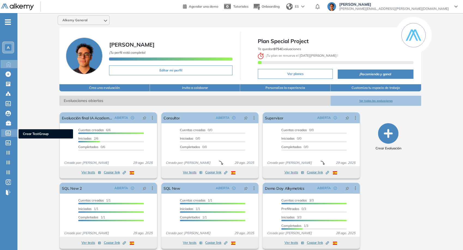
click at [8, 135] on icon at bounding box center [8, 132] width 5 height 5
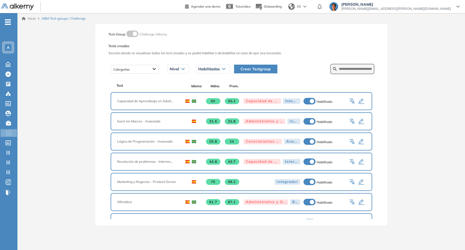
click at [266, 68] on span "Crear Testgroup" at bounding box center [255, 69] width 30 height 6
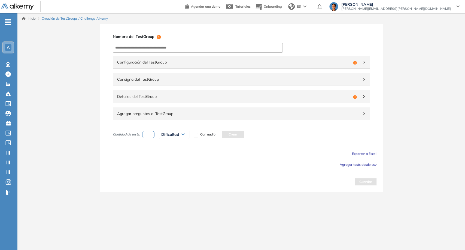
click at [208, 112] on span "Agregar preguntas al TestGroup" at bounding box center [238, 114] width 242 height 6
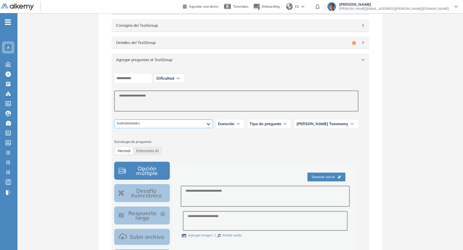
scroll to position [60, 0]
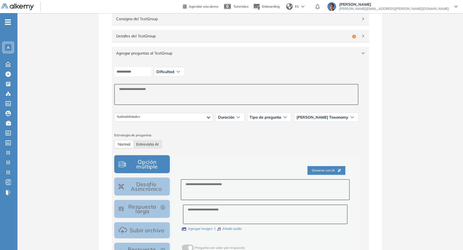
click at [149, 147] on div "Entrevista AI" at bounding box center [147, 144] width 28 height 8
select select "***"
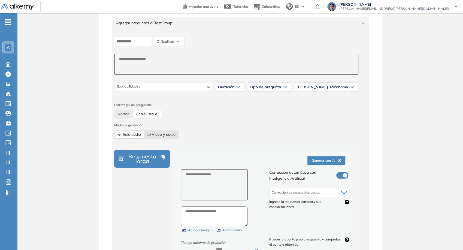
scroll to position [121, 0]
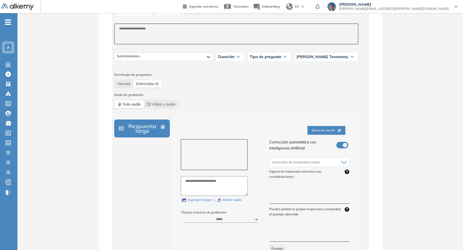
click at [229, 161] on textarea at bounding box center [214, 154] width 67 height 31
paste textarea "**********"
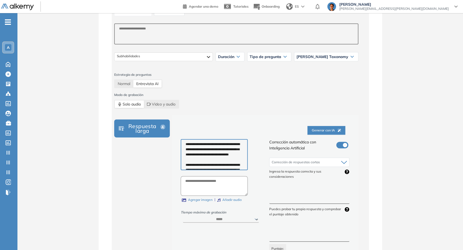
scroll to position [23, 0]
type textarea "**********"
click at [313, 200] on textarea at bounding box center [309, 194] width 80 height 20
paste textarea "**********"
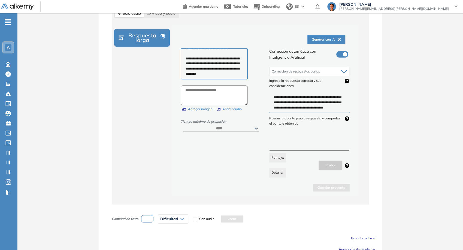
scroll to position [181, 0]
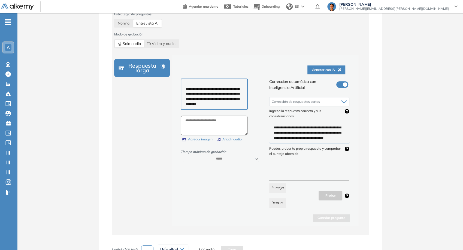
type textarea "**********"
click at [227, 158] on select "****** ***** ***** ***** ***** *****" at bounding box center [221, 158] width 76 height 7
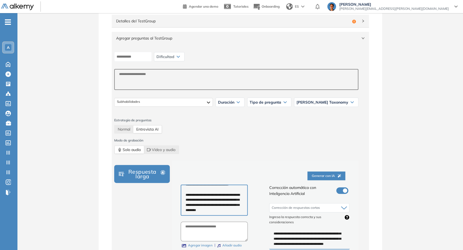
scroll to position [60, 0]
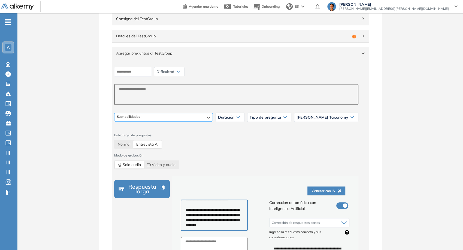
click at [213, 115] on div at bounding box center [163, 117] width 99 height 9
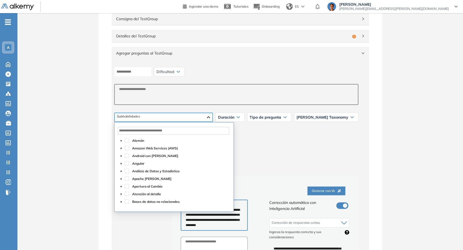
click at [212, 115] on div at bounding box center [163, 117] width 98 height 9
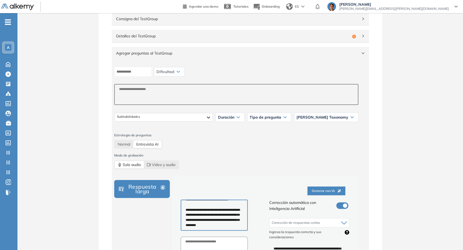
click at [244, 119] on div "Duración" at bounding box center [230, 117] width 28 height 9
click at [241, 145] on div "5" at bounding box center [230, 148] width 28 height 10
click at [240, 147] on div "5" at bounding box center [230, 148] width 28 height 10
click at [220, 147] on li "5" at bounding box center [219, 147] width 2 height 5
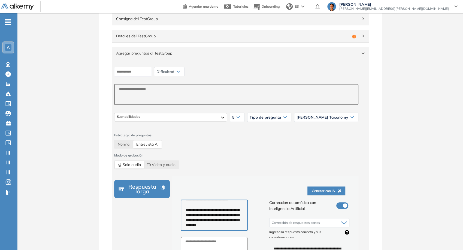
click at [281, 118] on span "Tipo de pregunta" at bounding box center [265, 117] width 32 height 4
click at [264, 138] on li "Evaluation" at bounding box center [257, 138] width 14 height 5
click at [334, 117] on span "Bloom Taxonomy" at bounding box center [322, 117] width 52 height 4
click at [318, 149] on li "Nivel 3 - Aplicar" at bounding box center [308, 148] width 22 height 5
click at [138, 72] on input at bounding box center [133, 72] width 38 height 10
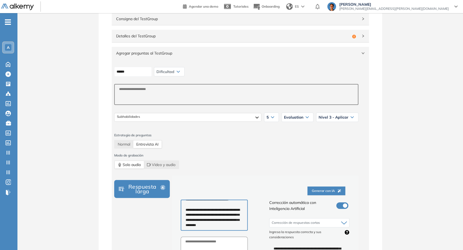
type input "******"
click at [174, 70] on span "Dificultad" at bounding box center [165, 71] width 18 height 4
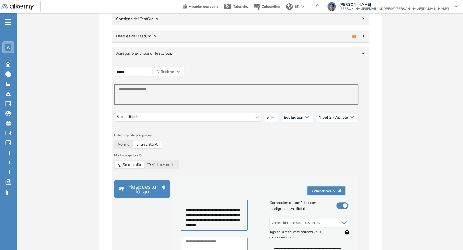
click at [174, 70] on span "Dificultad" at bounding box center [165, 71] width 18 height 4
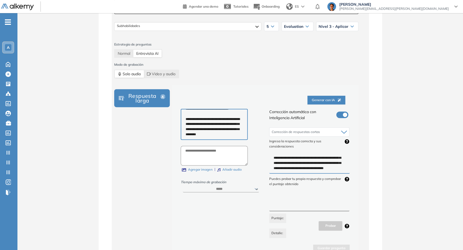
scroll to position [181, 0]
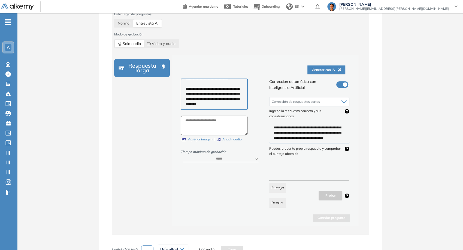
click at [341, 83] on label at bounding box center [342, 84] width 12 height 7
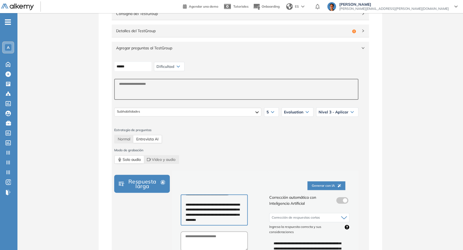
scroll to position [60, 0]
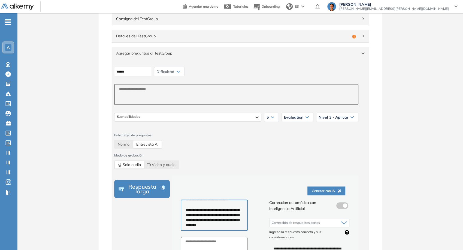
click at [174, 70] on span "Dificultad" at bounding box center [165, 71] width 18 height 4
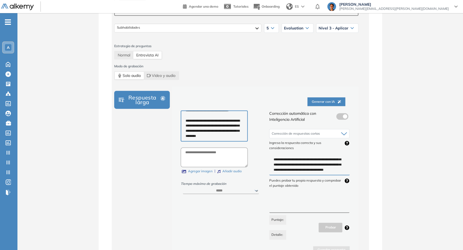
scroll to position [151, 0]
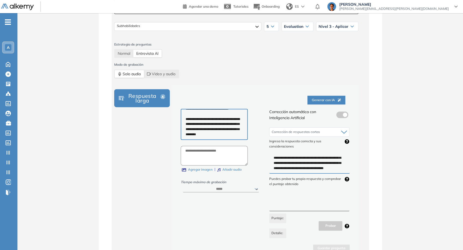
click at [338, 115] on span at bounding box center [338, 113] width 4 height 4
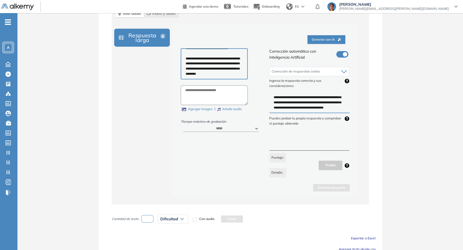
click at [329, 190] on div "**********" at bounding box center [265, 109] width 186 height 171
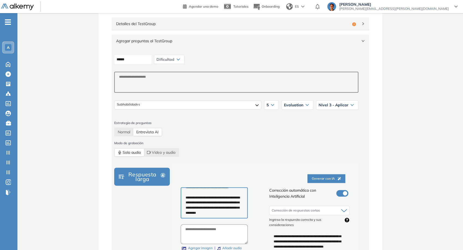
scroll to position [60, 0]
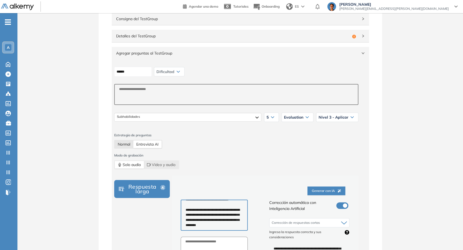
click at [124, 144] on span "Normal" at bounding box center [124, 144] width 13 height 5
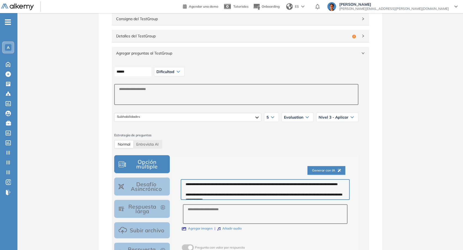
click at [171, 74] on div "Dificultad" at bounding box center [169, 71] width 30 height 9
click at [171, 102] on li "Intermedia" at bounding box center [164, 102] width 15 height 5
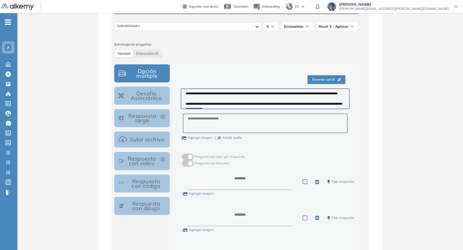
scroll to position [181, 0]
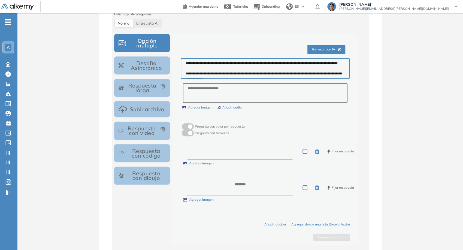
click at [240, 149] on textarea at bounding box center [239, 151] width 105 height 17
type textarea "*"
click at [251, 179] on textarea at bounding box center [239, 187] width 105 height 17
type textarea "*"
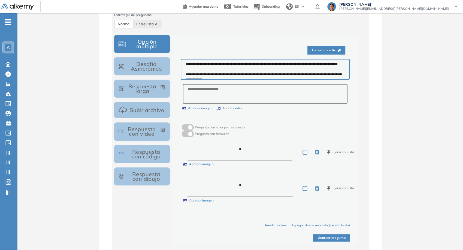
scroll to position [151, 0]
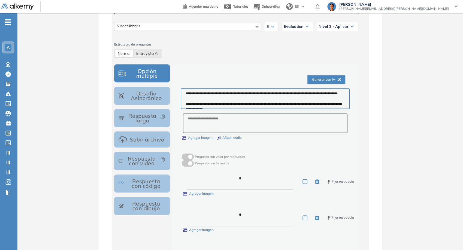
click at [150, 55] on div "Entrevista AI" at bounding box center [147, 54] width 28 height 8
select select "***"
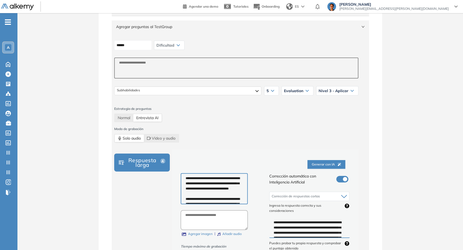
scroll to position [86, 0]
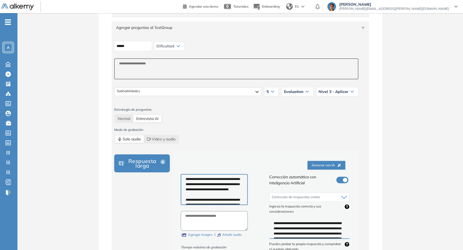
click at [329, 164] on span "Generar con IA" at bounding box center [326, 165] width 29 height 5
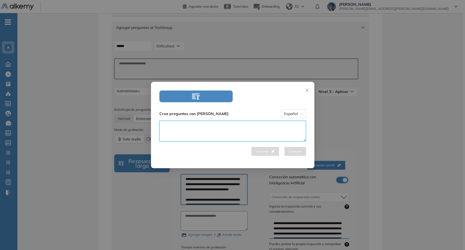
click at [275, 136] on textarea at bounding box center [232, 131] width 147 height 21
type textarea "**********"
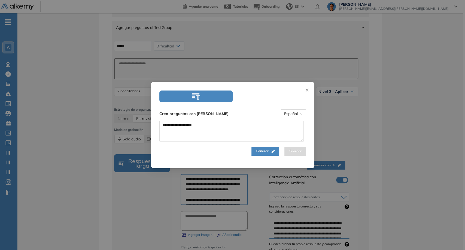
click at [268, 148] on button "Generar" at bounding box center [265, 151] width 28 height 9
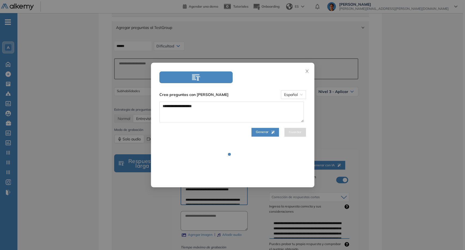
select select "***"
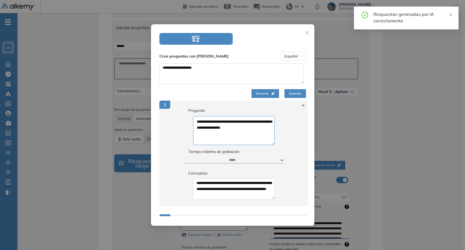
click at [286, 96] on button "Guardar" at bounding box center [295, 93] width 22 height 9
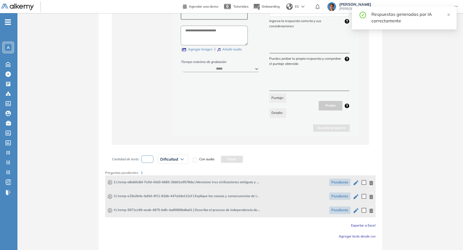
scroll to position [284, 0]
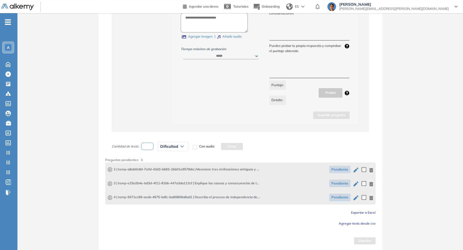
click at [335, 170] on span "Pendiente" at bounding box center [339, 169] width 21 height 7
click at [341, 181] on span "Pendiente" at bounding box center [339, 182] width 21 height 7
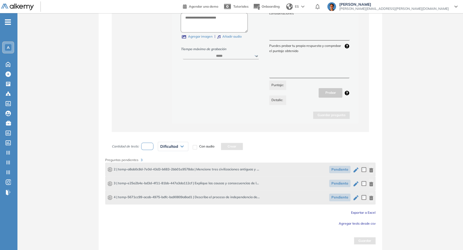
click at [338, 196] on span "Pendiente" at bounding box center [339, 196] width 21 height 7
click at [355, 168] on icon "button" at bounding box center [355, 169] width 5 height 5
type textarea "**********"
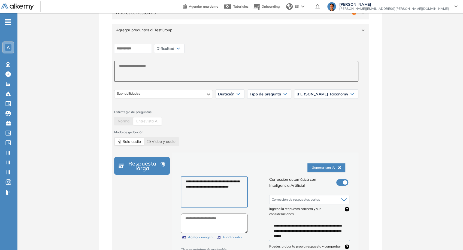
scroll to position [30, 0]
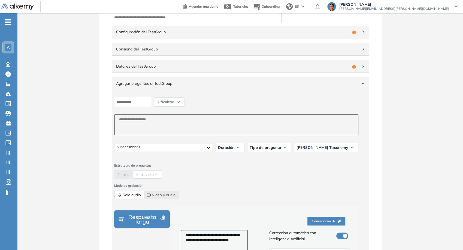
click at [182, 100] on div "Dificultad" at bounding box center [169, 101] width 30 height 9
click at [170, 103] on span "Dificultad" at bounding box center [165, 102] width 18 height 4
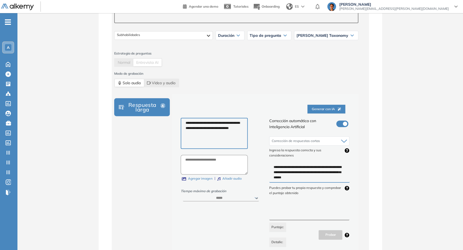
scroll to position [151, 0]
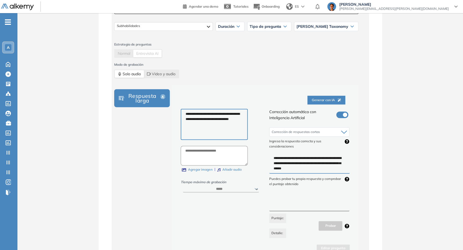
click at [341, 114] on label at bounding box center [342, 114] width 12 height 7
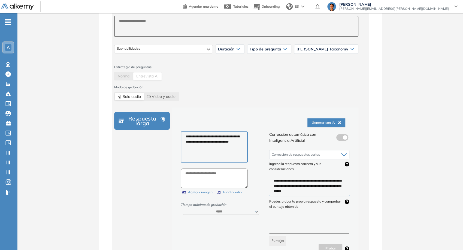
scroll to position [212, 0]
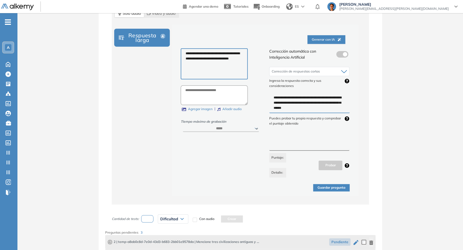
click at [325, 187] on button "Guardar pregunta" at bounding box center [331, 187] width 36 height 7
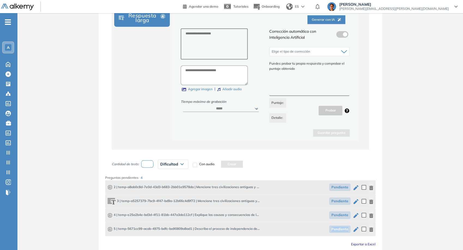
scroll to position [242, 0]
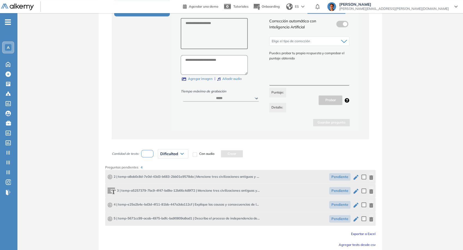
click at [236, 191] on span "3 | temp-a5257379-7bc9-4f47-bd9a-12b66c4d9f72 | Mencione tres civilizaciones an…" at bounding box center [183, 190] width 152 height 7
click at [183, 187] on span "3 | temp-a5257379-7bc9-4f47-bd9a-12b66c4d9f72 | Mencione tres civilizaciones an…" at bounding box center [183, 190] width 152 height 7
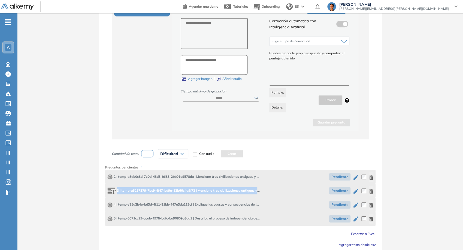
click at [183, 187] on span "3 | temp-a5257379-7bc9-4f47-bd9a-12b66c4d9f72 | Mencione tres civilizaciones an…" at bounding box center [183, 190] width 152 height 7
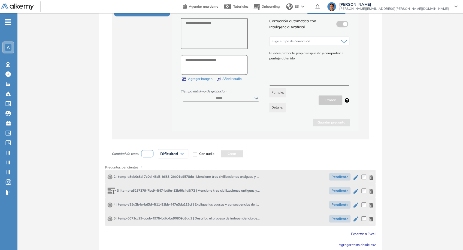
click at [359, 193] on div at bounding box center [362, 191] width 7 height 10
click at [355, 190] on icon "button" at bounding box center [355, 190] width 5 height 5
type textarea "**********"
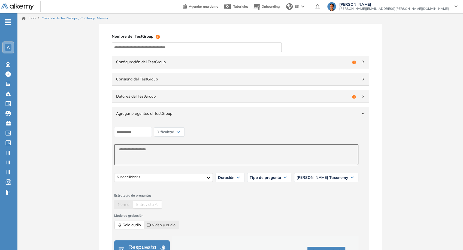
scroll to position [0, 0]
click at [173, 133] on span "Dificultad" at bounding box center [165, 132] width 18 height 4
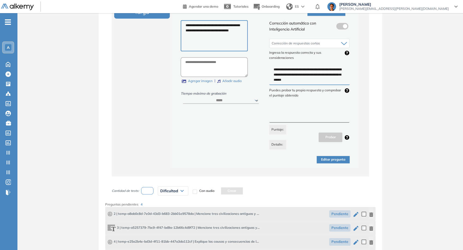
scroll to position [242, 0]
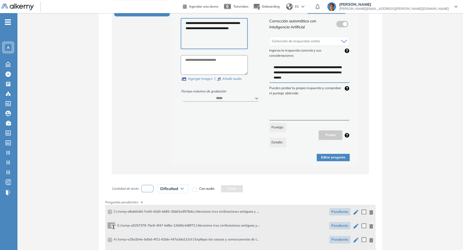
click at [335, 159] on button "Editar pregunta" at bounding box center [332, 157] width 33 height 7
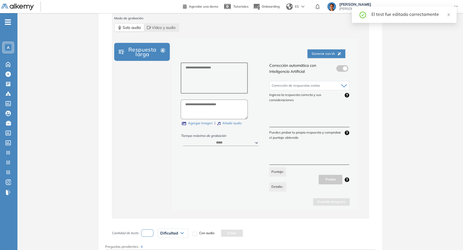
scroll to position [151, 0]
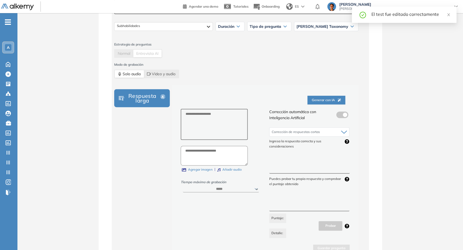
click at [124, 51] on span "Normal" at bounding box center [124, 53] width 13 height 5
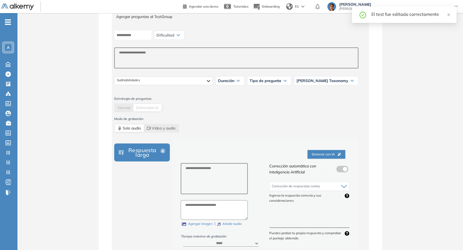
scroll to position [60, 0]
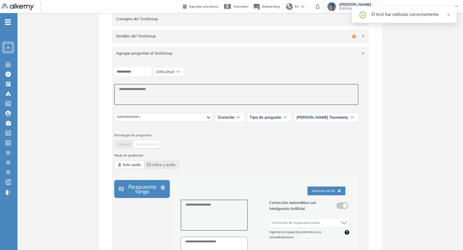
click at [340, 58] on div "Agregar preguntas al TestGroup" at bounding box center [240, 53] width 257 height 13
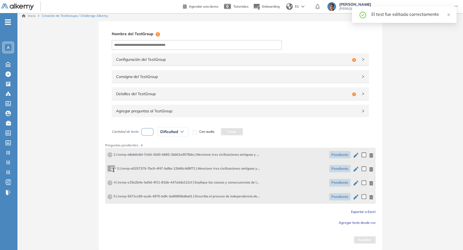
scroll to position [2, 0]
click at [340, 58] on span "Configuración del TestGroup" at bounding box center [233, 60] width 234 height 6
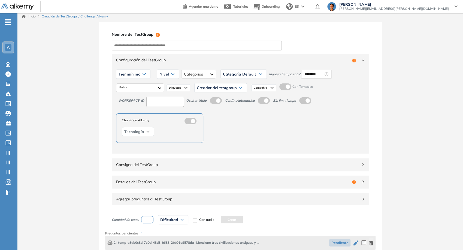
click at [340, 58] on span "Configuración del TestGroup" at bounding box center [233, 60] width 234 height 6
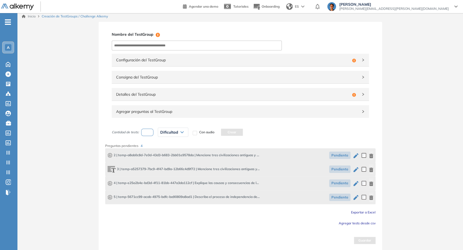
click at [370, 157] on button "button" at bounding box center [371, 155] width 4 height 10
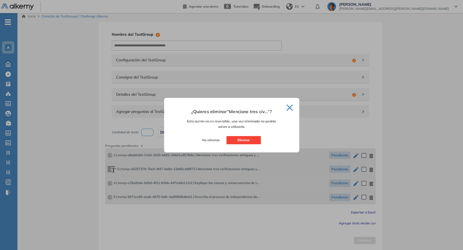
click at [370, 157] on div at bounding box center [231, 125] width 463 height 250
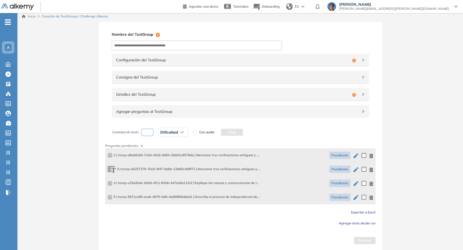
click at [358, 115] on div "Agregar preguntas al TestGroup" at bounding box center [240, 111] width 257 height 13
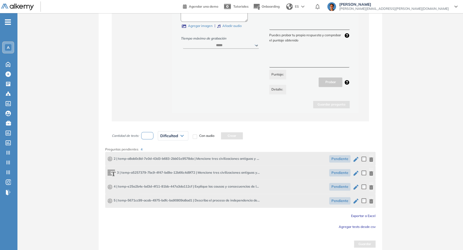
scroll to position [298, 0]
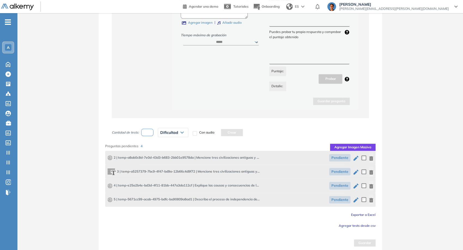
click at [373, 199] on icon "button" at bounding box center [371, 200] width 4 height 4
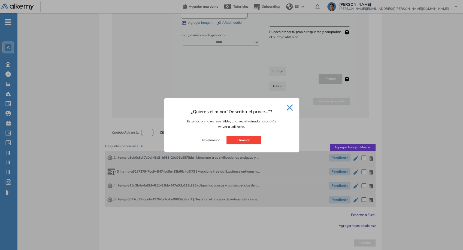
click at [251, 142] on button "Eliminar" at bounding box center [243, 140] width 34 height 8
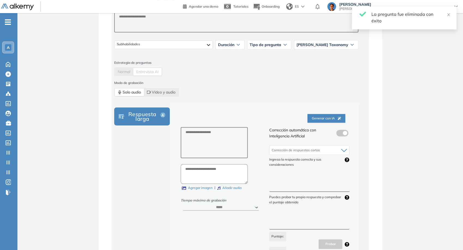
scroll to position [284, 0]
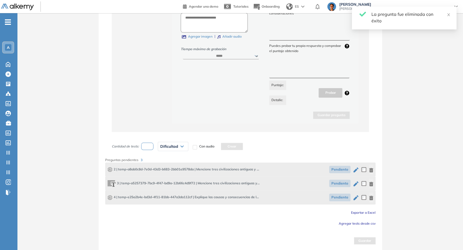
click at [371, 172] on button "button" at bounding box center [371, 169] width 4 height 10
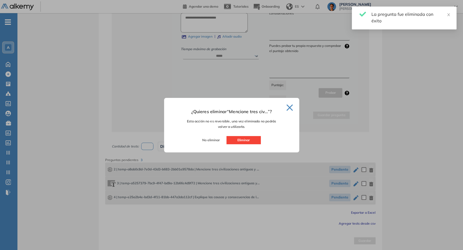
click at [244, 140] on button "Eliminar" at bounding box center [243, 140] width 34 height 8
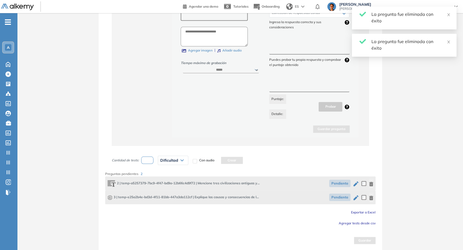
click at [369, 184] on icon "button" at bounding box center [371, 184] width 4 height 4
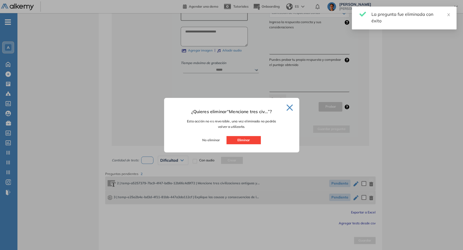
click at [244, 142] on button "Eliminar" at bounding box center [243, 140] width 34 height 8
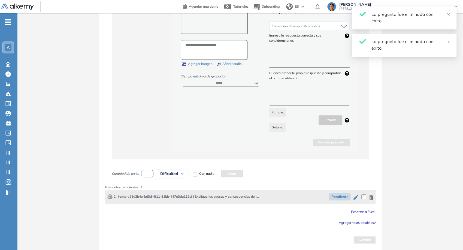
scroll to position [256, 0]
click at [370, 196] on icon "button" at bounding box center [371, 198] width 4 height 4
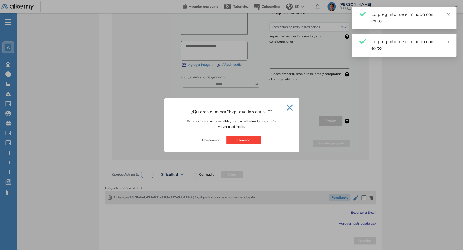
click at [251, 143] on button "Eliminar" at bounding box center [243, 140] width 34 height 8
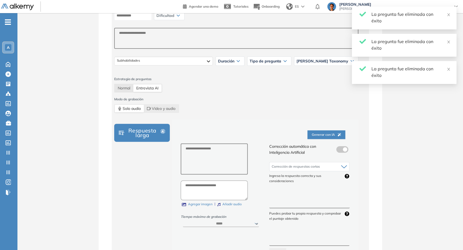
scroll to position [116, 0]
click at [121, 90] on span "Normal" at bounding box center [124, 88] width 13 height 5
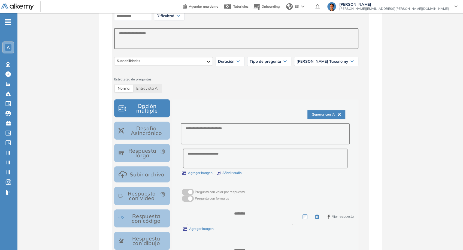
scroll to position [147, 0]
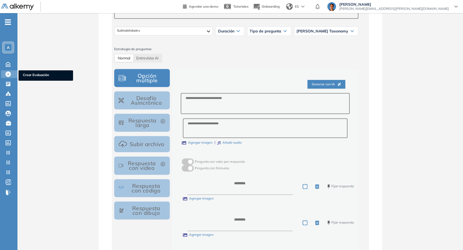
click at [10, 76] on icon at bounding box center [7, 73] width 5 height 5
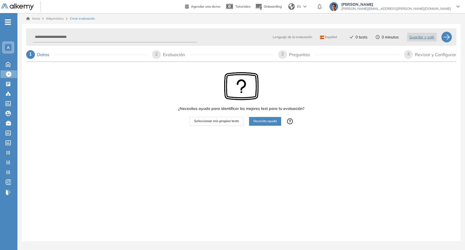
click at [227, 114] on div "¿Necesitas ayuda para identificar los mejores test para tu evaluación? Seleccio…" at bounding box center [241, 99] width 126 height 54
click at [229, 119] on span "Seleccionar mis propios tests" at bounding box center [216, 120] width 45 height 5
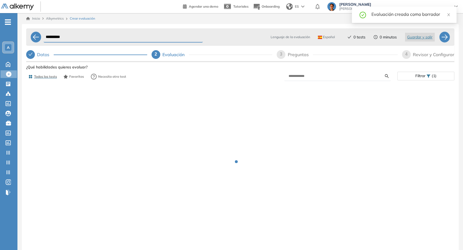
drag, startPoint x: 288, startPoint y: 54, endPoint x: 291, endPoint y: 70, distance: 16.4
click at [288, 54] on div "3 Preguntas" at bounding box center [336, 54] width 121 height 9
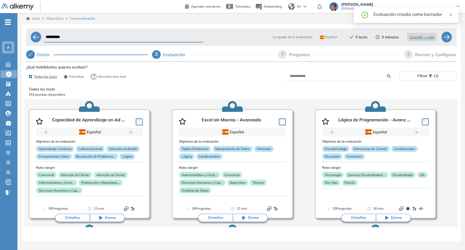
select select "*****"
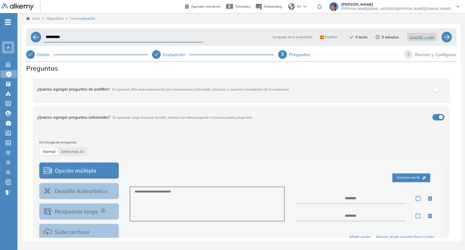
scroll to position [30, 0]
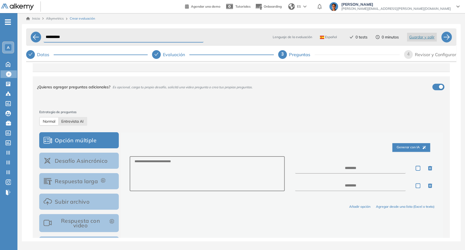
click at [62, 120] on span "Entrevista AI" at bounding box center [72, 121] width 22 height 5
select select "***"
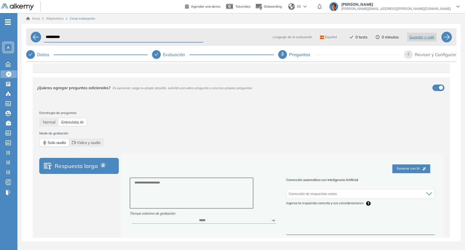
scroll to position [26, 0]
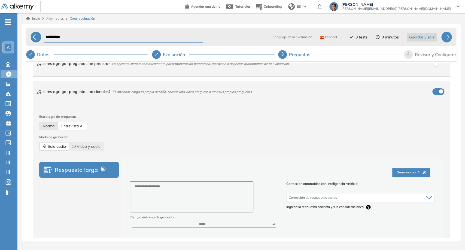
click at [54, 127] on span "Normal" at bounding box center [49, 125] width 13 height 5
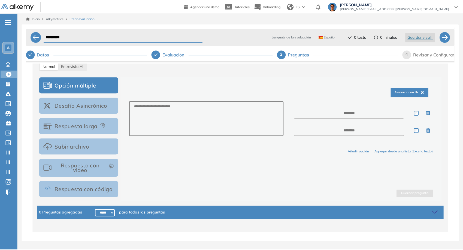
scroll to position [87, 0]
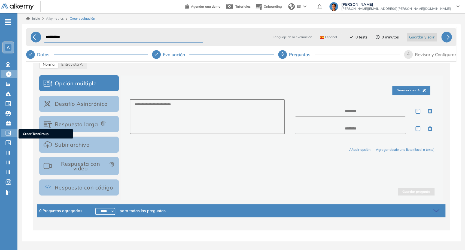
click at [9, 131] on icon at bounding box center [7, 132] width 5 height 5
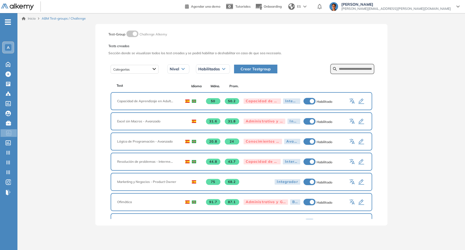
click at [252, 73] on button "Crear Testgroup" at bounding box center [255, 69] width 43 height 9
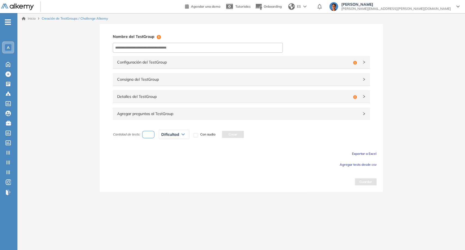
click at [270, 116] on span "Agregar preguntas al TestGroup" at bounding box center [238, 114] width 242 height 6
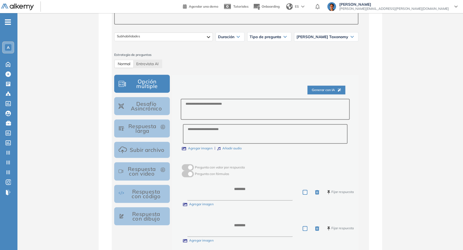
scroll to position [151, 0]
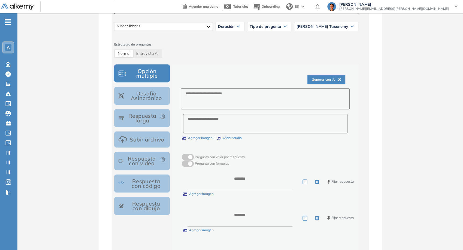
click at [150, 123] on button "Respuesta larga" at bounding box center [142, 118] width 56 height 18
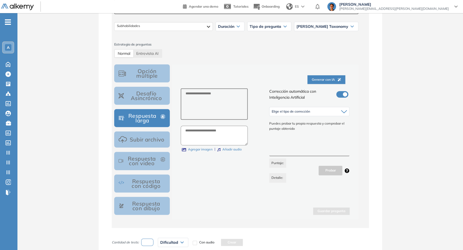
click at [321, 107] on div "Elige el tipo de corrección" at bounding box center [309, 111] width 80 height 9
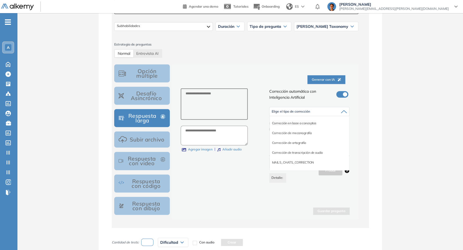
click at [293, 124] on li "Corrección en base a conceptos" at bounding box center [294, 122] width 44 height 5
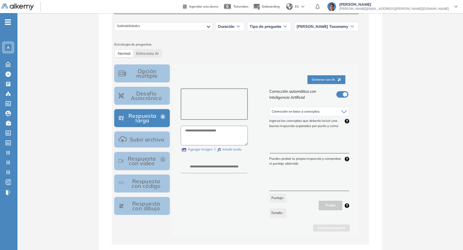
click at [193, 106] on textarea at bounding box center [214, 103] width 67 height 31
paste textarea "**********"
type textarea "**********"
paste textarea "**********"
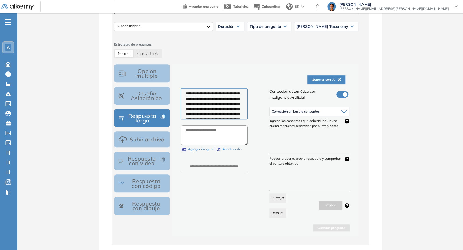
type textarea "**********"
click at [283, 146] on textarea at bounding box center [309, 143] width 80 height 20
click at [235, 162] on div at bounding box center [221, 165] width 80 height 15
click at [235, 166] on input "number" at bounding box center [214, 169] width 67 height 8
type input "****"
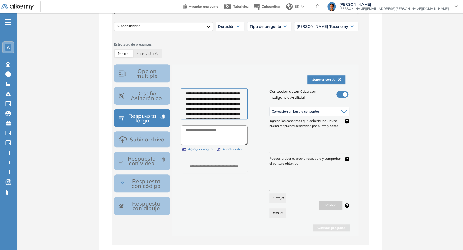
click at [291, 148] on textarea at bounding box center [309, 143] width 80 height 20
type textarea "****"
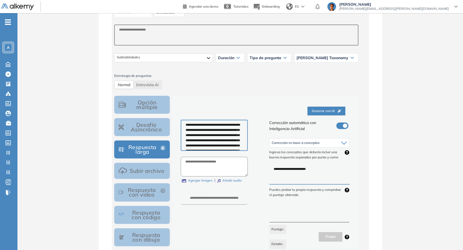
scroll to position [91, 0]
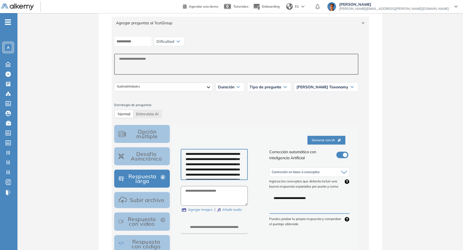
type textarea "**********"
click at [174, 42] on span "Dificultad" at bounding box center [165, 41] width 18 height 4
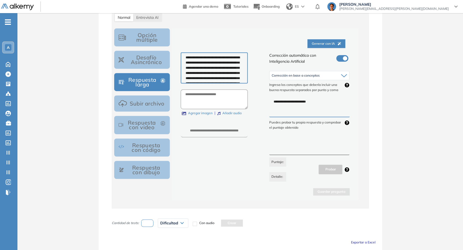
scroll to position [151, 0]
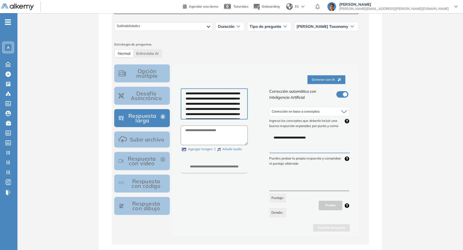
click at [338, 94] on span at bounding box center [338, 93] width 4 height 4
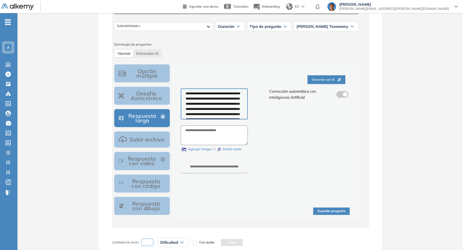
click at [338, 94] on span at bounding box center [338, 93] width 4 height 4
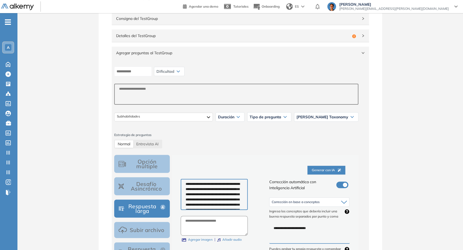
scroll to position [60, 0]
click at [137, 74] on input at bounding box center [133, 72] width 38 height 10
type input "*"
click at [163, 75] on div "Dificultad" at bounding box center [169, 71] width 30 height 9
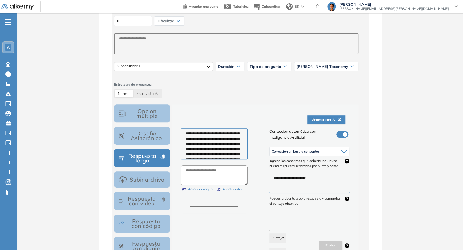
scroll to position [156, 0]
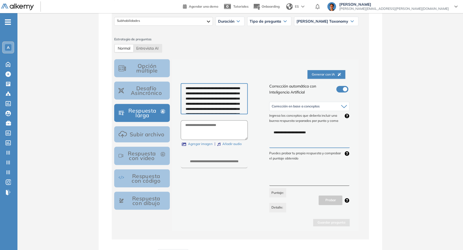
click at [126, 47] on span "Normal" at bounding box center [124, 48] width 13 height 5
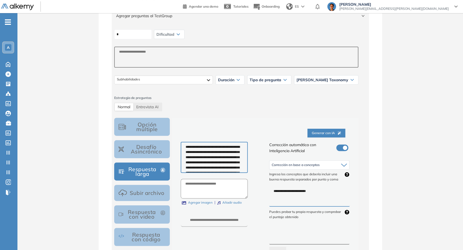
scroll to position [96, 0]
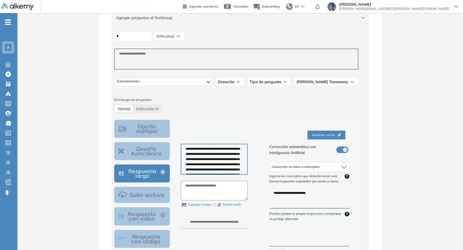
click at [334, 147] on div "Corrección automática con Inteligencia Artificial" at bounding box center [309, 150] width 80 height 12
click at [339, 149] on span at bounding box center [338, 148] width 4 height 4
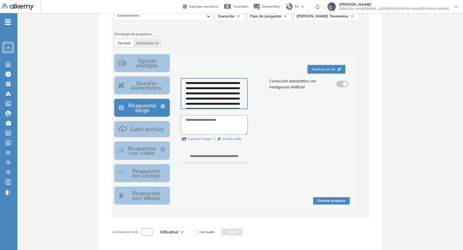
scroll to position [200, 0]
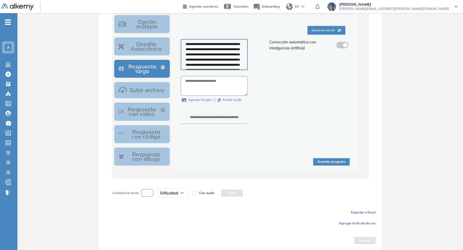
click at [334, 160] on button "Guardar pregunta" at bounding box center [331, 161] width 36 height 7
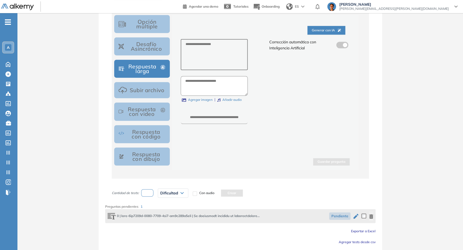
scroll to position [219, 0]
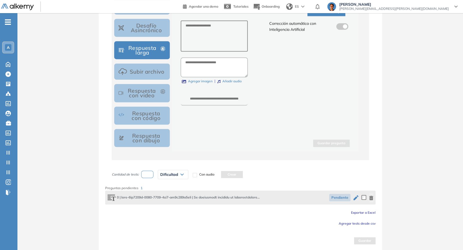
click at [364, 221] on span "Agregar tests desde csv" at bounding box center [356, 223] width 37 height 4
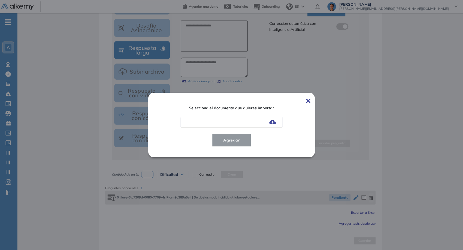
click at [272, 121] on img at bounding box center [272, 122] width 7 height 4
click at [0, 0] on input "file" at bounding box center [0, 0] width 0 height 0
click at [234, 139] on span "Agregar" at bounding box center [231, 140] width 25 height 7
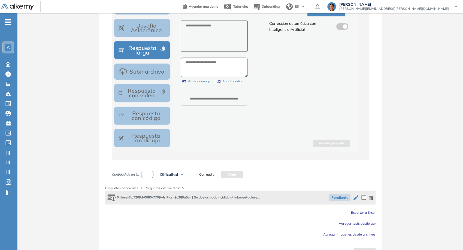
click at [370, 196] on icon "button" at bounding box center [371, 198] width 4 height 4
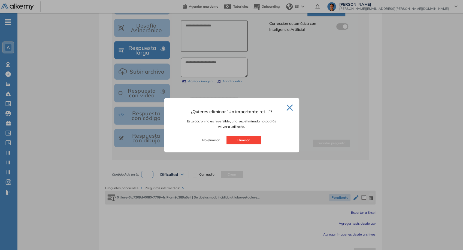
click at [245, 137] on button "Eliminar" at bounding box center [243, 140] width 34 height 8
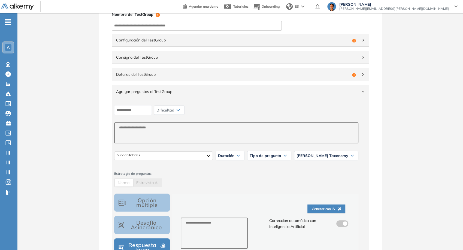
scroll to position [0, 0]
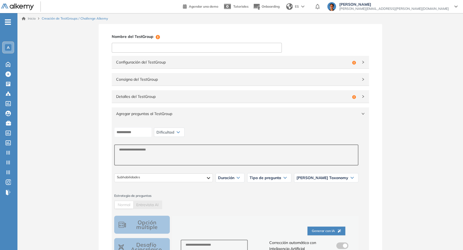
click at [143, 49] on input at bounding box center [197, 48] width 170 height 10
paste input "**********"
type input "**********"
click at [161, 61] on span "Configuración del TestGroup" at bounding box center [233, 62] width 234 height 6
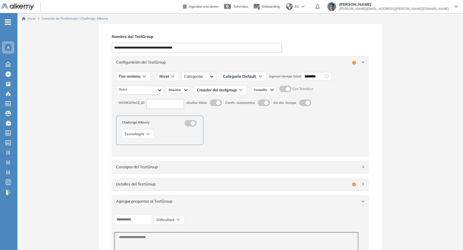
click at [172, 99] on input at bounding box center [165, 104] width 38 height 10
type input "****"
click at [139, 79] on div "Tier mínimo" at bounding box center [133, 76] width 34 height 9
click at [126, 87] on li "Tier N° 1" at bounding box center [125, 87] width 12 height 5
click at [172, 78] on div "Nivel Básico Intermedio Avanzado Integrador" at bounding box center [163, 76] width 24 height 14
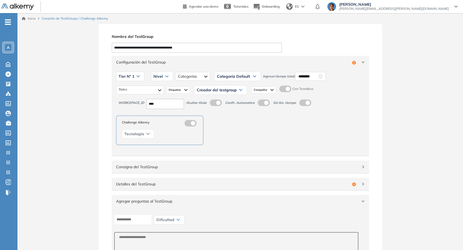
click at [166, 77] on icon at bounding box center [166, 76] width 3 height 1
click at [163, 118] on li "Integrador" at bounding box center [161, 117] width 15 height 5
click at [198, 76] on div at bounding box center [202, 76] width 34 height 9
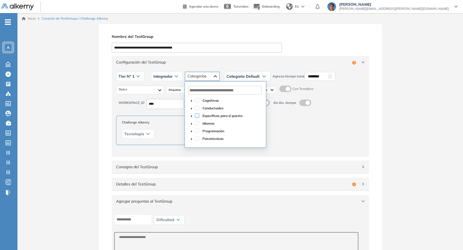
click at [195, 114] on span at bounding box center [197, 115] width 4 height 4
click at [228, 80] on div "Categoría Default" at bounding box center [247, 76] width 46 height 9
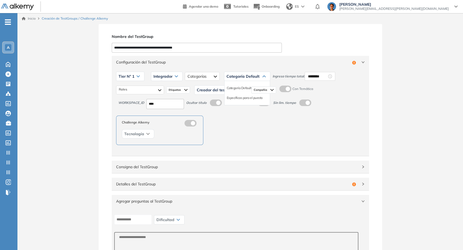
click at [228, 80] on div "Categoría Default" at bounding box center [247, 76] width 46 height 9
click at [239, 93] on div "Específicas para el puesto" at bounding box center [246, 98] width 45 height 10
click at [242, 96] on li "Específicas para el puesto" at bounding box center [245, 97] width 36 height 5
click at [327, 77] on input "********" at bounding box center [331, 76] width 19 height 6
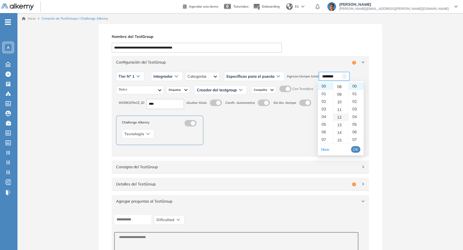
click at [340, 116] on div "12" at bounding box center [340, 117] width 15 height 8
type input "********"
click at [355, 151] on span "OK" at bounding box center [355, 149] width 5 height 6
click at [147, 93] on div at bounding box center [140, 90] width 48 height 9
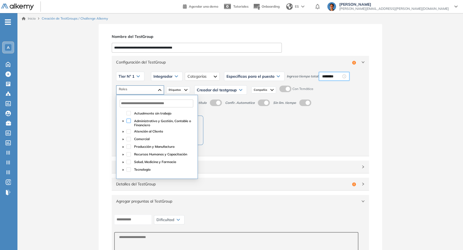
click at [130, 121] on span at bounding box center [128, 120] width 4 height 4
click at [129, 130] on span at bounding box center [128, 131] width 4 height 4
click at [129, 138] on span at bounding box center [128, 139] width 4 height 4
click at [183, 90] on div "Etiquetas" at bounding box center [178, 89] width 24 height 7
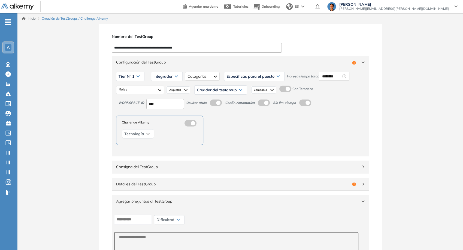
click at [209, 94] on div "Creador del testgroup Juan Pablo P. Juan Manuel F. Paula D. Federico Eduardo R.…" at bounding box center [220, 89] width 53 height 9
click at [209, 93] on div "Creador del testgroup" at bounding box center [220, 90] width 52 height 9
click at [215, 140] on li "Equipo Pedagógico Alkemy" at bounding box center [216, 139] width 38 height 5
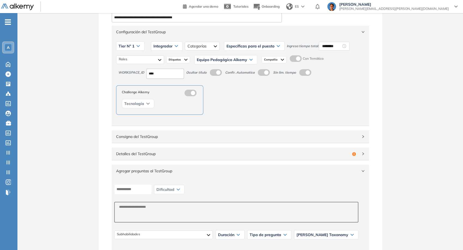
click at [222, 72] on label at bounding box center [216, 72] width 12 height 7
click at [242, 137] on span "Consigna del TestGroup" at bounding box center [237, 136] width 242 height 6
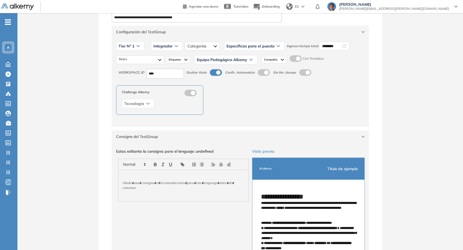
click at [242, 137] on span "Consigna del TestGroup" at bounding box center [237, 136] width 242 height 6
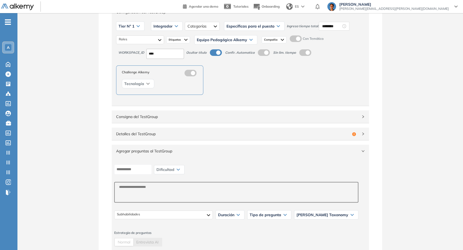
scroll to position [60, 0]
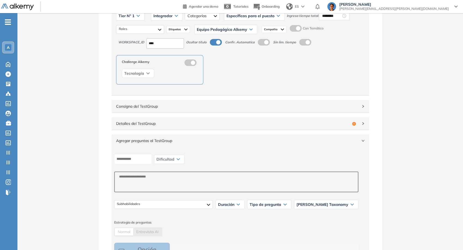
click at [234, 127] on div "Detalles del TestGroup Incompleto" at bounding box center [240, 123] width 257 height 13
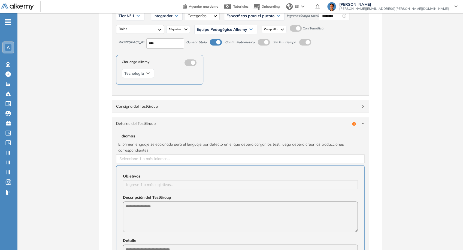
scroll to position [121, 0]
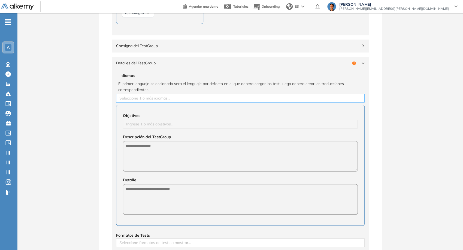
click at [147, 92] on div "Idiomas El primer lenguaje seleccionado sera el lenguaje por defecto en el que …" at bounding box center [240, 87] width 248 height 30
click at [149, 99] on div at bounding box center [240, 98] width 246 height 7
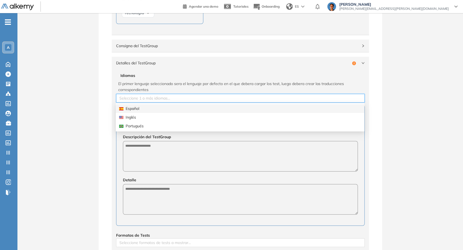
drag, startPoint x: 149, startPoint y: 115, endPoint x: 143, endPoint y: 111, distance: 7.0
click at [143, 111] on div "Español Inglés Portugués" at bounding box center [240, 117] width 248 height 26
click at [143, 111] on div "Español" at bounding box center [240, 108] width 248 height 9
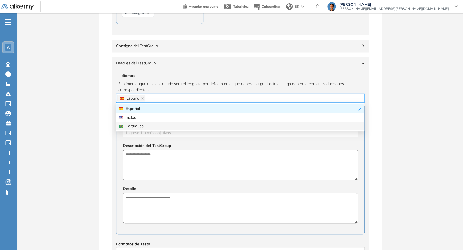
click at [147, 139] on div "Objetivos Ingrese 1 o más objetivos... Descripción del TestGroup Detalle" at bounding box center [240, 170] width 248 height 130
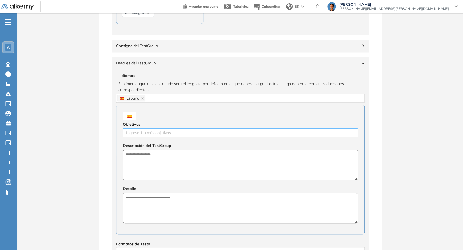
click at [145, 134] on div at bounding box center [240, 132] width 232 height 7
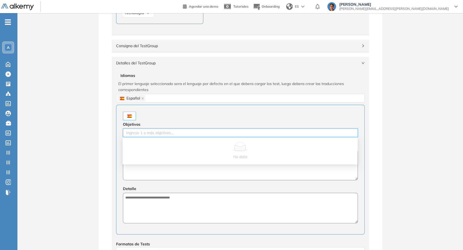
paste input "**********"
type input "**********"
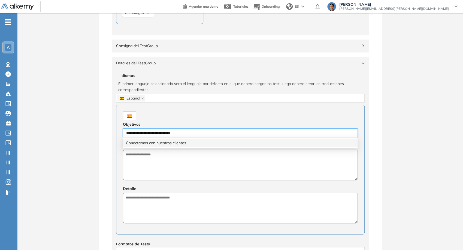
click at [154, 142] on div "Conectamos con nuestros clientes" at bounding box center [240, 143] width 228 height 6
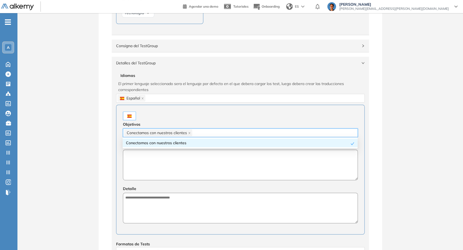
click at [163, 159] on textarea at bounding box center [240, 164] width 235 height 30
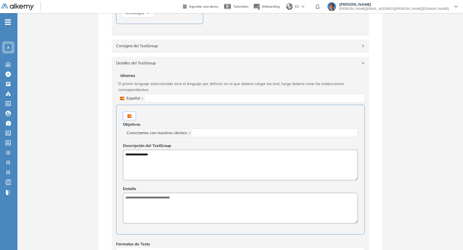
type textarea "**********"
click at [170, 199] on textarea at bounding box center [240, 208] width 235 height 30
paste textarea "**********"
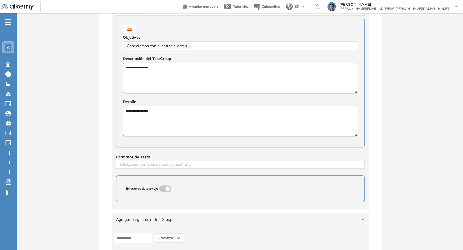
scroll to position [212, 0]
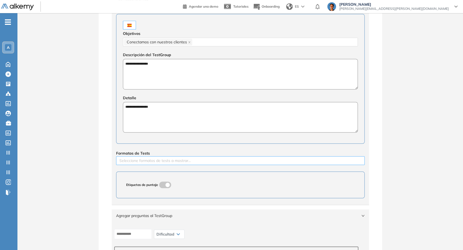
click at [208, 164] on div "Seleccione formatos de tests a mostrar..." at bounding box center [240, 160] width 248 height 9
type textarea "**********"
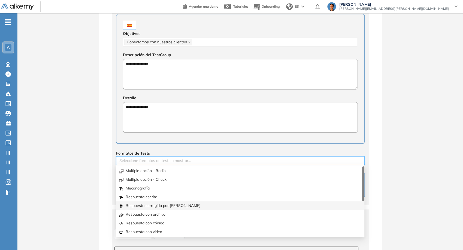
click at [179, 203] on div "Respuesta corregida por IA" at bounding box center [240, 205] width 242 height 6
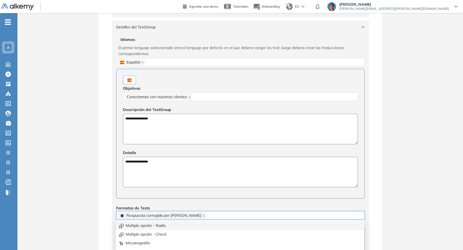
scroll to position [121, 0]
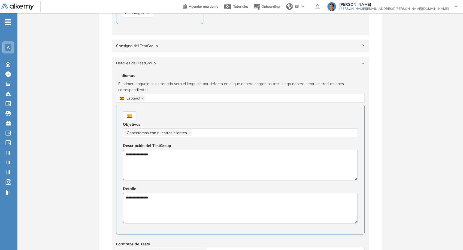
click at [200, 112] on div at bounding box center [240, 115] width 235 height 9
click at [192, 65] on span "Detalles del TestGroup" at bounding box center [237, 63] width 242 height 6
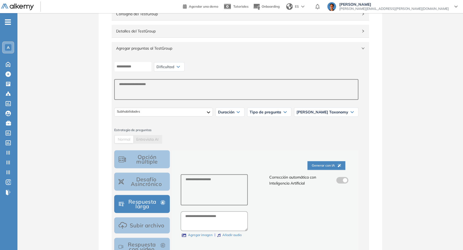
scroll to position [181, 0]
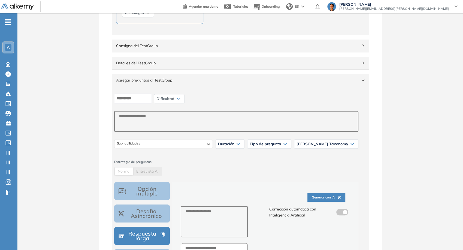
click at [356, 80] on span "Agregar preguntas al TestGroup" at bounding box center [237, 80] width 242 height 6
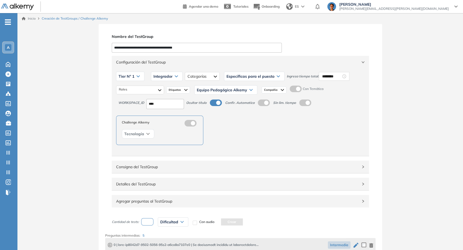
scroll to position [0, 0]
click at [295, 90] on label at bounding box center [295, 89] width 12 height 7
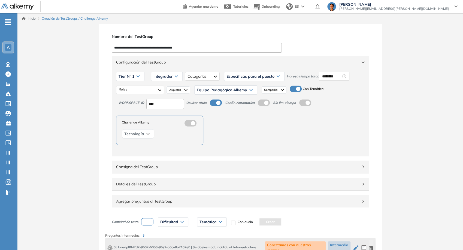
click at [294, 88] on span at bounding box center [291, 88] width 4 height 4
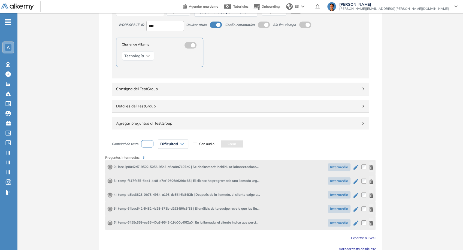
scroll to position [114, 0]
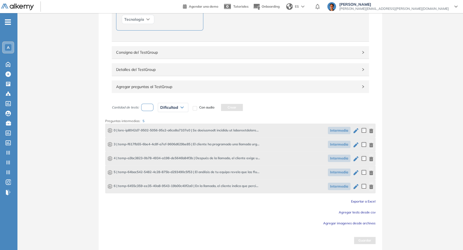
click at [356, 131] on icon "button" at bounding box center [355, 130] width 7 height 7
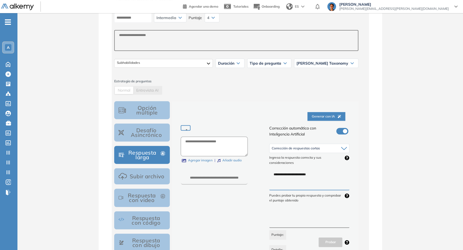
type textarea "**********"
type input "****"
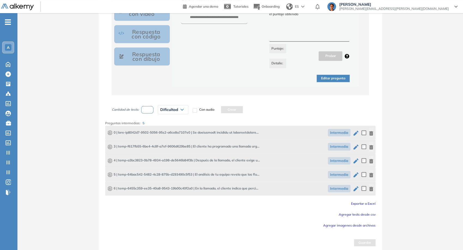
scroll to position [303, 0]
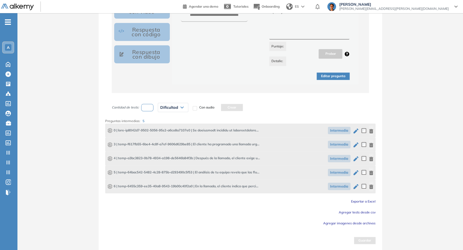
click at [146, 107] on input "number" at bounding box center [147, 107] width 13 height 7
type input "*"
click at [147, 105] on input "*" at bounding box center [147, 107] width 13 height 7
type input "*"
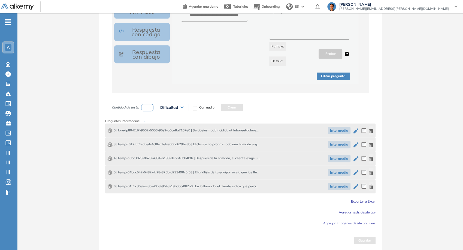
click at [178, 106] on span "Dificultad" at bounding box center [169, 107] width 18 height 4
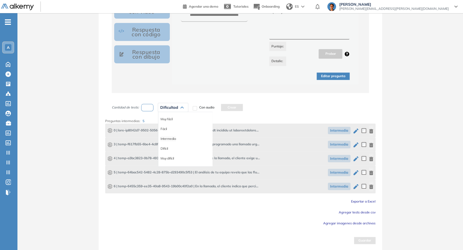
click at [175, 136] on li "Intermedia" at bounding box center [167, 138] width 15 height 5
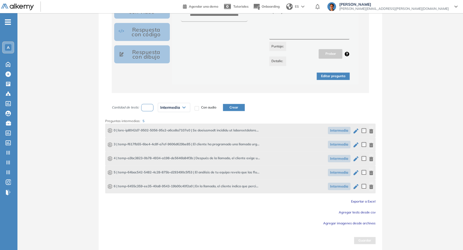
click at [226, 113] on div "Cantidad de tests: * Intermedia Muy fácil Fácil Intermedia Difícil Muy difícil …" at bounding box center [193, 107] width 162 height 14
click at [229, 109] on button "Crear" at bounding box center [234, 107] width 22 height 7
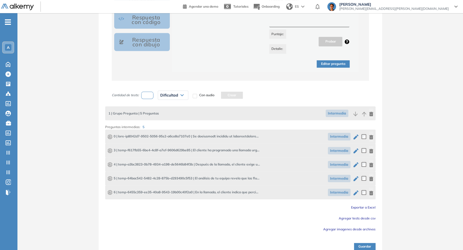
scroll to position [321, 0]
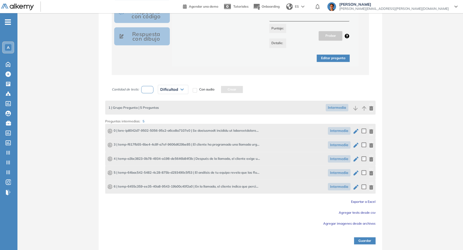
click at [370, 109] on button "button" at bounding box center [371, 108] width 4 height 10
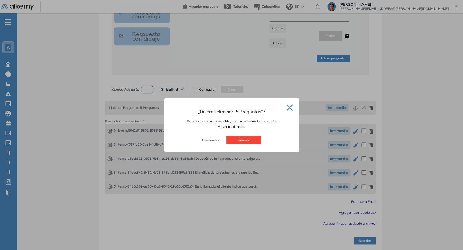
click at [248, 141] on button "Eliminar" at bounding box center [243, 140] width 34 height 8
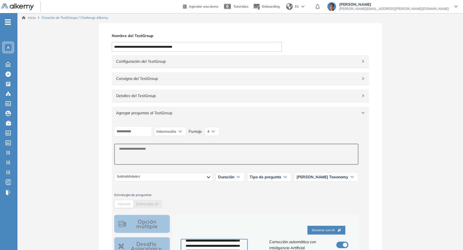
scroll to position [0, 0]
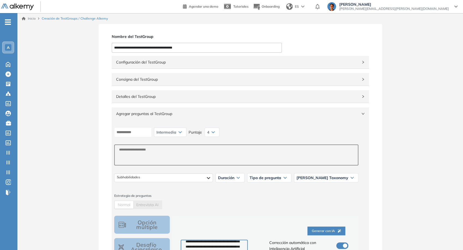
click at [206, 59] on span "Configuración del TestGroup" at bounding box center [237, 62] width 242 height 6
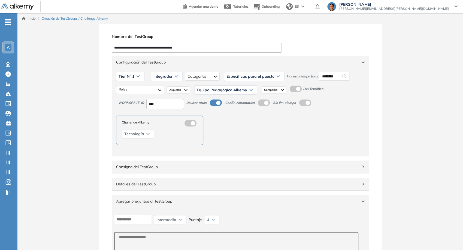
click at [227, 167] on span "Consigna del TestGroup" at bounding box center [237, 167] width 242 height 6
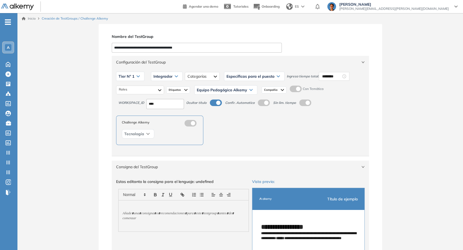
click at [227, 167] on span "Consigna del TestGroup" at bounding box center [237, 167] width 242 height 6
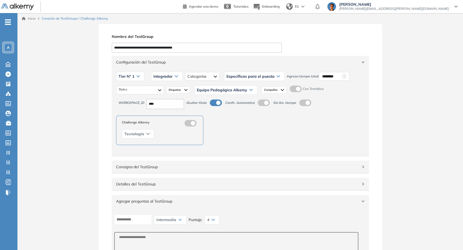
click at [222, 186] on span "Detalles del TestGroup" at bounding box center [237, 184] width 242 height 6
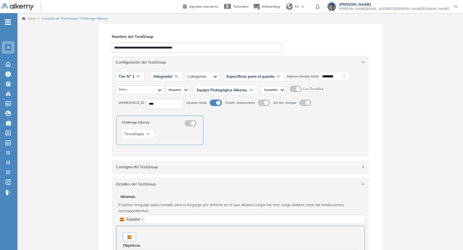
click at [215, 188] on div "Detalles del TestGroup Incompleto" at bounding box center [240, 184] width 257 height 13
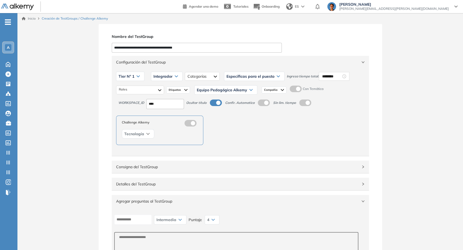
click at [309, 105] on label at bounding box center [305, 102] width 12 height 7
click at [309, 104] on label at bounding box center [305, 102] width 12 height 7
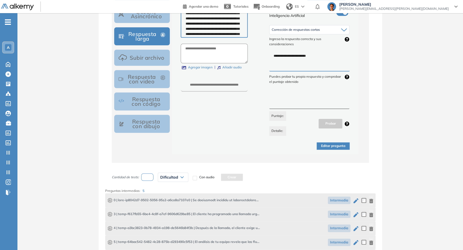
scroll to position [390, 0]
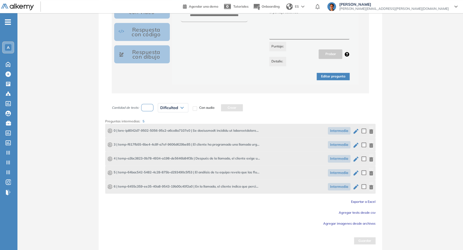
click at [329, 69] on div "Editar pregunta" at bounding box center [265, 73] width 169 height 14
click at [332, 76] on button "Editar pregunta" at bounding box center [332, 76] width 33 height 7
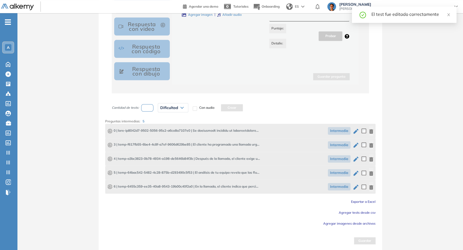
scroll to position [0, 0]
click at [353, 132] on icon "button" at bounding box center [355, 131] width 5 height 5
type textarea "**********"
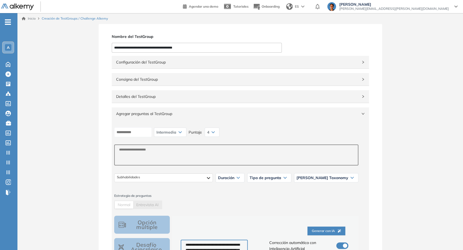
click at [293, 62] on span "Configuración del TestGroup" at bounding box center [237, 62] width 242 height 6
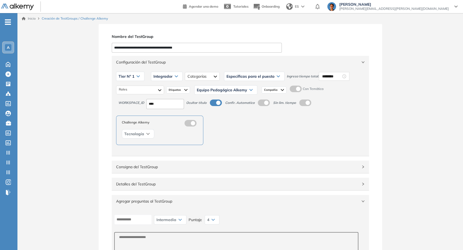
click at [295, 87] on label at bounding box center [295, 89] width 12 height 7
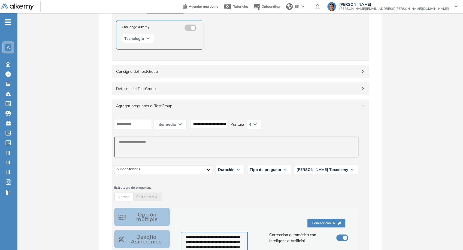
scroll to position [181, 0]
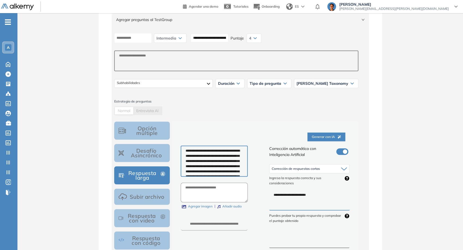
click at [225, 42] on input "**********" at bounding box center [210, 38] width 38 height 8
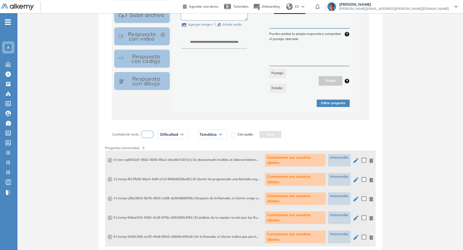
type input "******"
click at [325, 101] on button "Editar pregunta" at bounding box center [332, 102] width 33 height 7
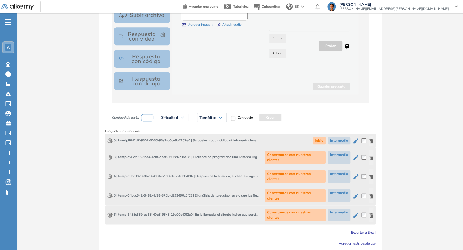
click at [354, 154] on icon "button" at bounding box center [355, 157] width 7 height 7
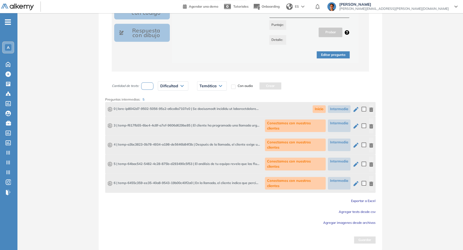
type textarea "**********"
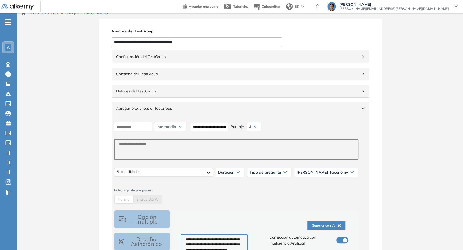
scroll to position [0, 0]
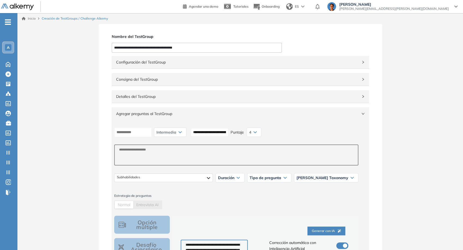
click at [223, 135] on input "**********" at bounding box center [210, 132] width 38 height 8
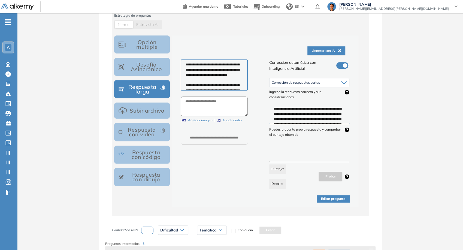
scroll to position [212, 0]
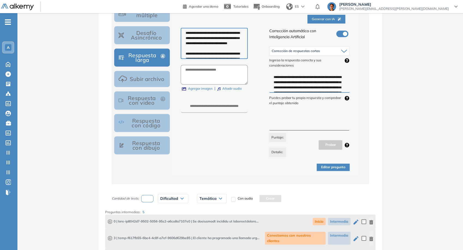
type input "*"
click at [333, 163] on button "Editar pregunta" at bounding box center [332, 166] width 33 height 7
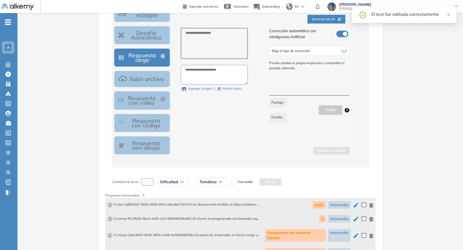
click at [356, 232] on icon "button" at bounding box center [355, 235] width 7 height 7
type textarea "**********"
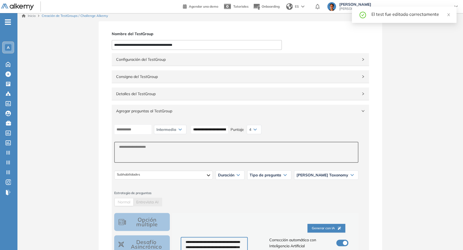
scroll to position [0, 0]
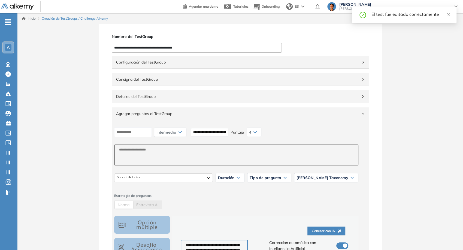
click at [228, 132] on input "**********" at bounding box center [210, 132] width 38 height 8
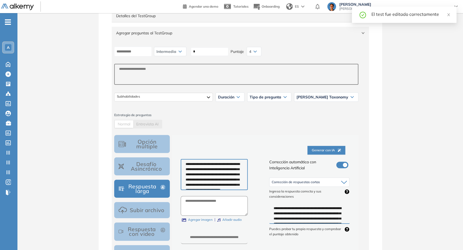
scroll to position [181, 0]
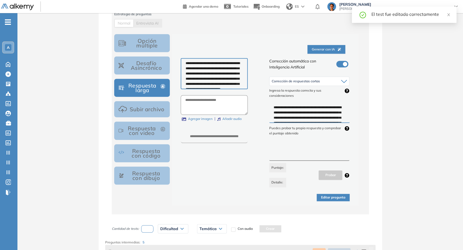
type input "*"
click at [334, 199] on button "Editar pregunta" at bounding box center [332, 197] width 33 height 7
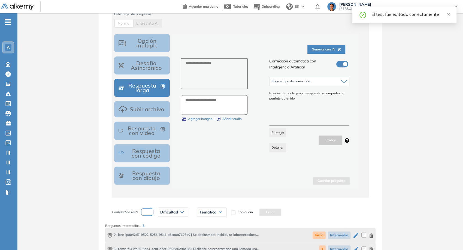
scroll to position [286, 0]
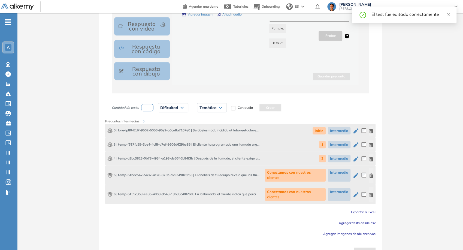
click at [356, 173] on icon "button" at bounding box center [355, 175] width 5 height 5
type textarea "**********"
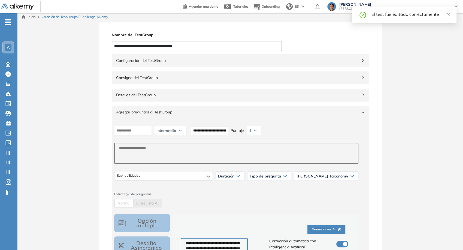
scroll to position [0, 0]
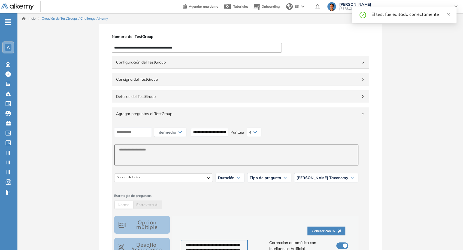
click at [219, 130] on input "**********" at bounding box center [210, 132] width 38 height 8
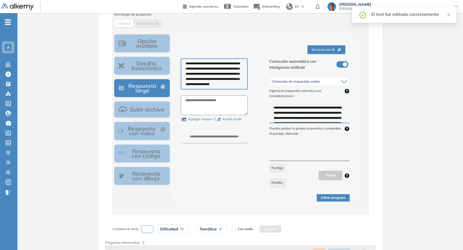
scroll to position [181, 0]
type input "*"
click at [340, 197] on button "Editar pregunta" at bounding box center [332, 197] width 33 height 7
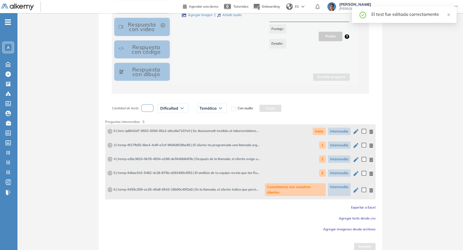
scroll to position [286, 0]
click at [355, 187] on icon "button" at bounding box center [355, 189] width 5 height 5
type textarea "**********"
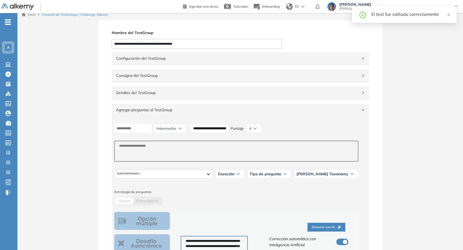
scroll to position [0, 0]
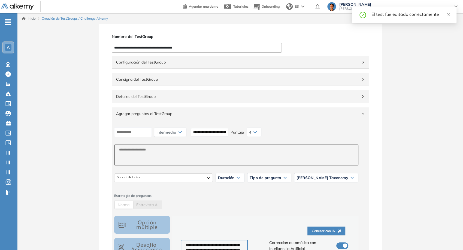
click at [235, 136] on div "**********" at bounding box center [236, 132] width 248 height 14
click at [228, 131] on input "**********" at bounding box center [210, 132] width 38 height 8
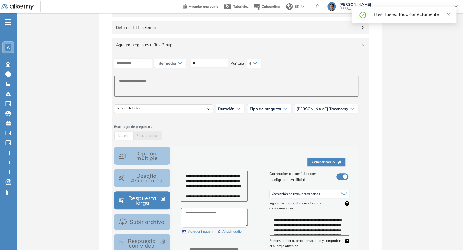
scroll to position [181, 0]
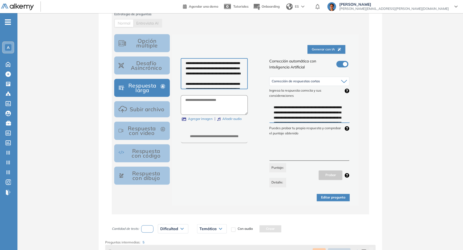
type input "*"
click at [338, 197] on button "Editar pregunta" at bounding box center [332, 197] width 33 height 7
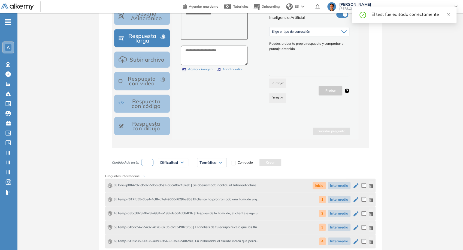
scroll to position [286, 0]
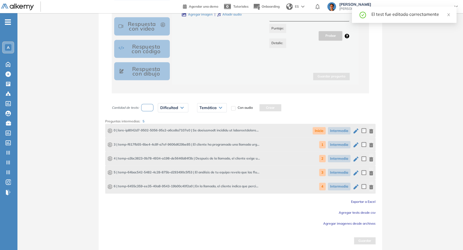
click at [151, 107] on input "number" at bounding box center [147, 107] width 13 height 7
type input "*"
click at [170, 107] on span "Dificultad" at bounding box center [169, 107] width 18 height 4
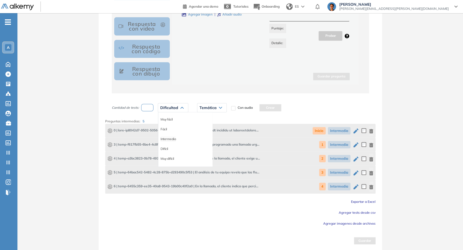
click at [168, 137] on li "Intermedia" at bounding box center [167, 138] width 15 height 5
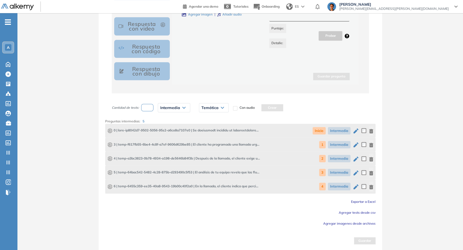
drag, startPoint x: 219, startPoint y: 106, endPoint x: 219, endPoint y: 109, distance: 3.8
click at [219, 105] on div "Temática" at bounding box center [213, 107] width 29 height 9
click at [205, 117] on li "Inicio" at bounding box center [205, 119] width 7 height 5
click at [265, 106] on button "Crear" at bounding box center [265, 107] width 22 height 7
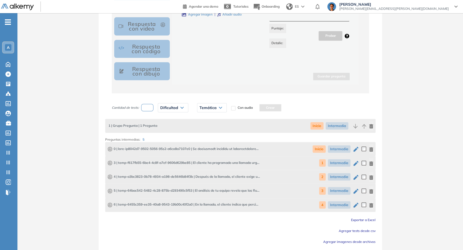
click at [145, 108] on input "number" at bounding box center [147, 107] width 13 height 7
type input "*"
click at [166, 110] on div "Dificultad" at bounding box center [173, 107] width 30 height 9
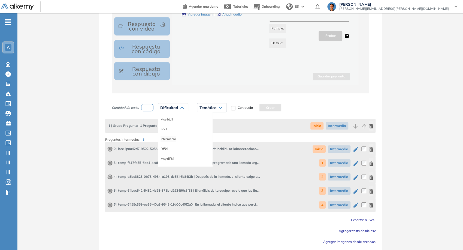
click at [175, 138] on li "Intermedia" at bounding box center [167, 138] width 15 height 5
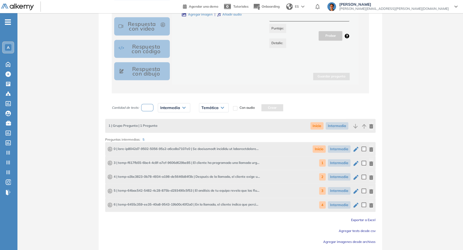
click at [215, 107] on span "Temática" at bounding box center [209, 107] width 17 height 4
click at [203, 126] on li "1" at bounding box center [203, 128] width 2 height 5
click at [256, 108] on button "Crear" at bounding box center [257, 107] width 22 height 7
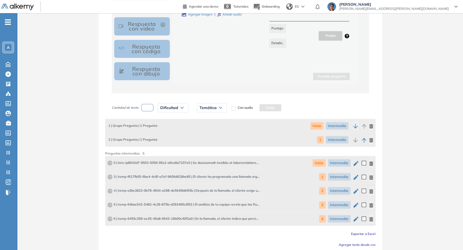
click at [149, 105] on input "number" at bounding box center [147, 107] width 13 height 7
type input "*"
click at [170, 109] on div "Dificultad" at bounding box center [173, 107] width 30 height 9
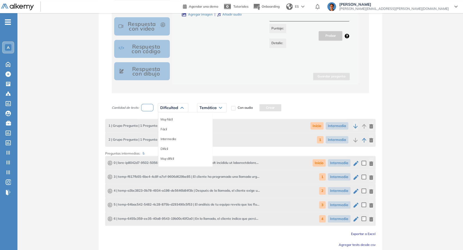
drag, startPoint x: 169, startPoint y: 137, endPoint x: 194, endPoint y: 121, distance: 29.3
click at [170, 137] on li "Intermedia" at bounding box center [167, 138] width 15 height 5
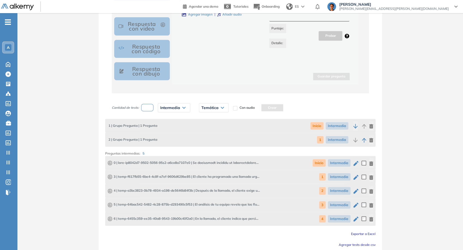
click at [209, 109] on div "Temática" at bounding box center [213, 107] width 29 height 9
drag, startPoint x: 202, startPoint y: 137, endPoint x: 224, endPoint y: 129, distance: 23.6
click at [201, 137] on div "2" at bounding box center [213, 139] width 29 height 10
click at [200, 138] on div "2" at bounding box center [213, 139] width 29 height 10
drag, startPoint x: 200, startPoint y: 138, endPoint x: 204, endPoint y: 138, distance: 3.3
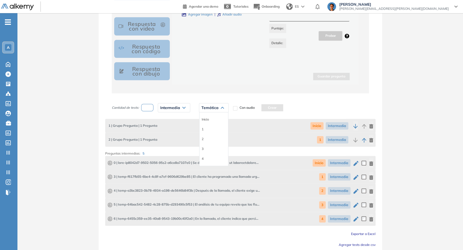
click at [203, 138] on div "2" at bounding box center [213, 139] width 29 height 10
click at [204, 138] on div "2" at bounding box center [213, 139] width 29 height 10
click at [202, 138] on li "2" at bounding box center [203, 138] width 2 height 5
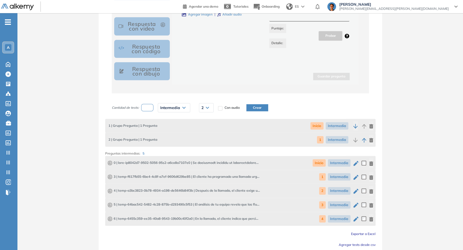
click at [255, 109] on button "Crear" at bounding box center [257, 107] width 22 height 7
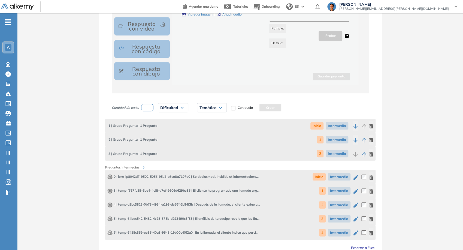
click at [152, 104] on input "number" at bounding box center [147, 107] width 13 height 7
type input "*"
click at [169, 106] on span "Dificultad" at bounding box center [169, 107] width 18 height 4
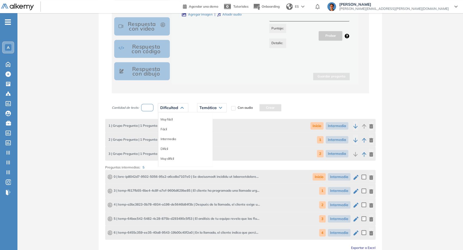
drag, startPoint x: 169, startPoint y: 138, endPoint x: 187, endPoint y: 125, distance: 22.7
click at [168, 138] on li "Intermedia" at bounding box center [167, 138] width 15 height 5
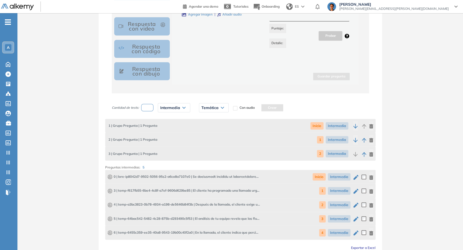
click at [210, 108] on span "Temática" at bounding box center [209, 107] width 17 height 4
click at [200, 146] on div "3" at bounding box center [213, 149] width 29 height 10
click at [203, 149] on div "3" at bounding box center [213, 149] width 29 height 10
drag, startPoint x: 203, startPoint y: 148, endPoint x: 205, endPoint y: 146, distance: 3.1
click at [203, 148] on li "3" at bounding box center [203, 148] width 2 height 5
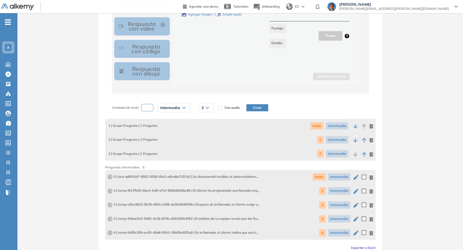
click at [256, 107] on button "Crear" at bounding box center [257, 107] width 22 height 7
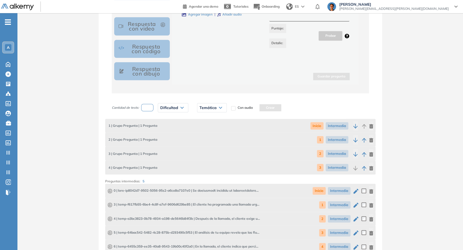
click at [151, 104] on input "number" at bounding box center [147, 107] width 13 height 7
type input "*"
click at [170, 105] on span "Dificultad" at bounding box center [169, 107] width 18 height 4
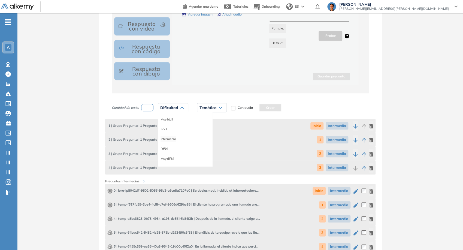
click at [168, 137] on li "Intermedia" at bounding box center [167, 138] width 15 height 5
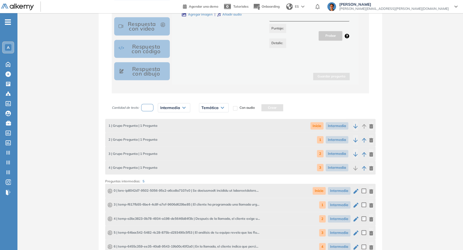
click at [208, 107] on span "Temática" at bounding box center [209, 107] width 17 height 4
click at [202, 157] on li "4" at bounding box center [203, 158] width 2 height 5
click at [245, 105] on div "Cantidad de tests: * Intermedia Muy fácil Fácil Intermedia Difícil Muy difícil …" at bounding box center [193, 108] width 162 height 14
click at [251, 109] on button "Crear" at bounding box center [257, 107] width 22 height 7
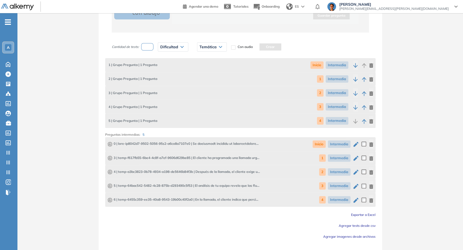
scroll to position [360, 0]
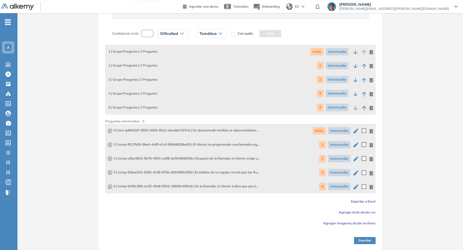
click at [362, 239] on button "Guardar" at bounding box center [365, 240] width 22 height 7
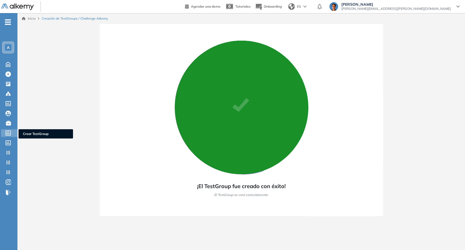
click at [6, 130] on icon at bounding box center [8, 132] width 5 height 5
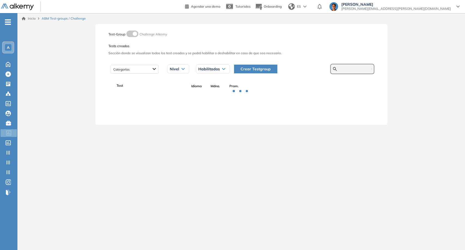
click at [339, 68] on input "text" at bounding box center [355, 68] width 33 height 5
type input "*"
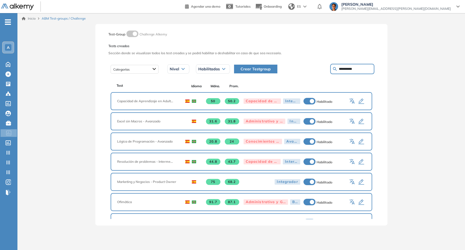
type input "**********"
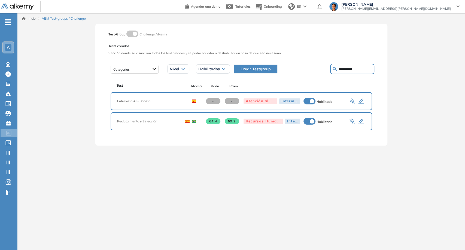
click at [11, 46] on div "A" at bounding box center [8, 47] width 11 height 11
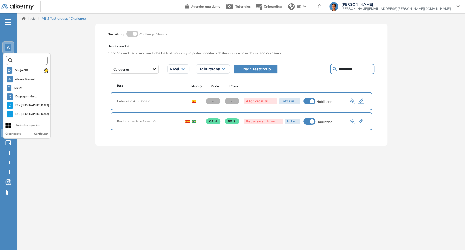
click at [19, 60] on input "text" at bounding box center [29, 60] width 32 height 4
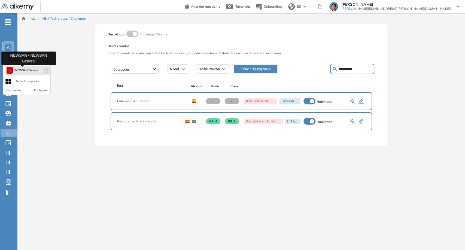
type input "****"
click at [13, 70] on button "N NEWSAN General" at bounding box center [23, 70] width 32 height 7
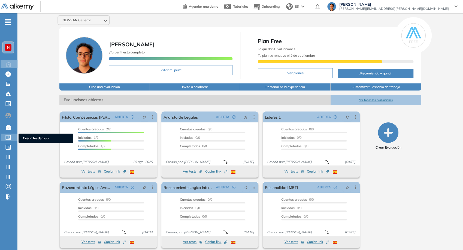
click at [10, 139] on icon at bounding box center [7, 137] width 5 height 5
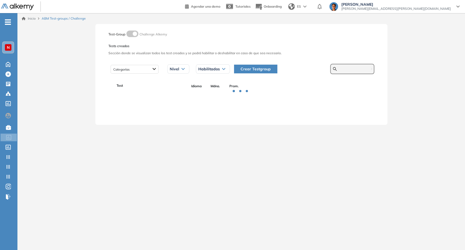
click at [339, 70] on input "text" at bounding box center [355, 68] width 33 height 5
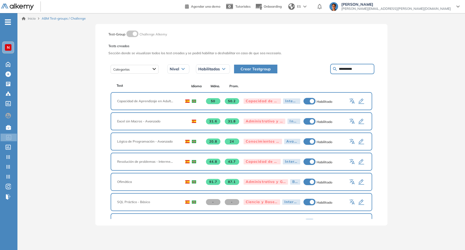
type input "**********"
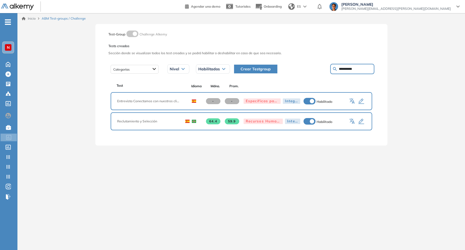
click at [361, 101] on icon "button" at bounding box center [361, 101] width 6 height 5
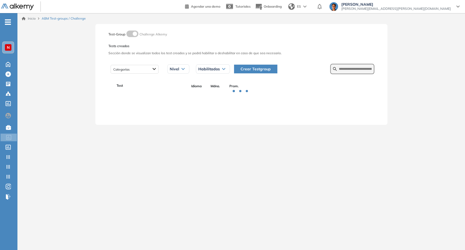
click at [267, 68] on span "Crear Testgroup" at bounding box center [255, 69] width 30 height 6
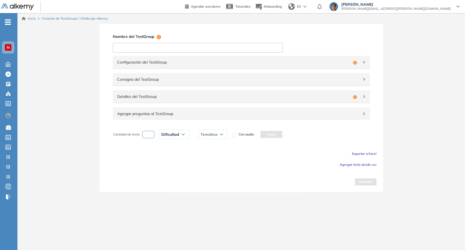
click at [199, 52] on input at bounding box center [198, 48] width 170 height 10
type input "**********"
click at [347, 116] on div "Agregar preguntas al TestGroup" at bounding box center [241, 113] width 257 height 13
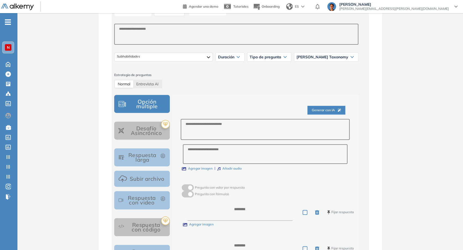
scroll to position [121, 0]
click at [220, 133] on textarea at bounding box center [265, 128] width 169 height 21
type textarea "*"
click at [236, 205] on textarea at bounding box center [239, 211] width 105 height 17
type textarea "*"
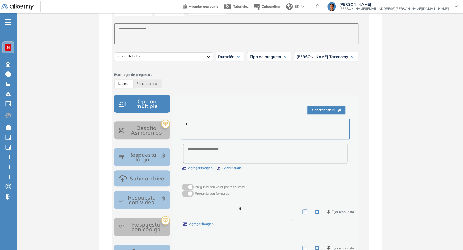
click at [246, 242] on textarea at bounding box center [239, 247] width 105 height 17
type textarea "*"
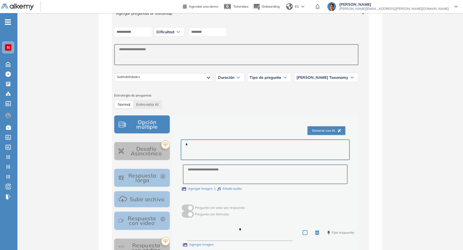
scroll to position [60, 0]
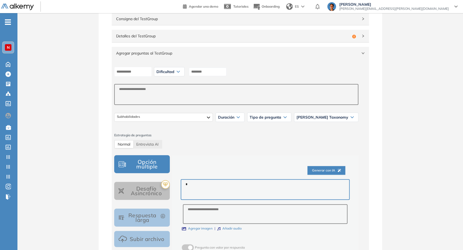
click at [179, 71] on icon at bounding box center [178, 71] width 3 height 1
click at [168, 101] on li "Intermedia" at bounding box center [164, 102] width 15 height 5
click at [223, 74] on input at bounding box center [210, 72] width 38 height 8
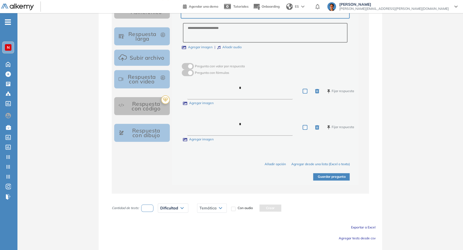
scroll to position [257, 0]
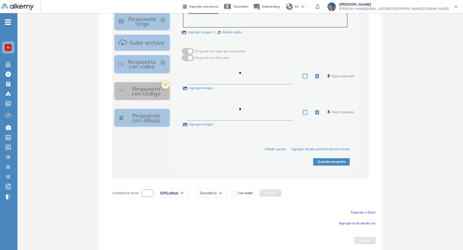
type input "*"
click at [334, 159] on button "Guardar pregunta" at bounding box center [331, 161] width 36 height 7
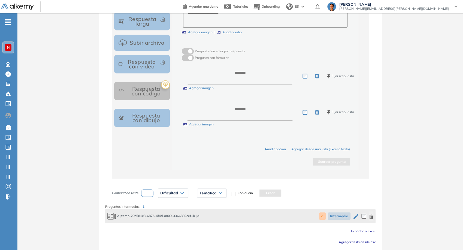
scroll to position [275, 0]
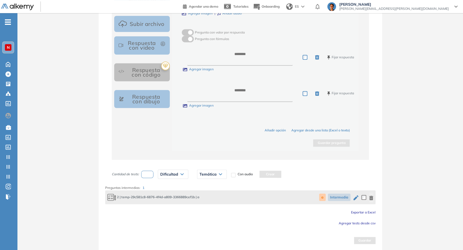
click at [355, 219] on button "Agregar tests desde csv" at bounding box center [356, 222] width 37 height 7
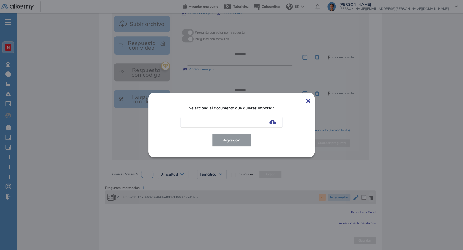
click at [271, 124] on div at bounding box center [231, 122] width 102 height 10
click at [272, 121] on img at bounding box center [272, 122] width 7 height 4
click at [0, 0] on input "file" at bounding box center [0, 0] width 0 height 0
click at [240, 144] on button "Agregar" at bounding box center [231, 139] width 39 height 13
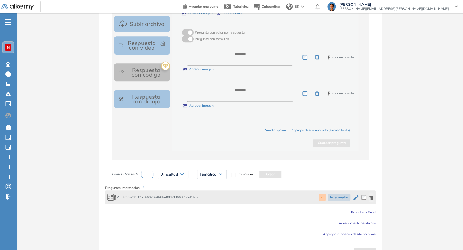
click at [371, 197] on icon "button" at bounding box center [371, 198] width 4 height 4
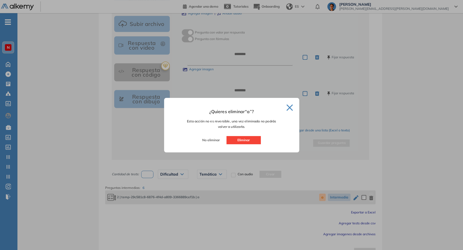
click at [258, 139] on button "Eliminar" at bounding box center [243, 140] width 34 height 8
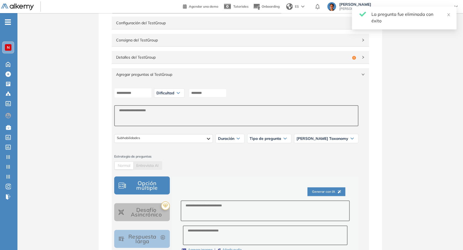
scroll to position [3, 0]
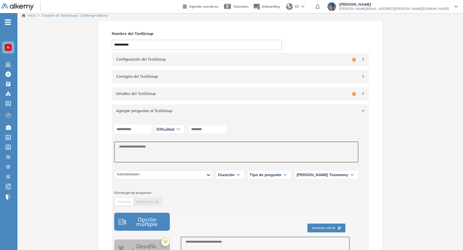
click at [286, 111] on span "Agregar preguntas al TestGroup" at bounding box center [237, 111] width 242 height 6
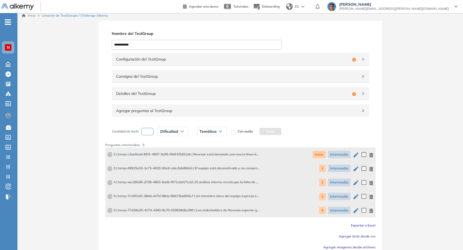
click at [151, 129] on input "number" at bounding box center [147, 131] width 13 height 7
type input "*"
click at [163, 134] on div "Dificultad" at bounding box center [173, 131] width 30 height 9
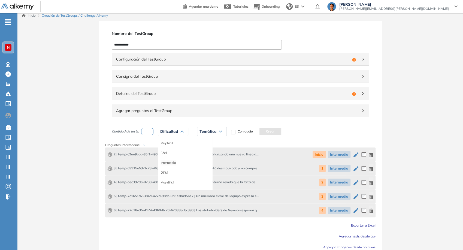
click at [167, 160] on li "Intermedia" at bounding box center [167, 162] width 15 height 5
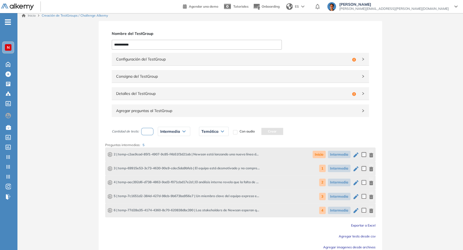
click at [203, 129] on span "Temática" at bounding box center [209, 131] width 17 height 4
click at [205, 141] on li "Inicio" at bounding box center [205, 142] width 7 height 5
click at [264, 133] on button "Crear" at bounding box center [265, 131] width 22 height 7
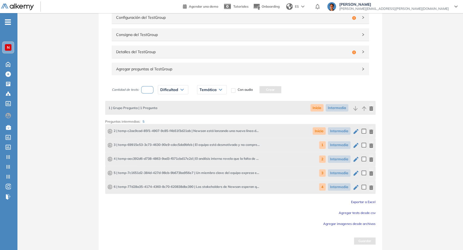
scroll to position [45, 0]
click at [369, 109] on icon "button" at bounding box center [371, 107] width 4 height 4
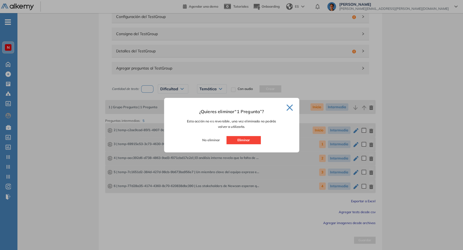
click at [245, 140] on button "Eliminar" at bounding box center [243, 140] width 34 height 8
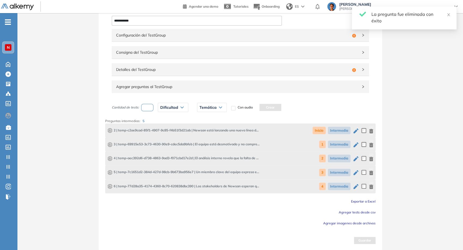
scroll to position [0, 0]
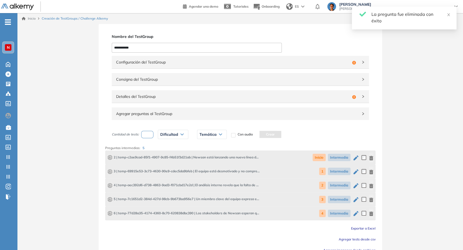
click at [244, 68] on div "Configuración del TestGroup Incompleto" at bounding box center [240, 62] width 257 height 13
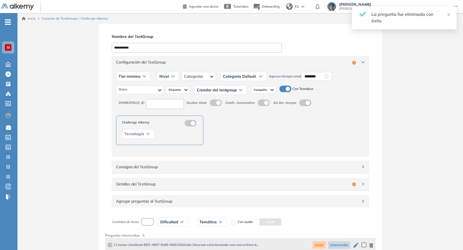
click at [283, 87] on span at bounding box center [281, 88] width 4 height 4
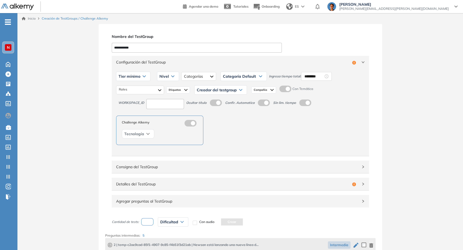
click at [283, 90] on span at bounding box center [281, 88] width 4 height 4
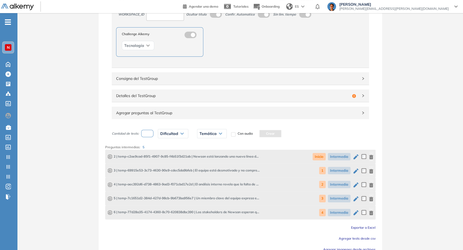
scroll to position [114, 0]
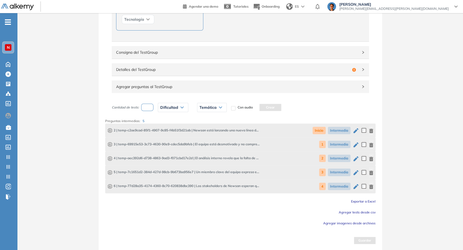
click at [152, 110] on input "number" at bounding box center [147, 106] width 13 height 7
type input "*"
click at [170, 105] on span "Dificultad" at bounding box center [169, 107] width 18 height 4
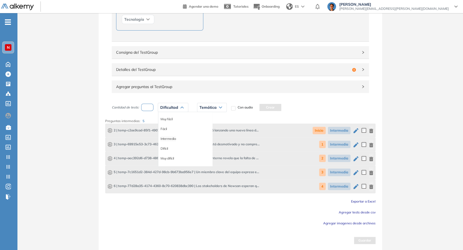
click at [170, 136] on li "Intermedia" at bounding box center [167, 138] width 15 height 5
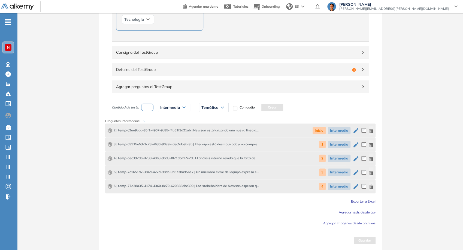
click at [211, 110] on div "Temática" at bounding box center [213, 107] width 29 height 9
click at [207, 118] on li "Inicio" at bounding box center [205, 118] width 7 height 5
click at [263, 106] on button "Crear" at bounding box center [265, 107] width 22 height 7
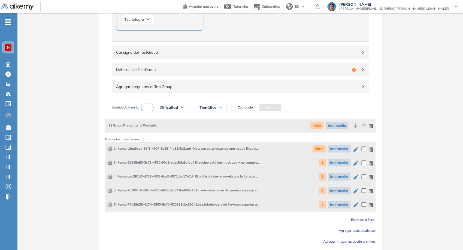
drag, startPoint x: 145, startPoint y: 110, endPoint x: 149, endPoint y: 110, distance: 3.6
click at [145, 110] on input "number" at bounding box center [147, 106] width 13 height 7
click at [169, 111] on div "Dificultad" at bounding box center [173, 107] width 30 height 9
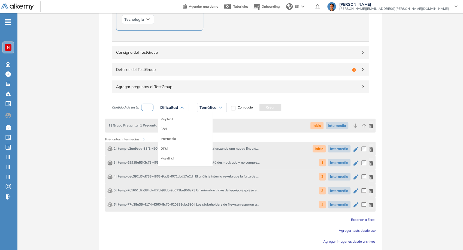
drag, startPoint x: 169, startPoint y: 136, endPoint x: 179, endPoint y: 134, distance: 10.4
click at [169, 137] on li "Intermedia" at bounding box center [167, 138] width 15 height 5
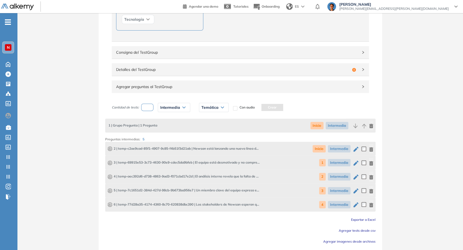
click at [215, 109] on div "Temática" at bounding box center [213, 107] width 29 height 9
click at [201, 129] on div "1" at bounding box center [213, 129] width 29 height 10
click at [152, 112] on div "Cantidad de tests: * Intermedia Muy fácil Fácil Intermedia Difícil Muy difícil …" at bounding box center [193, 107] width 162 height 14
click at [149, 108] on input "*" at bounding box center [147, 106] width 13 height 7
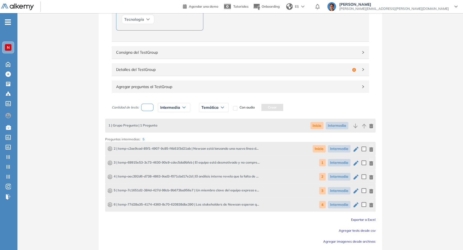
click at [151, 105] on input "**" at bounding box center [147, 106] width 13 height 7
type input "*"
click at [203, 107] on span "Temática" at bounding box center [209, 107] width 17 height 4
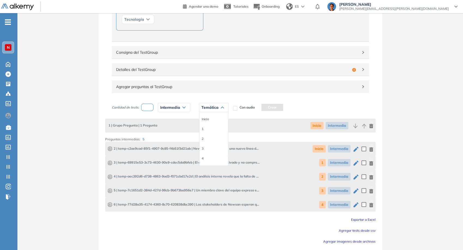
click at [203, 128] on li "1" at bounding box center [203, 128] width 2 height 5
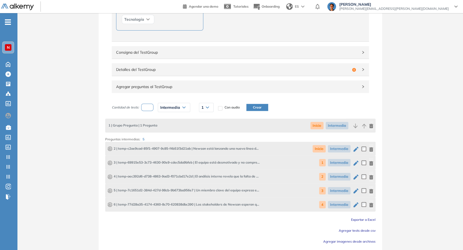
click at [257, 107] on button "Crear" at bounding box center [257, 107] width 22 height 7
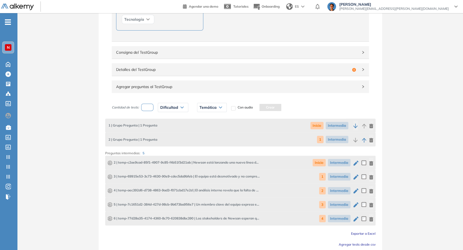
drag, startPoint x: 150, startPoint y: 108, endPoint x: 158, endPoint y: 109, distance: 8.2
click at [150, 108] on input "number" at bounding box center [147, 106] width 13 height 7
type input "*"
click at [169, 106] on span "Dificultad" at bounding box center [169, 107] width 18 height 4
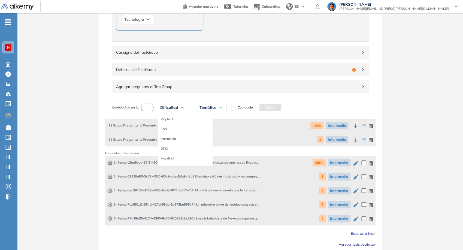
click at [169, 139] on li "Intermedia" at bounding box center [167, 138] width 15 height 5
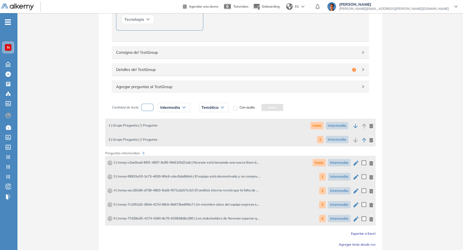
click at [212, 107] on span "Temática" at bounding box center [209, 107] width 17 height 4
click at [202, 138] on li "2" at bounding box center [203, 138] width 2 height 5
click at [260, 108] on button "Crear" at bounding box center [257, 107] width 22 height 7
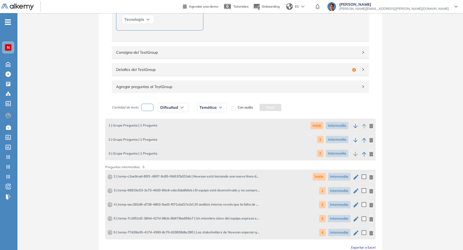
click at [148, 105] on input "number" at bounding box center [147, 106] width 13 height 7
type input "*"
click at [168, 110] on div "Dificultad" at bounding box center [173, 107] width 30 height 9
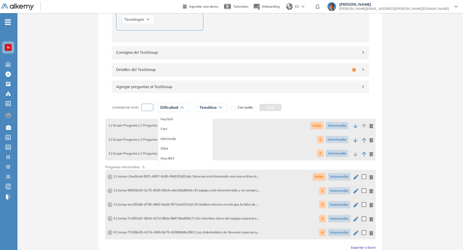
click at [169, 138] on li "Intermedia" at bounding box center [167, 138] width 15 height 5
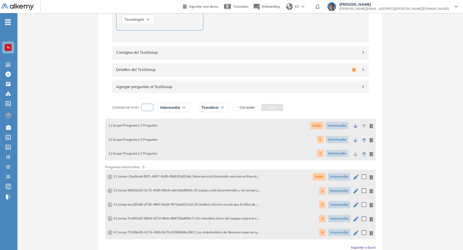
click at [216, 111] on div "Temática Inicio 1 2 3 4" at bounding box center [213, 107] width 38 height 14
click at [213, 109] on div "Temática" at bounding box center [213, 107] width 29 height 9
click at [201, 149] on div "3" at bounding box center [213, 149] width 29 height 10
click at [204, 146] on div "3" at bounding box center [213, 149] width 29 height 10
click at [204, 147] on div "3" at bounding box center [213, 149] width 29 height 10
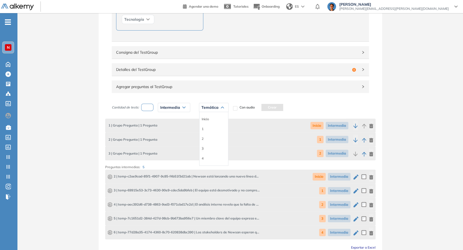
click at [202, 146] on li "3" at bounding box center [203, 148] width 2 height 5
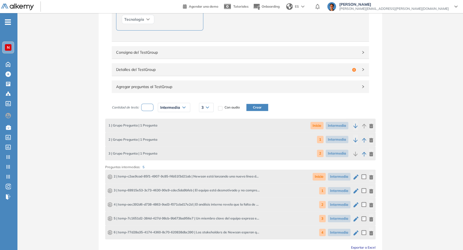
click at [251, 109] on button "Crear" at bounding box center [257, 107] width 22 height 7
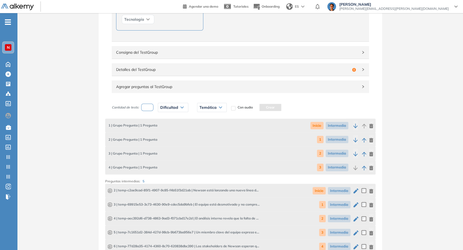
click at [251, 107] on span "Con audio" at bounding box center [244, 107] width 15 height 5
click at [152, 108] on input "number" at bounding box center [147, 106] width 13 height 7
type input "*"
click at [167, 108] on span "Dificultad" at bounding box center [169, 107] width 18 height 4
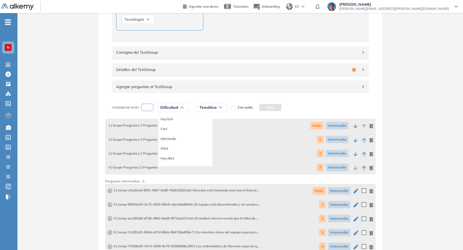
click at [166, 139] on li "Intermedia" at bounding box center [167, 138] width 15 height 5
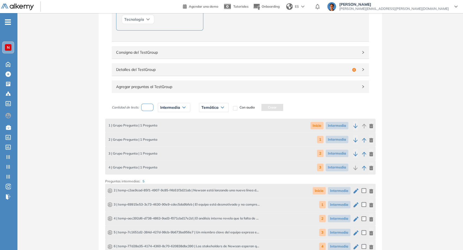
click at [208, 100] on div "Temática Inicio 1 2 3 4" at bounding box center [213, 107] width 38 height 14
click at [210, 103] on div "Temática" at bounding box center [213, 107] width 29 height 9
click at [201, 157] on div "4" at bounding box center [213, 158] width 29 height 10
drag, startPoint x: 202, startPoint y: 158, endPoint x: 209, endPoint y: 156, distance: 7.1
click at [202, 158] on li "4" at bounding box center [203, 157] width 2 height 5
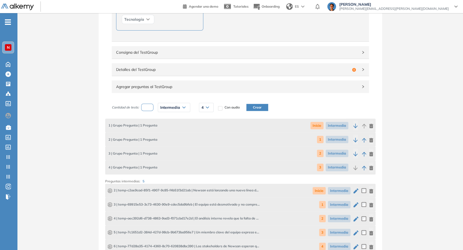
click at [258, 110] on button "Crear" at bounding box center [257, 107] width 22 height 7
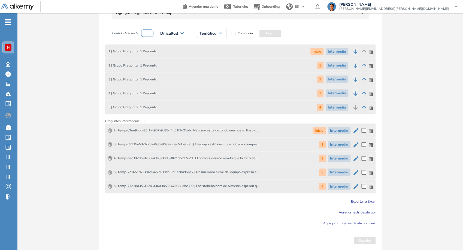
scroll to position [98, 0]
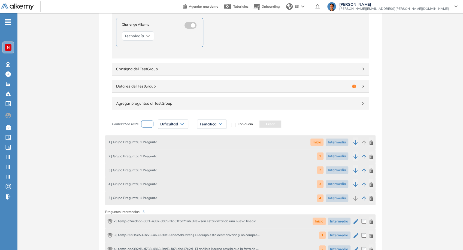
click at [252, 87] on span "Detalles del TestGroup" at bounding box center [233, 86] width 234 height 6
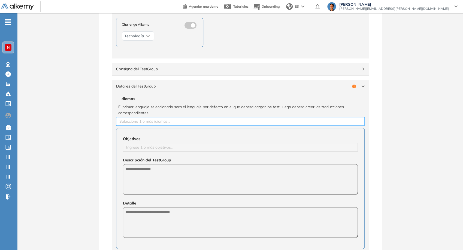
click at [171, 117] on div "Seleccione 1 o más idiomas..." at bounding box center [240, 121] width 248 height 9
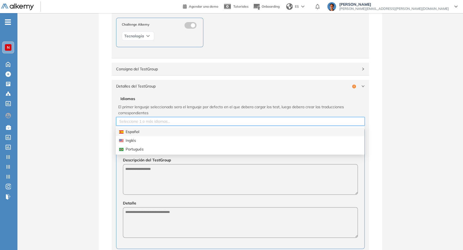
click at [163, 133] on div "Español" at bounding box center [240, 132] width 242 height 6
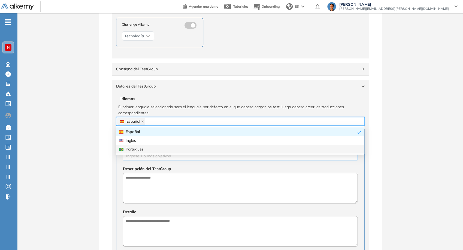
drag, startPoint x: 120, startPoint y: 163, endPoint x: 135, endPoint y: 160, distance: 15.6
click at [120, 163] on div "Objetivos Ingrese 1 o más objetivos... Descripción del TestGroup Detalle" at bounding box center [240, 193] width 248 height 130
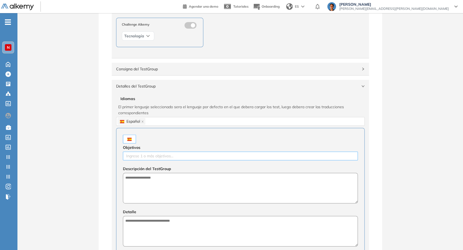
click at [145, 156] on div at bounding box center [240, 155] width 232 height 7
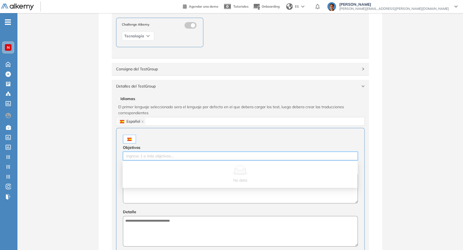
paste input "**********"
type input "**********"
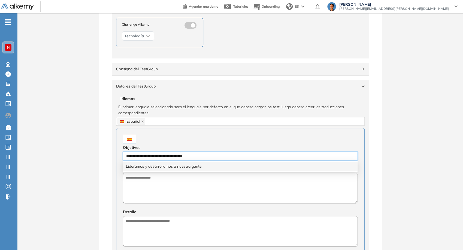
click at [154, 164] on div "Lideramos y desarrollamos a nuestra gente" at bounding box center [240, 166] width 228 height 6
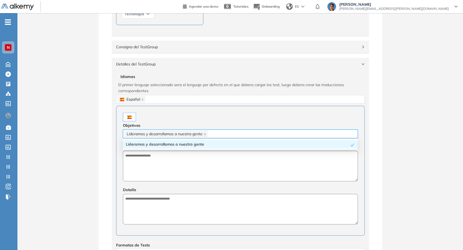
scroll to position [128, 0]
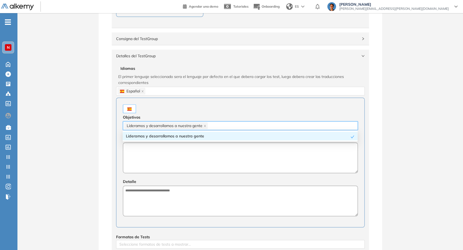
click at [157, 169] on textarea at bounding box center [240, 157] width 235 height 30
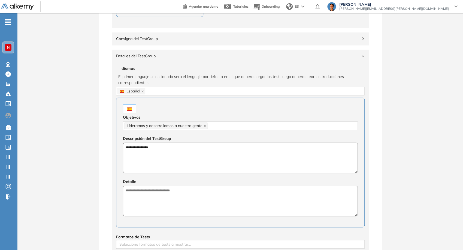
type textarea "**********"
click at [167, 191] on textarea at bounding box center [240, 200] width 235 height 30
paste textarea "**********"
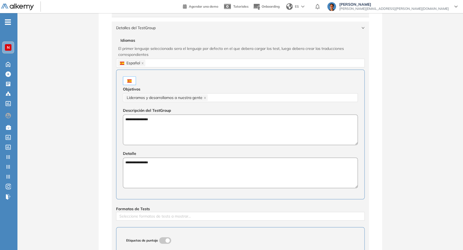
scroll to position [188, 0]
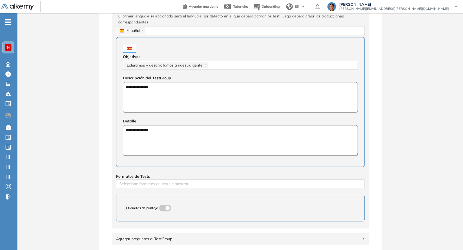
type textarea "**********"
click at [167, 191] on div "**********" at bounding box center [240, 115] width 257 height 226
click at [163, 187] on div "**********" at bounding box center [240, 115] width 257 height 226
click at [159, 184] on div at bounding box center [240, 183] width 246 height 7
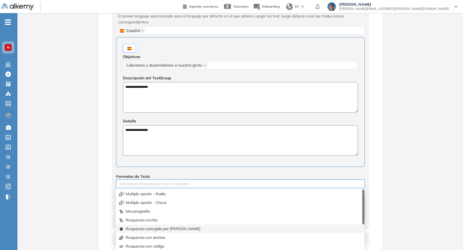
click at [171, 227] on div "Respuesta corregida por IA" at bounding box center [240, 228] width 242 height 6
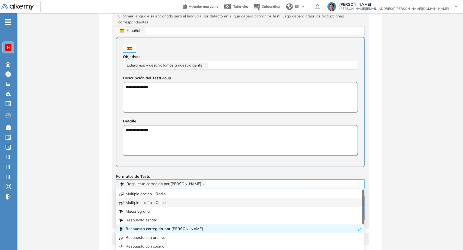
click at [82, 186] on div "**********" at bounding box center [239, 156] width 445 height 641
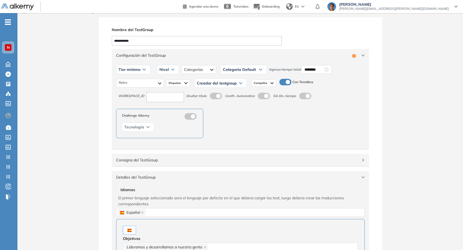
scroll to position [0, 0]
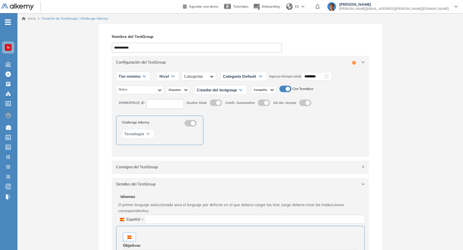
click at [135, 75] on span "Tier mínimo" at bounding box center [129, 76] width 22 height 4
drag, startPoint x: 129, startPoint y: 88, endPoint x: 150, endPoint y: 79, distance: 23.6
click at [129, 88] on li "Tier N° 1" at bounding box center [125, 87] width 12 height 5
click at [158, 75] on span "Nivel" at bounding box center [158, 76] width 10 height 4
click at [163, 116] on li "Integrador" at bounding box center [161, 117] width 15 height 5
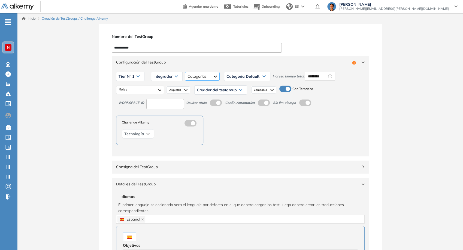
click at [198, 78] on div at bounding box center [202, 76] width 35 height 9
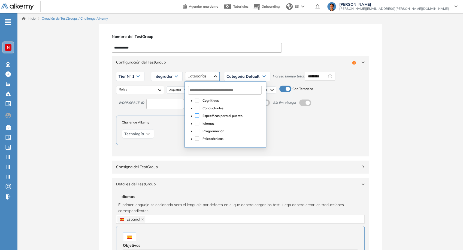
click at [197, 115] on span at bounding box center [197, 115] width 4 height 4
click at [240, 74] on span "Categoría Default" at bounding box center [242, 76] width 33 height 4
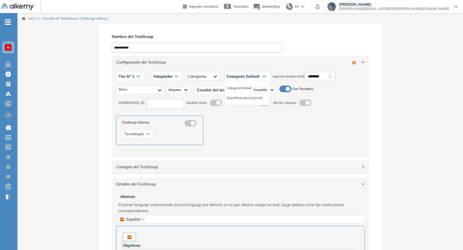
click at [236, 96] on li "Específicas para el puesto" at bounding box center [245, 97] width 36 height 5
click at [329, 76] on input "********" at bounding box center [331, 76] width 19 height 6
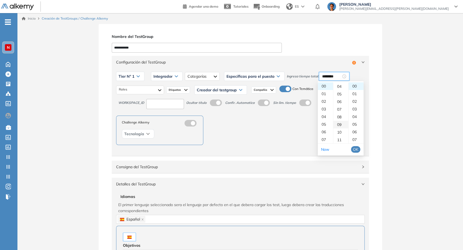
scroll to position [60, 0]
click at [340, 116] on div "12" at bounding box center [340, 117] width 15 height 8
type input "********"
click at [355, 149] on span "OK" at bounding box center [355, 149] width 5 height 6
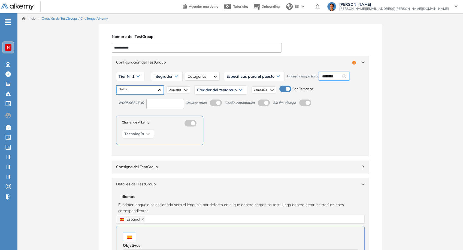
click at [157, 89] on div at bounding box center [139, 90] width 47 height 9
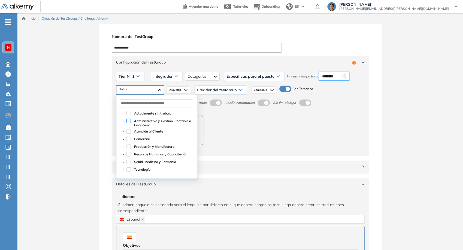
click at [127, 121] on span at bounding box center [128, 120] width 4 height 4
click at [130, 129] on span at bounding box center [128, 131] width 4 height 4
click at [129, 138] on span at bounding box center [128, 139] width 4 height 4
click at [205, 94] on div "Creador del testgroup Juan Pablo P. Juan Manuel F. Paula D. Federico Eduardo R.…" at bounding box center [220, 89] width 53 height 9
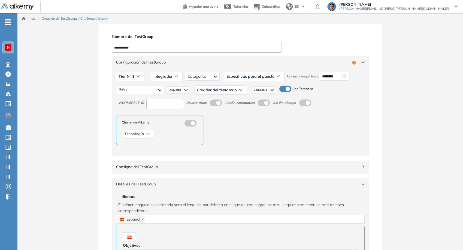
click at [209, 89] on span "Creador del testgroup" at bounding box center [217, 90] width 40 height 4
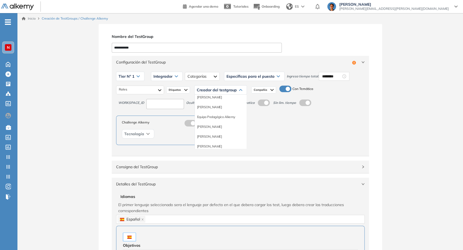
scroll to position [60, 0]
click at [217, 109] on li "Equipo Pedagógico Alkemy" at bounding box center [216, 109] width 38 height 5
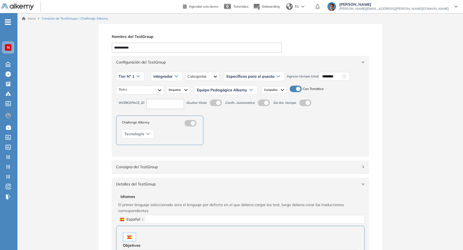
click at [157, 105] on input at bounding box center [165, 104] width 38 height 10
type input "****"
click at [214, 104] on span at bounding box center [212, 101] width 4 height 4
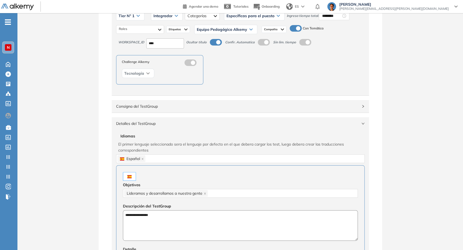
click at [322, 124] on span "Detalles del TestGroup" at bounding box center [237, 123] width 242 height 6
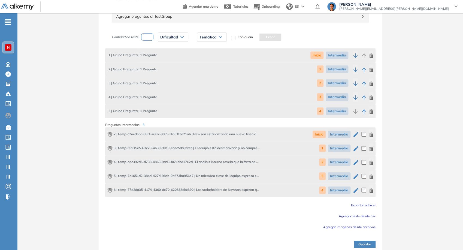
scroll to position [188, 0]
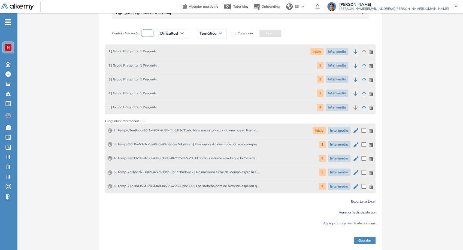
click at [360, 237] on button "Guardar" at bounding box center [365, 240] width 22 height 7
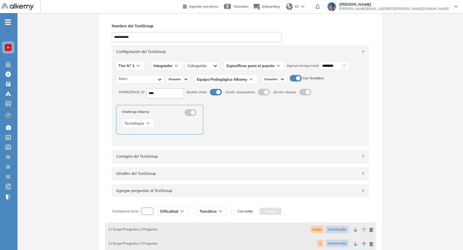
scroll to position [0, 0]
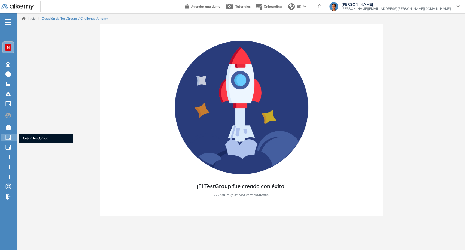
click at [7, 138] on icon at bounding box center [7, 137] width 5 height 5
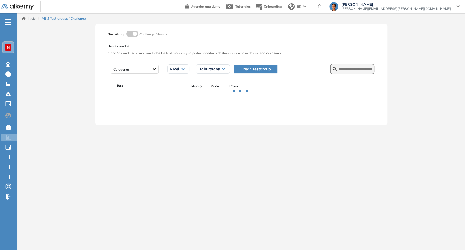
click at [346, 65] on form at bounding box center [352, 69] width 44 height 10
click at [349, 67] on input "text" at bounding box center [355, 68] width 33 height 5
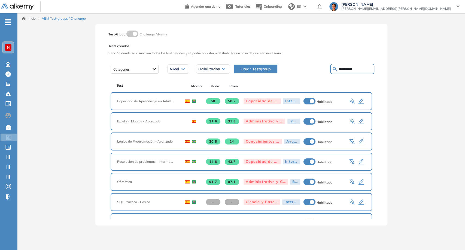
type input "**********"
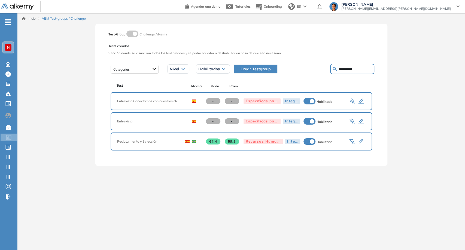
click at [360, 119] on icon "button" at bounding box center [361, 121] width 7 height 7
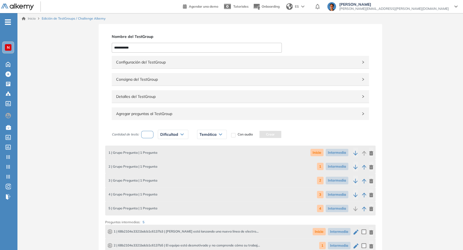
click at [179, 52] on input "**********" at bounding box center [197, 48] width 170 height 10
paste input "**********"
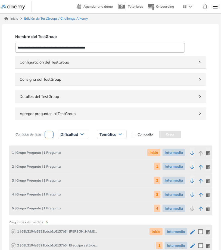
click at [114, 44] on input "**********" at bounding box center [100, 48] width 170 height 10
click at [127, 36] on div "Nombre del TestGroup Incompleto" at bounding box center [112, 37] width 194 height 8
click at [147, 43] on input "**********" at bounding box center [100, 48] width 170 height 10
type input "**********"
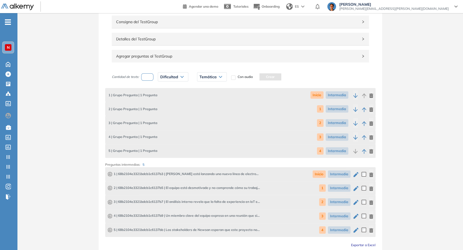
scroll to position [90, 0]
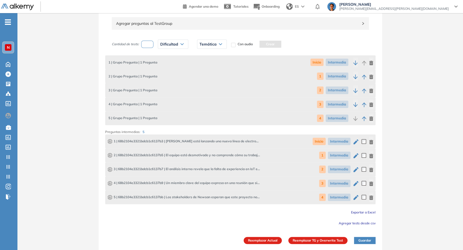
click at [268, 237] on button "Reemplazar Actual" at bounding box center [262, 240] width 38 height 7
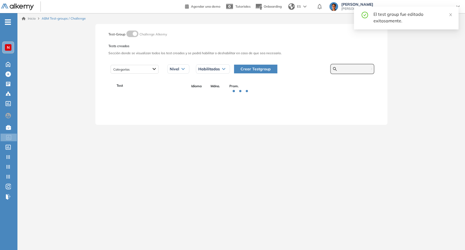
click at [350, 68] on input "text" at bounding box center [355, 68] width 33 height 5
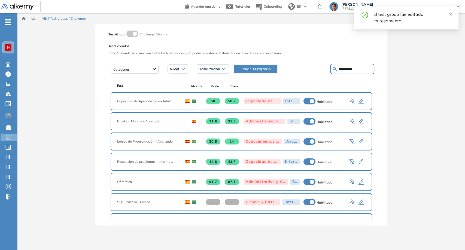
type input "**********"
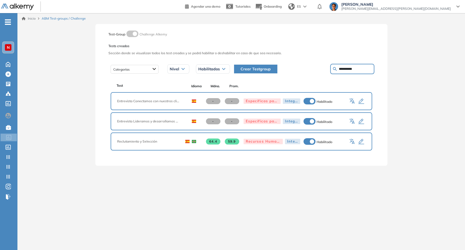
click at [362, 122] on icon "button" at bounding box center [361, 121] width 7 height 7
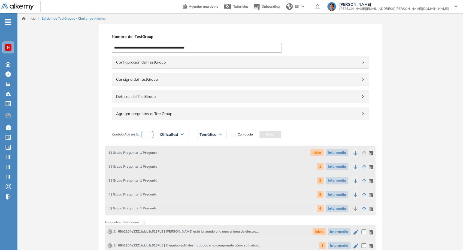
click at [68, 20] on span "Edición de TestGroups / Challenge Alkemy" at bounding box center [74, 18] width 64 height 5
click at [33, 19] on link "Inicio" at bounding box center [29, 18] width 14 height 5
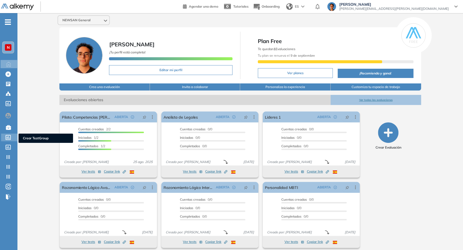
click at [10, 135] on icon at bounding box center [7, 137] width 5 height 5
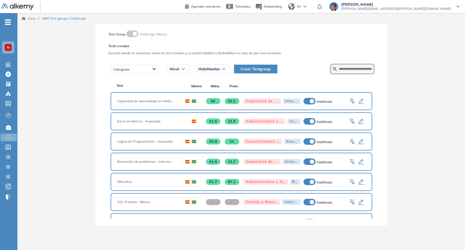
click at [264, 69] on span "Crear Testgroup" at bounding box center [255, 69] width 30 height 6
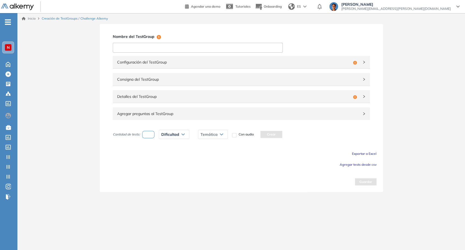
click at [128, 48] on input at bounding box center [198, 48] width 170 height 10
click at [130, 44] on input at bounding box center [198, 48] width 170 height 10
drag, startPoint x: 147, startPoint y: 45, endPoint x: 206, endPoint y: 54, distance: 59.8
click at [206, 54] on div "**********" at bounding box center [241, 108] width 283 height 168
paste input
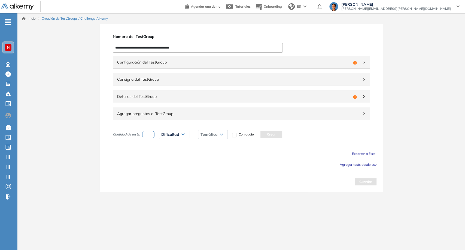
type input "**********"
click at [183, 96] on span "Detalles del TestGroup" at bounding box center [234, 96] width 234 height 6
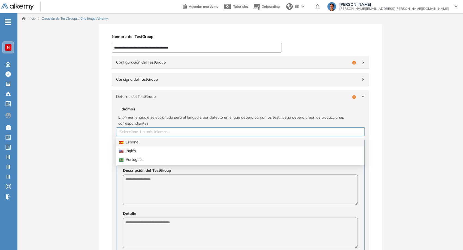
click at [169, 131] on div at bounding box center [240, 131] width 246 height 7
click at [163, 140] on div "Español" at bounding box center [240, 142] width 242 height 6
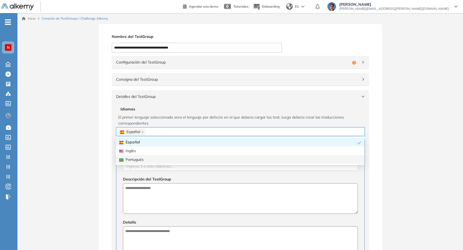
click at [119, 171] on div "Objetivos Ingrese 1 o más objetivos... Descripción del TestGroup Detalle" at bounding box center [240, 203] width 248 height 130
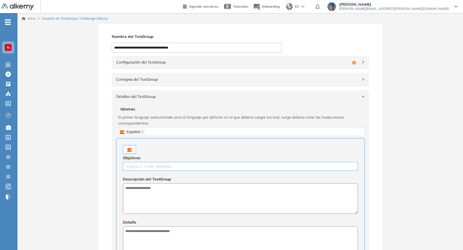
click at [139, 167] on div at bounding box center [240, 166] width 232 height 7
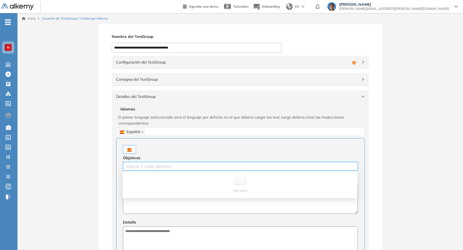
paste input "**********"
type input "**********"
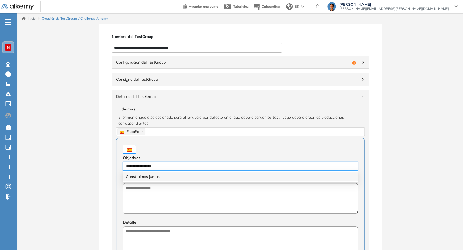
drag, startPoint x: 144, startPoint y: 177, endPoint x: 147, endPoint y: 190, distance: 12.7
click at [143, 178] on div "Construimos juntos" at bounding box center [240, 176] width 228 height 6
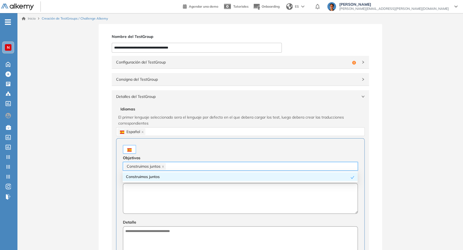
click at [150, 199] on textarea at bounding box center [240, 198] width 235 height 30
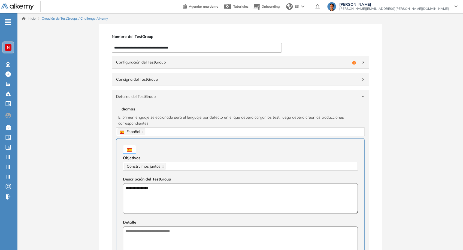
type textarea "**********"
click at [164, 226] on textarea at bounding box center [240, 241] width 235 height 30
paste textarea "**********"
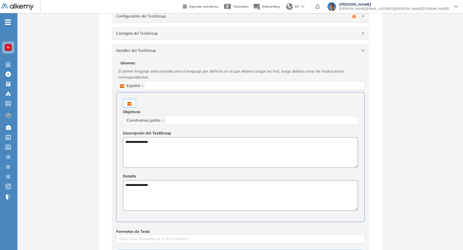
scroll to position [151, 0]
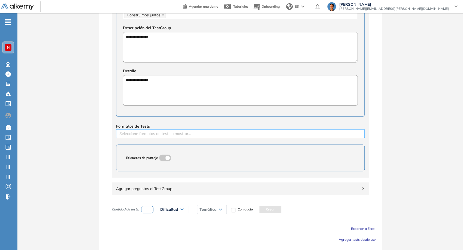
click at [159, 133] on div at bounding box center [240, 133] width 246 height 7
type textarea "**********"
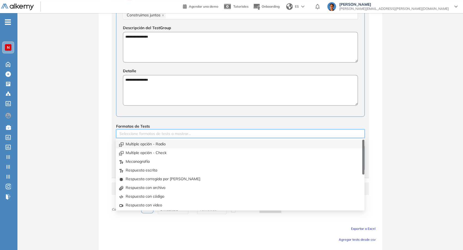
click at [151, 145] on div "Multiple opción - Radio" at bounding box center [240, 144] width 242 height 6
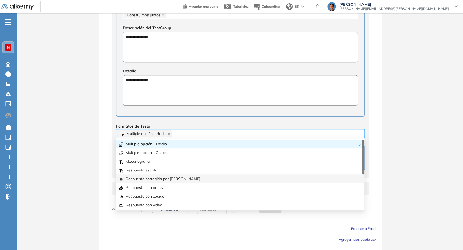
click at [159, 178] on div "Respuesta corregida por IA" at bounding box center [240, 179] width 242 height 6
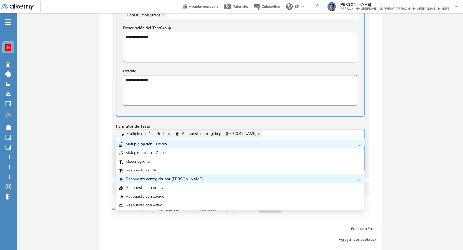
click at [87, 123] on div "**********" at bounding box center [239, 70] width 445 height 394
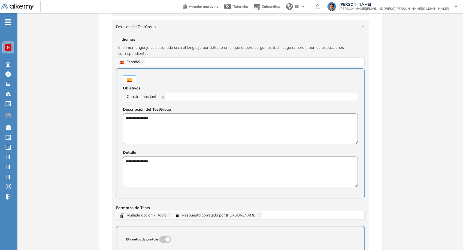
scroll to position [60, 0]
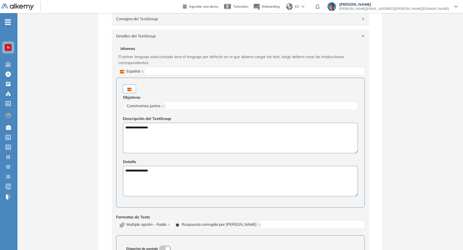
click at [338, 38] on span "Detalles del TestGroup" at bounding box center [237, 36] width 242 height 6
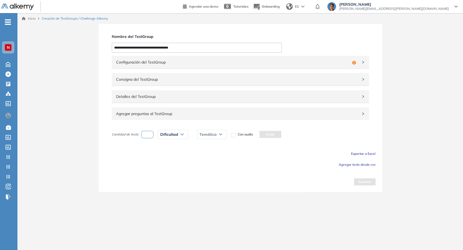
scroll to position [0, 0]
click at [201, 111] on span "Agregar preguntas al TestGroup" at bounding box center [238, 114] width 242 height 6
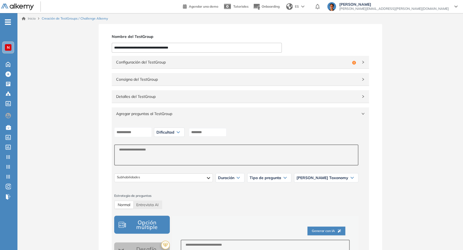
click at [176, 136] on div "Dificultad" at bounding box center [169, 132] width 30 height 9
click at [172, 162] on li "Intermedia" at bounding box center [164, 163] width 15 height 5
click at [147, 130] on input at bounding box center [133, 132] width 38 height 10
click at [206, 133] on input at bounding box center [210, 132] width 38 height 8
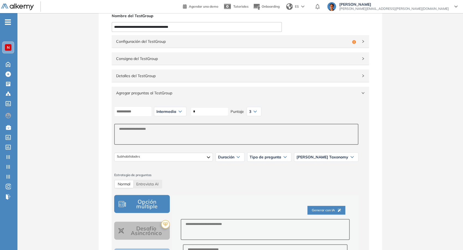
scroll to position [91, 0]
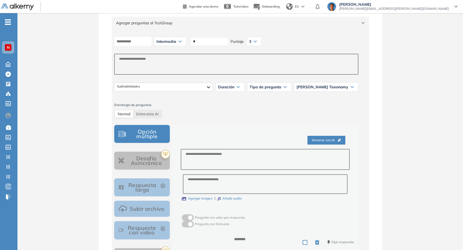
type input "*"
click at [233, 156] on textarea at bounding box center [265, 159] width 169 height 21
type textarea "*"
click at [230, 177] on textarea at bounding box center [265, 184] width 164 height 20
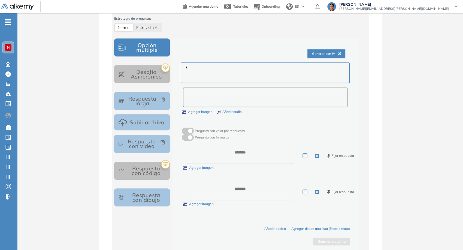
scroll to position [212, 0]
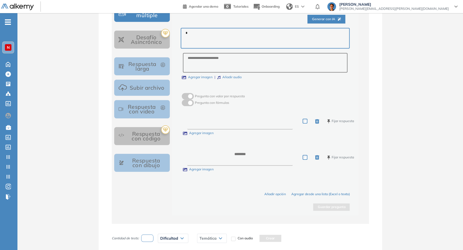
click at [219, 121] on textarea at bounding box center [239, 120] width 105 height 17
type textarea "*"
click at [243, 157] on textarea at bounding box center [239, 157] width 105 height 17
type textarea "*"
click at [329, 203] on button "Guardar pregunta" at bounding box center [331, 206] width 36 height 7
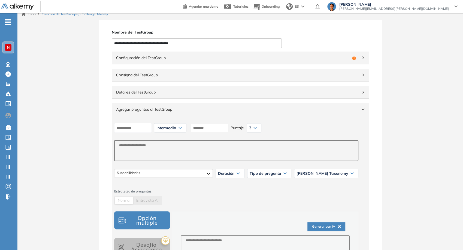
scroll to position [0, 0]
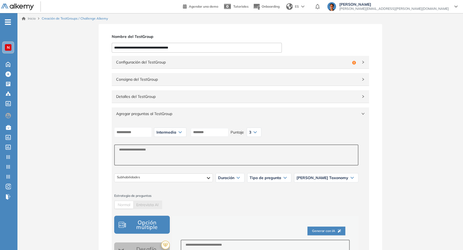
click at [279, 116] on div "Agregar preguntas al TestGroup" at bounding box center [240, 113] width 257 height 13
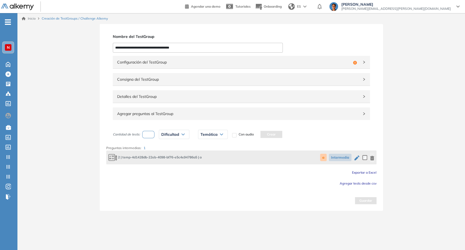
click at [222, 53] on div "**********" at bounding box center [241, 117] width 283 height 187
click at [223, 57] on div "Configuración del TestGroup Incompleto" at bounding box center [241, 62] width 257 height 13
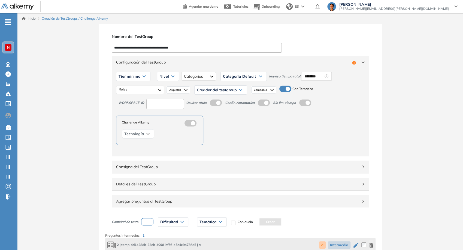
click at [137, 79] on div "Tier mínimo" at bounding box center [133, 76] width 34 height 9
click at [126, 88] on li "Tier N° 1" at bounding box center [125, 87] width 12 height 5
click at [156, 78] on span "Nivel" at bounding box center [158, 76] width 10 height 4
click at [163, 116] on li "Integrador" at bounding box center [161, 117] width 15 height 5
click at [232, 71] on div "Categoría Default Categoría Default" at bounding box center [247, 76] width 46 height 14
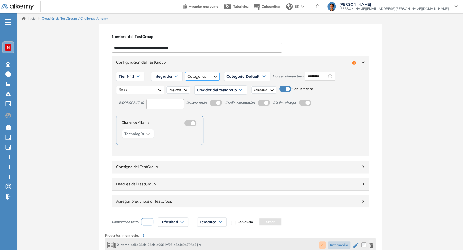
click at [211, 77] on div at bounding box center [202, 76] width 35 height 9
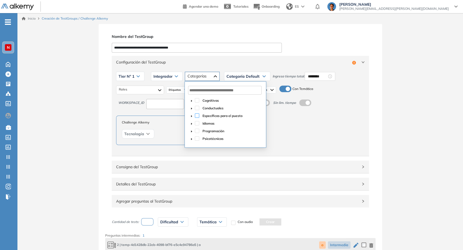
click at [196, 116] on span at bounding box center [197, 115] width 4 height 4
click at [239, 82] on body "General Training Alkemy Perfil Todos los espacios Todos los espacios N Home Hom…" at bounding box center [231, 125] width 463 height 250
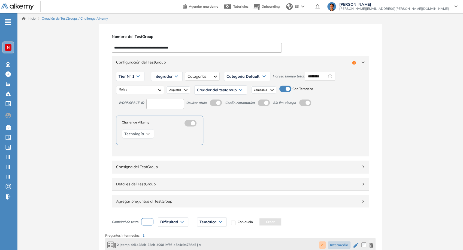
click at [238, 75] on span "Categoría Default" at bounding box center [242, 76] width 33 height 4
click at [236, 96] on li "Específicas para el puesto" at bounding box center [245, 97] width 36 height 5
click at [327, 75] on input "********" at bounding box center [331, 76] width 19 height 6
click at [338, 125] on div "09" at bounding box center [340, 125] width 15 height 8
type input "********"
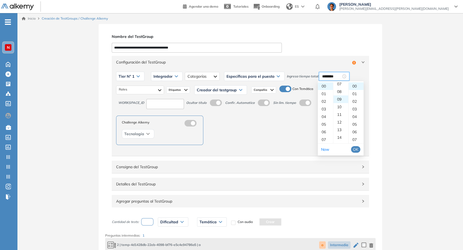
scroll to position [69, 0]
click at [356, 149] on span "OK" at bounding box center [355, 149] width 5 height 6
click at [151, 87] on div at bounding box center [140, 90] width 48 height 9
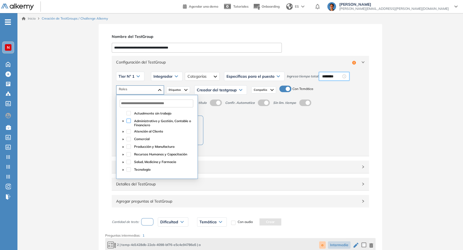
click at [128, 122] on span at bounding box center [128, 120] width 4 height 4
click at [129, 132] on span at bounding box center [128, 131] width 4 height 4
click at [130, 138] on span at bounding box center [128, 139] width 4 height 4
click at [211, 89] on span "Creador del testgroup" at bounding box center [217, 90] width 40 height 4
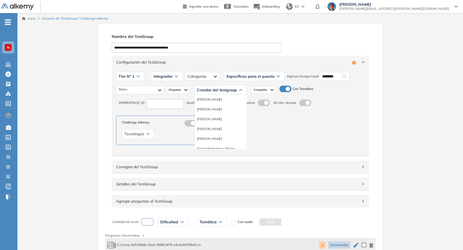
scroll to position [60, 0]
click at [216, 104] on ul "Juan Pablo P. Juan Manuel F. Paula D. Federico Eduardo R. Micaela A. Fernando M…" at bounding box center [220, 121] width 52 height 54
click at [219, 107] on li "Equipo Pedagógico Alkemy" at bounding box center [216, 109] width 38 height 5
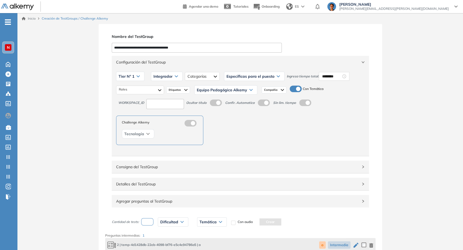
click at [169, 103] on input at bounding box center [165, 104] width 38 height 10
type input "****"
click at [214, 101] on span at bounding box center [212, 101] width 4 height 4
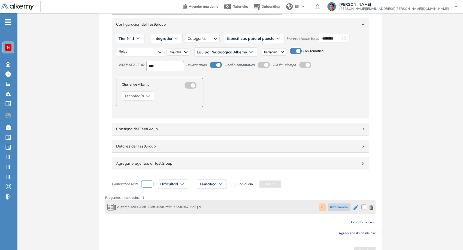
scroll to position [48, 0]
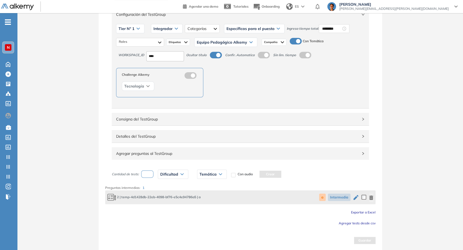
click at [349, 221] on span "Agregar tests desde csv" at bounding box center [356, 223] width 37 height 4
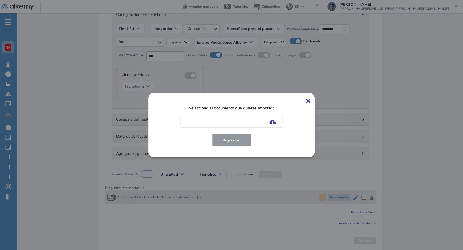
click at [276, 121] on img at bounding box center [272, 122] width 7 height 4
click at [0, 0] on input "file" at bounding box center [0, 0] width 0 height 0
click at [234, 143] on button "Agregar" at bounding box center [231, 139] width 39 height 13
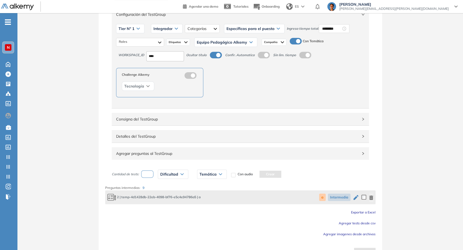
click at [370, 197] on icon "button" at bounding box center [371, 197] width 4 height 4
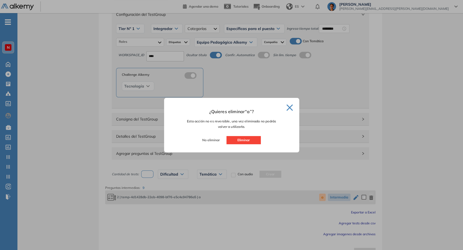
click at [245, 137] on button "Eliminar" at bounding box center [243, 140] width 34 height 8
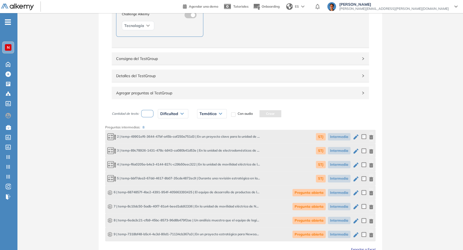
scroll to position [138, 0]
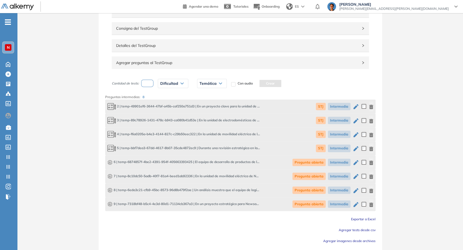
click at [145, 85] on input "number" at bounding box center [147, 83] width 13 height 7
type input "*"
click at [175, 81] on span "Dificultad" at bounding box center [169, 83] width 18 height 4
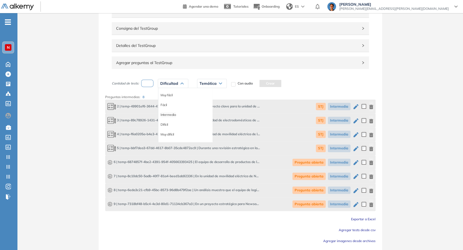
click at [168, 113] on li "Intermedia" at bounding box center [167, 114] width 15 height 5
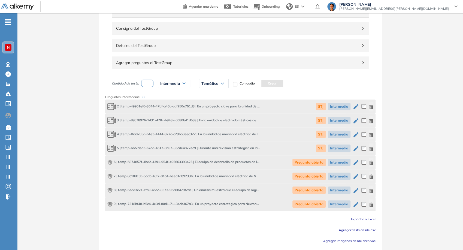
click at [217, 83] on span "Temática" at bounding box center [209, 83] width 17 height 4
click at [203, 93] on li "STJ" at bounding box center [204, 94] width 5 height 5
click at [264, 84] on button "Crear" at bounding box center [261, 83] width 22 height 7
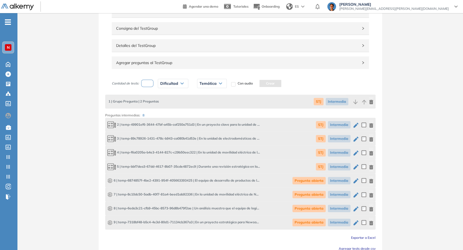
click at [148, 83] on input "number" at bounding box center [147, 83] width 13 height 7
type input "*"
click at [168, 87] on div "Dificultad Muy fácil Fácil Intermedia Difícil Muy difícil Avanzado Texto correg…" at bounding box center [173, 83] width 30 height 9
click at [171, 81] on span "Dificultad" at bounding box center [169, 83] width 18 height 4
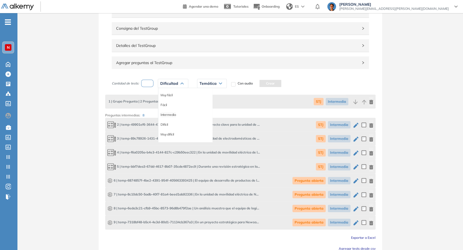
click at [173, 112] on li "Intermedia" at bounding box center [167, 114] width 15 height 5
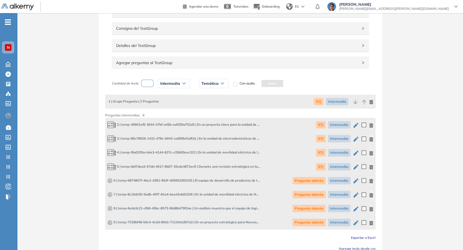
click at [211, 85] on div "Temática" at bounding box center [213, 83] width 29 height 9
click at [213, 105] on li "Pregunta abierta" at bounding box center [214, 104] width 24 height 5
click at [285, 84] on button "Crear" at bounding box center [286, 83] width 22 height 7
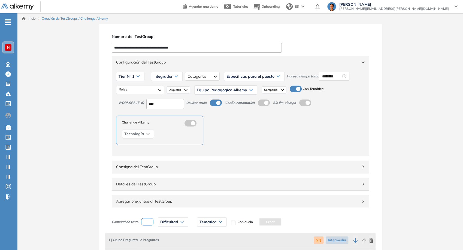
scroll to position [188, 0]
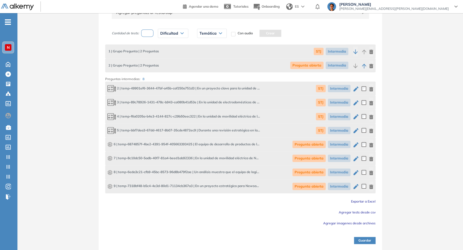
click at [362, 237] on button "Guardar" at bounding box center [365, 240] width 22 height 7
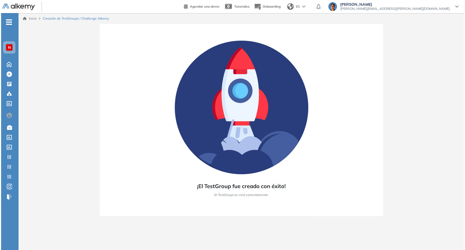
scroll to position [0, 0]
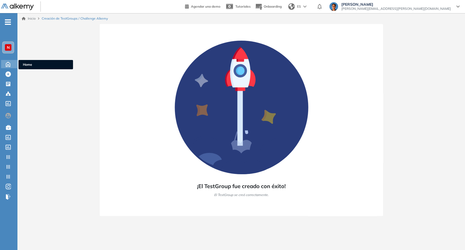
click at [7, 60] on icon at bounding box center [8, 63] width 10 height 7
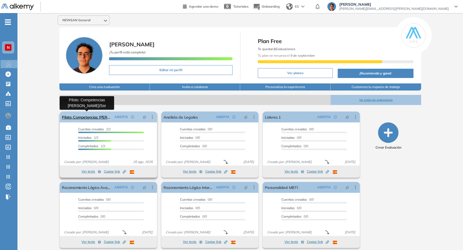
click at [105, 118] on link "Piloto: Competencias [PERSON_NAME]/Ssr" at bounding box center [87, 116] width 50 height 11
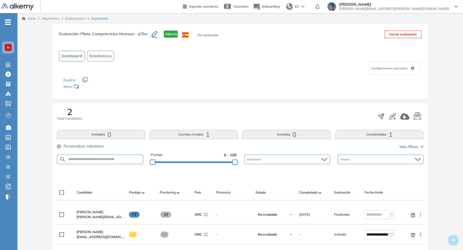
click at [119, 33] on span ": Piloto: Competencias Newsan - Jr/Ssr" at bounding box center [112, 33] width 69 height 5
click at [110, 42] on div "Evaluación : Piloto: Competencias Newsan - Jr/Ssr Abierta Ver evaluación" at bounding box center [138, 37] width 159 height 14
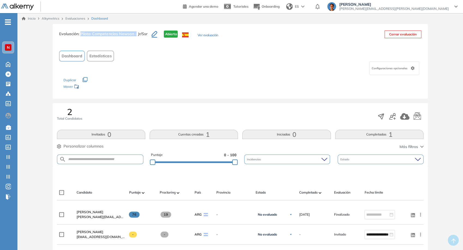
drag, startPoint x: 81, startPoint y: 34, endPoint x: 136, endPoint y: 38, distance: 55.1
click at [136, 38] on h3 "Evaluación : Piloto: Competencias Newsan - Jr/Ssr" at bounding box center [105, 35] width 92 height 11
copy span "Piloto: Competencias Newsan -"
click at [6, 74] on icon at bounding box center [7, 73] width 5 height 5
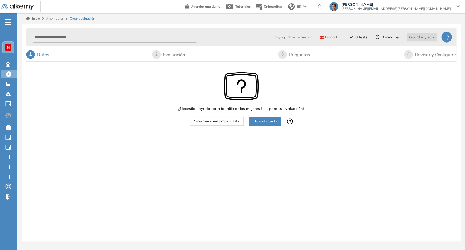
click at [87, 44] on div "Lenguaje de la evaluación Español Español Inglés Portugués 0 tests 0 minutos Gu…" at bounding box center [241, 36] width 430 height 17
click at [83, 37] on input "text" at bounding box center [115, 37] width 164 height 11
paste input "**********"
type input "**********"
click at [227, 118] on span "Seleccionar mis propios tests" at bounding box center [216, 120] width 45 height 5
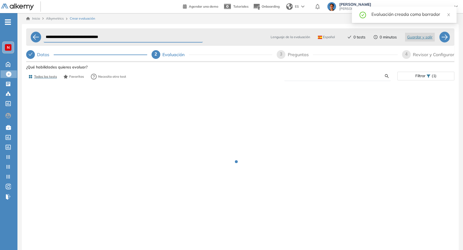
click at [358, 75] on input "text" at bounding box center [336, 76] width 96 height 5
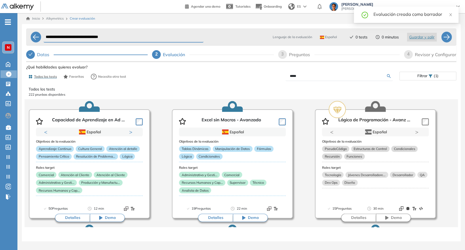
type input "*****"
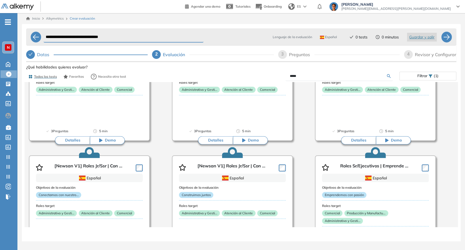
scroll to position [91, 0]
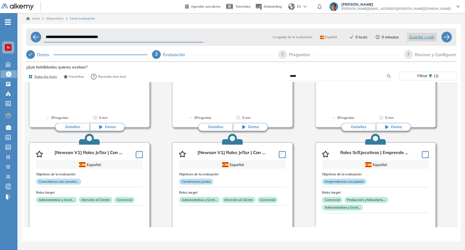
click at [138, 38] on input "**********" at bounding box center [124, 37] width 160 height 11
type input "**********"
click at [364, 75] on input "*****" at bounding box center [338, 76] width 97 height 5
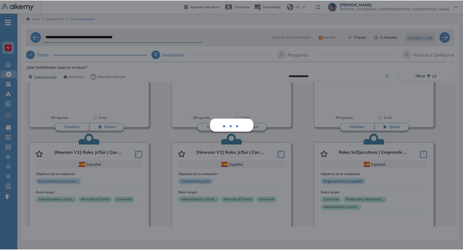
scroll to position [0, 0]
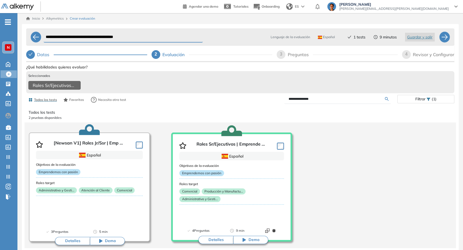
click at [322, 99] on input "**********" at bounding box center [336, 98] width 96 height 5
paste input "**********"
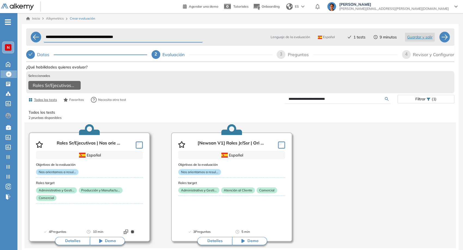
click at [142, 144] on article "Roles Sr/Ejecutivos | Nos orie ... Español Objetivos de la evaluación Nos orien…" at bounding box center [89, 186] width 121 height 109
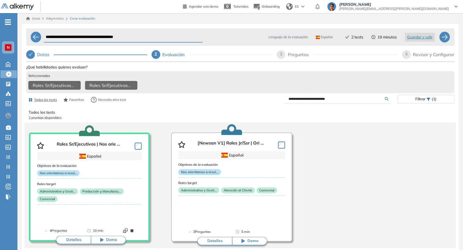
click at [322, 98] on form "**********" at bounding box center [337, 99] width 107 height 10
click at [323, 101] on input "**********" at bounding box center [336, 98] width 96 height 5
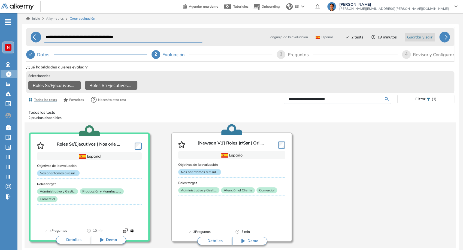
click at [323, 101] on input "**********" at bounding box center [336, 98] width 96 height 5
paste input "text"
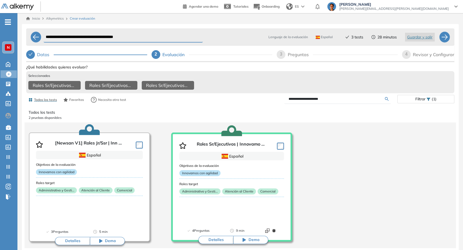
click at [309, 101] on input "**********" at bounding box center [336, 98] width 96 height 5
paste input "**********"
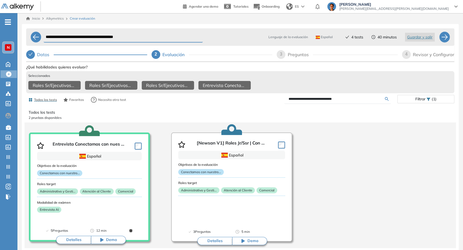
click at [325, 101] on input "**********" at bounding box center [336, 98] width 96 height 5
paste input "text"
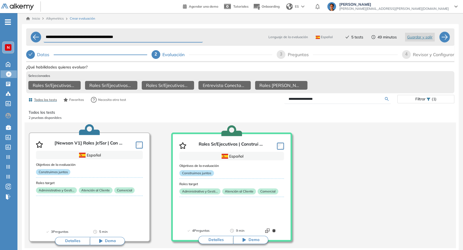
click at [330, 101] on input "**********" at bounding box center [336, 98] width 96 height 5
paste input "**********"
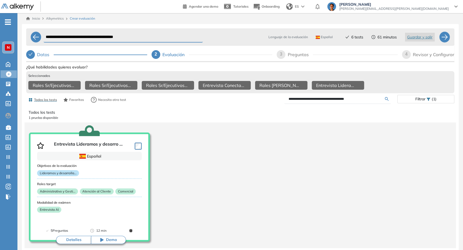
click at [338, 101] on input "**********" at bounding box center [336, 98] width 96 height 5
type input "**********"
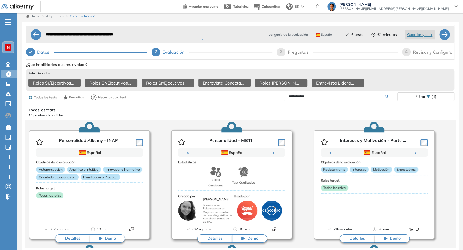
click at [225, 191] on div "Estadísticas +1000 Candidatos Test Cualitativo Creado por Paula D. Licenciada e…" at bounding box center [231, 187] width 107 height 60
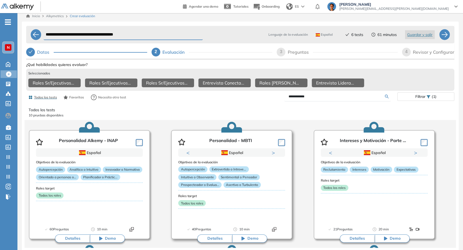
click at [219, 242] on button "Detalles" at bounding box center [214, 238] width 35 height 8
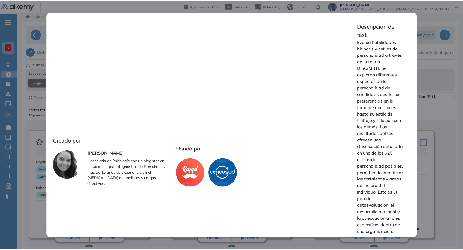
scroll to position [170, 0]
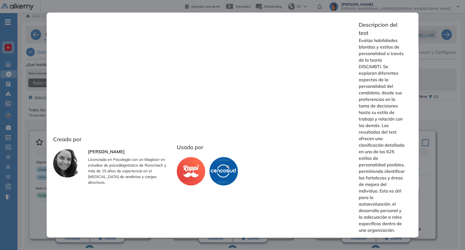
click at [38, 185] on div "Personalidad - MBTI Integrador Reporte Ver preguntas de muestra Demo Experienci…" at bounding box center [241, 173] width 430 height 224
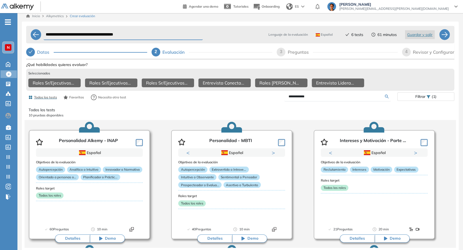
scroll to position [0, 0]
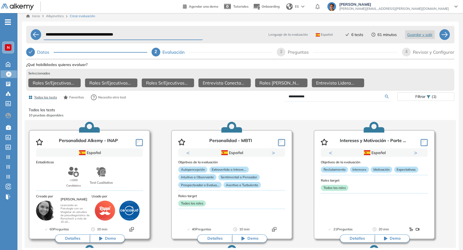
click at [63, 240] on button "Detalles" at bounding box center [72, 238] width 35 height 8
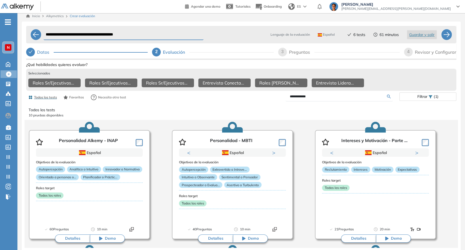
click at [39, 204] on div "Personalidad Alkemy - INAP Integrador Reporte Ver preguntas de muestra Demo Exp…" at bounding box center [241, 173] width 430 height 224
click at [210, 239] on button "Detalles" at bounding box center [214, 238] width 35 height 8
click at [38, 194] on div "Personalidad - MBTI Integrador Reporte Ver preguntas de muestra Demo Experienci…" at bounding box center [241, 173] width 430 height 224
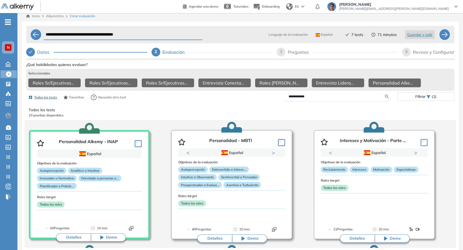
click at [206, 237] on button "Detalles" at bounding box center [214, 238] width 35 height 8
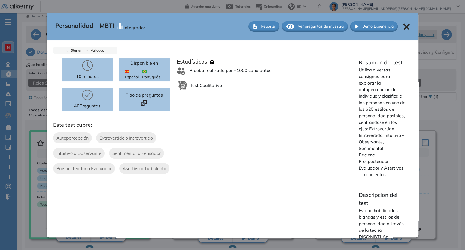
click at [433, 156] on div "Personalidad - MBTI Integrador Reporte Ver preguntas de muestra Demo Experienci…" at bounding box center [241, 173] width 430 height 224
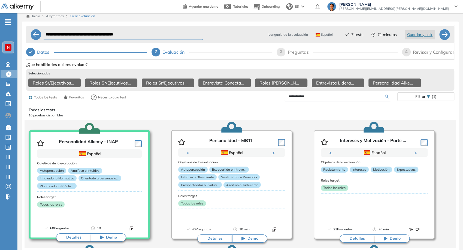
click at [83, 237] on button "Detalles" at bounding box center [73, 237] width 35 height 8
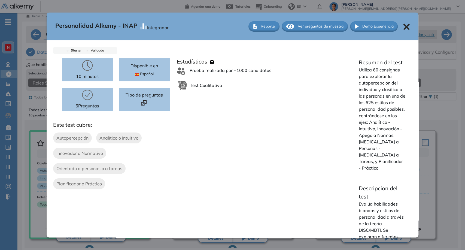
click at [441, 122] on div "Personalidad Alkemy - INAP Integrador Reporte Ver preguntas de muestra Demo Exp…" at bounding box center [241, 173] width 430 height 224
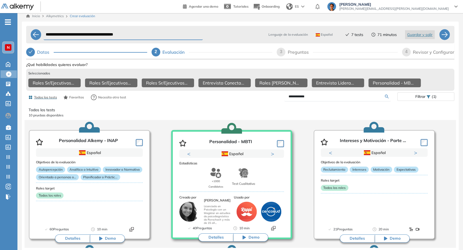
click at [209, 235] on button "Detalles" at bounding box center [215, 237] width 35 height 8
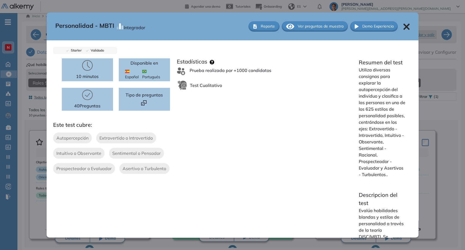
click at [403, 28] on icon at bounding box center [406, 26] width 6 height 6
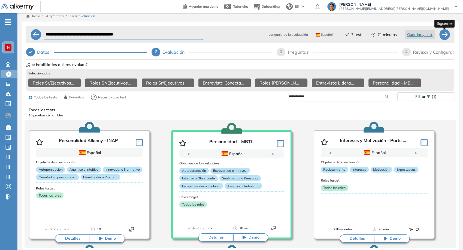
click at [445, 35] on div at bounding box center [444, 34] width 11 height 11
select select "*****"
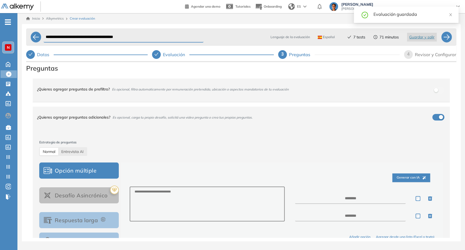
click at [439, 115] on div "button" at bounding box center [441, 117] width 4 height 4
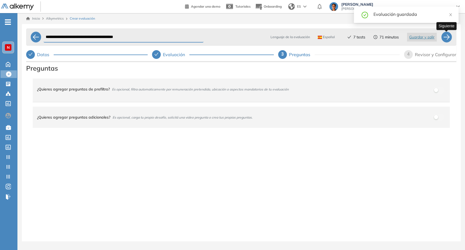
click at [445, 38] on div at bounding box center [446, 37] width 11 height 11
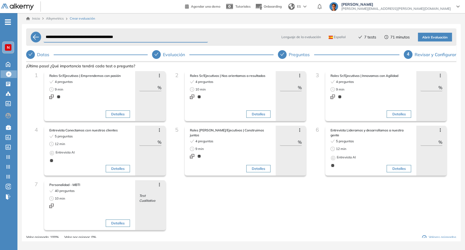
click at [159, 77] on icon at bounding box center [159, 75] width 4 height 4
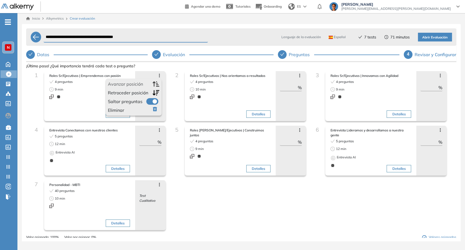
click at [159, 77] on icon at bounding box center [159, 75] width 4 height 4
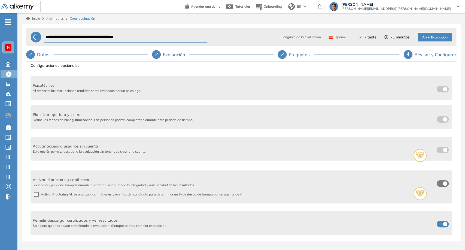
scroll to position [212, 0]
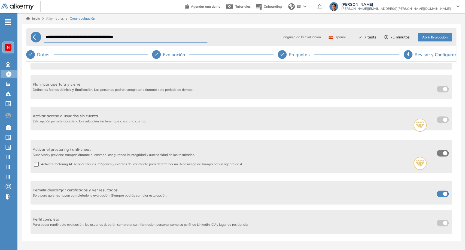
click at [440, 194] on label at bounding box center [443, 193] width 12 height 7
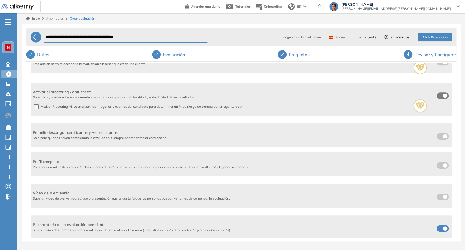
scroll to position [270, 0]
click at [437, 224] on span at bounding box center [439, 226] width 4 height 4
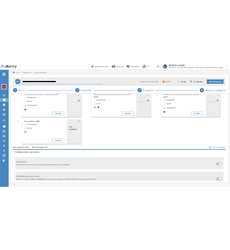
scroll to position [0, 0]
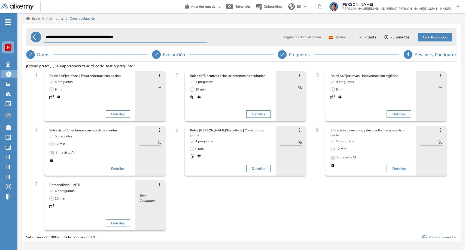
click at [445, 36] on span "Abrir Evaluación" at bounding box center [434, 37] width 25 height 5
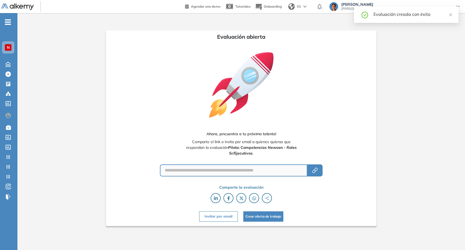
type input "**********"
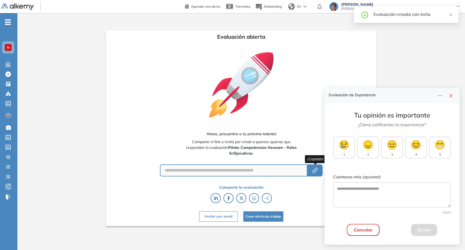
click at [318, 173] on icon "button" at bounding box center [315, 170] width 7 height 7
click at [356, 230] on button "Cancelar" at bounding box center [363, 230] width 33 height 12
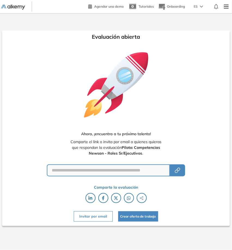
click at [9, 5] on img at bounding box center [13, 7] width 24 height 5
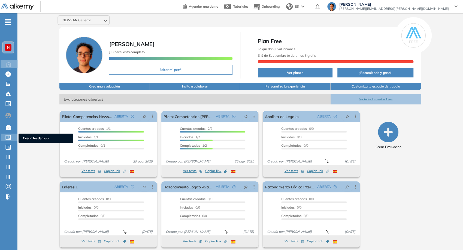
click at [7, 138] on icon at bounding box center [7, 137] width 5 height 5
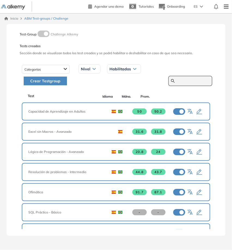
click at [189, 83] on input "text" at bounding box center [193, 80] width 33 height 5
type input "*********"
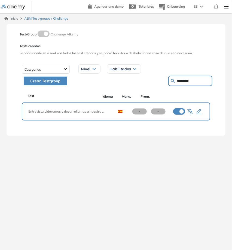
click at [200, 112] on icon "button" at bounding box center [199, 111] width 7 height 7
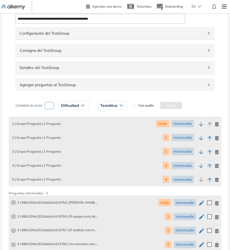
scroll to position [60, 0]
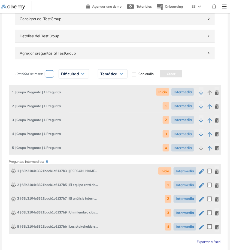
click at [203, 171] on icon "button" at bounding box center [201, 171] width 5 height 5
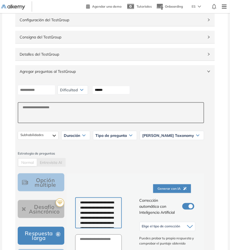
scroll to position [151, 0]
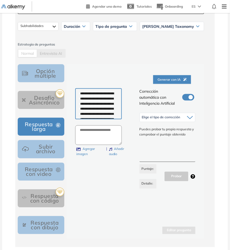
click at [108, 113] on textarea "**********" at bounding box center [98, 103] width 47 height 31
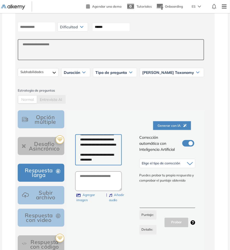
scroll to position [181, 0]
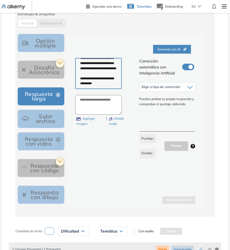
type textarea "**********"
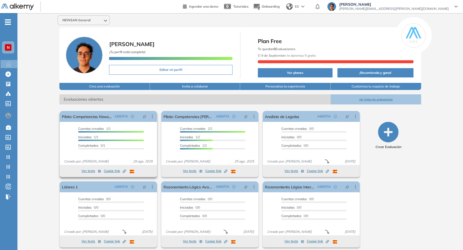
click at [123, 173] on div "Created by potrace 1.16, written by [PERSON_NAME] [DATE]-[DATE]" at bounding box center [124, 170] width 3 height 5
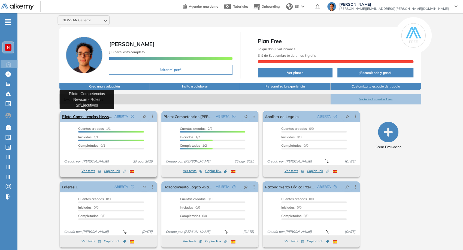
click at [107, 116] on link "Piloto: Competencias Newsan - Roles Sr/Ejecutivos" at bounding box center [87, 116] width 50 height 11
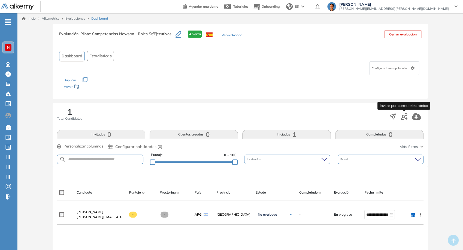
click at [402, 118] on icon "button" at bounding box center [404, 116] width 7 height 7
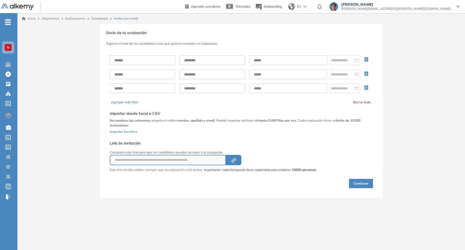
click at [104, 17] on link "Dashboard" at bounding box center [99, 18] width 17 height 4
